Goal: Task Accomplishment & Management: Complete application form

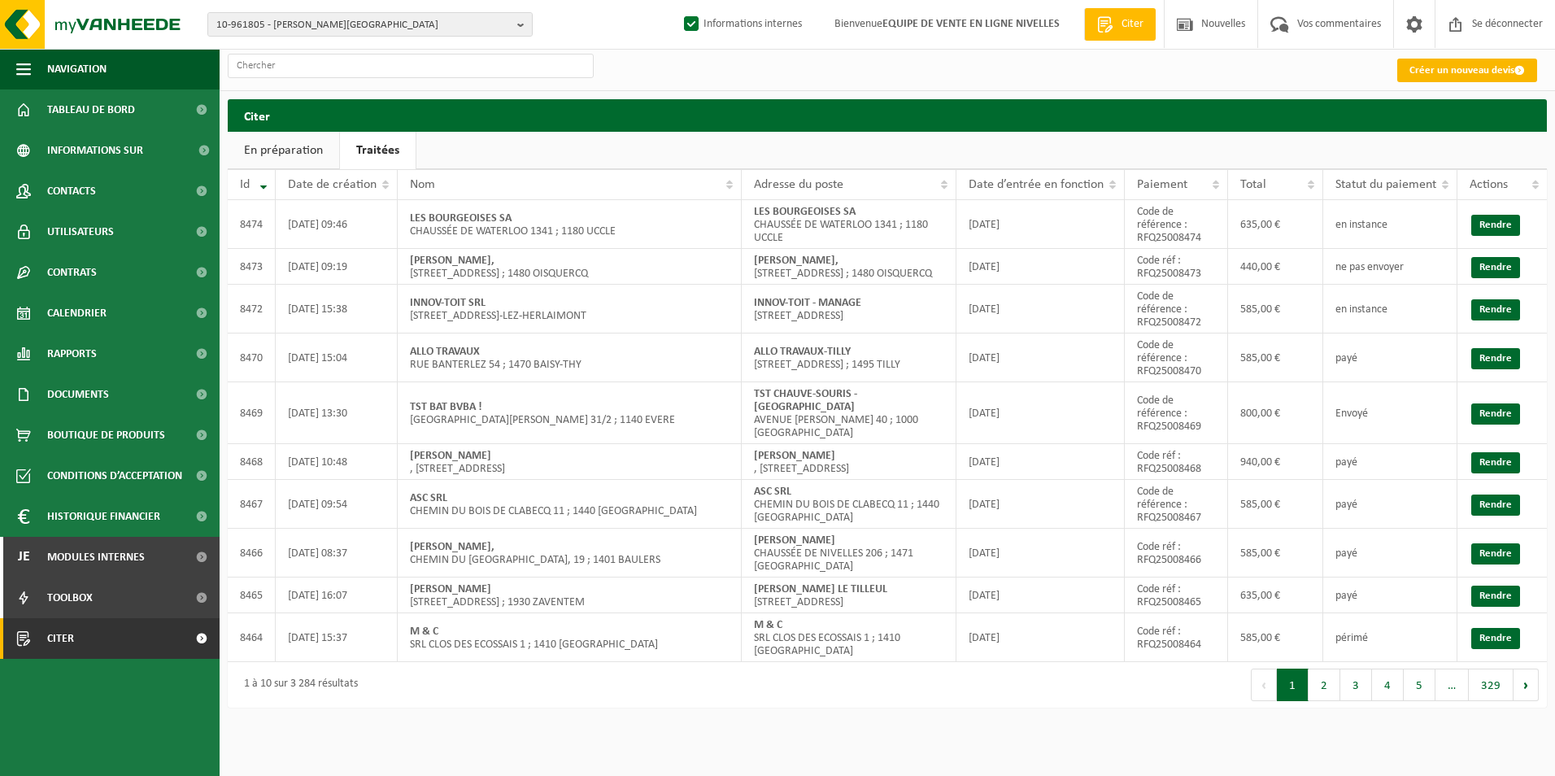
click at [1516, 63] on link "Créer un nouveau devis" at bounding box center [1468, 71] width 140 height 24
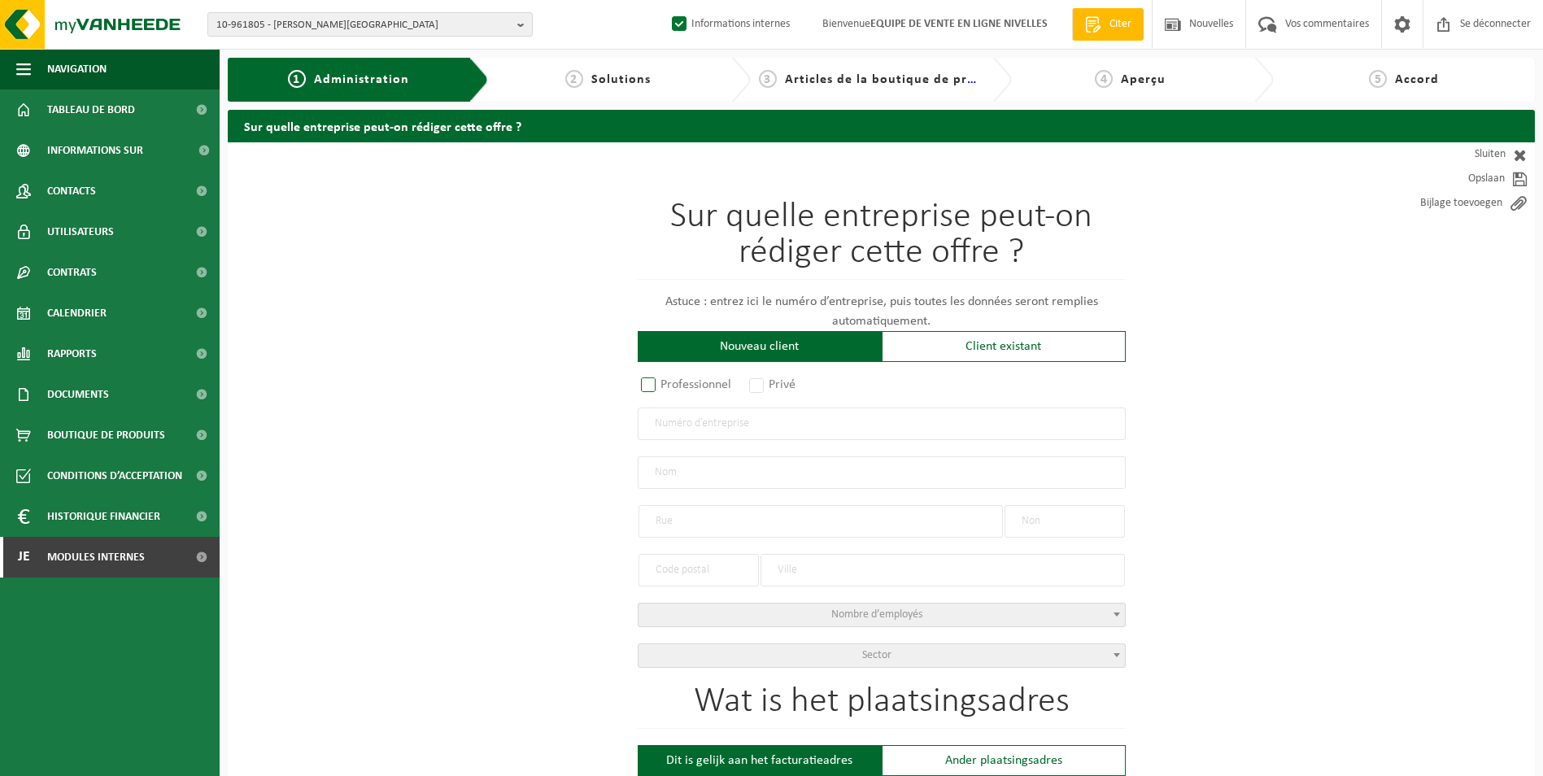
click at [700, 382] on label "Professionnel" at bounding box center [687, 384] width 98 height 23
click at [675, 382] on input "Professionnel" at bounding box center [670, 386] width 11 height 11
radio input "true"
click at [702, 418] on input "text" at bounding box center [882, 424] width 488 height 33
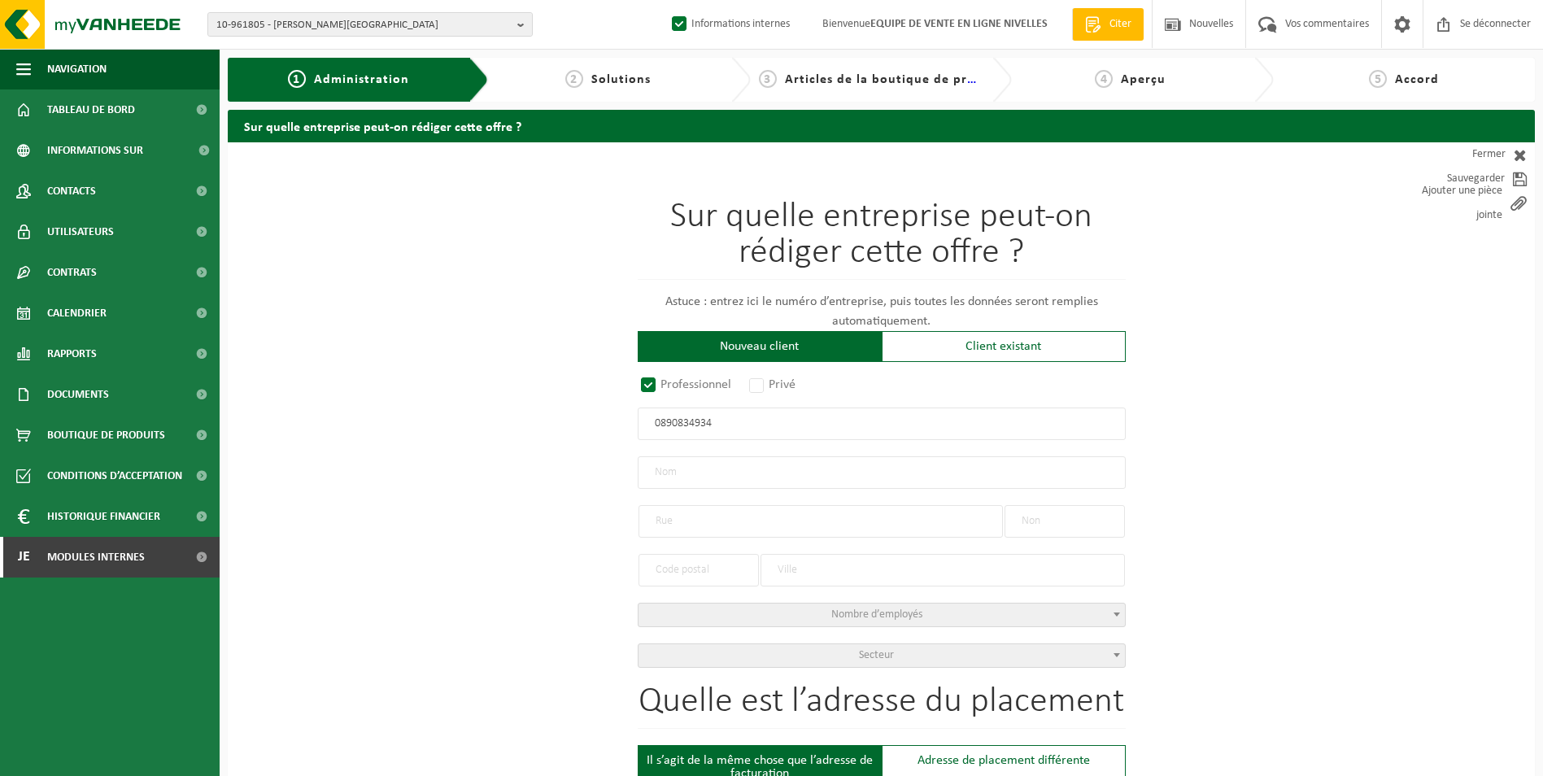
type input "0890834934"
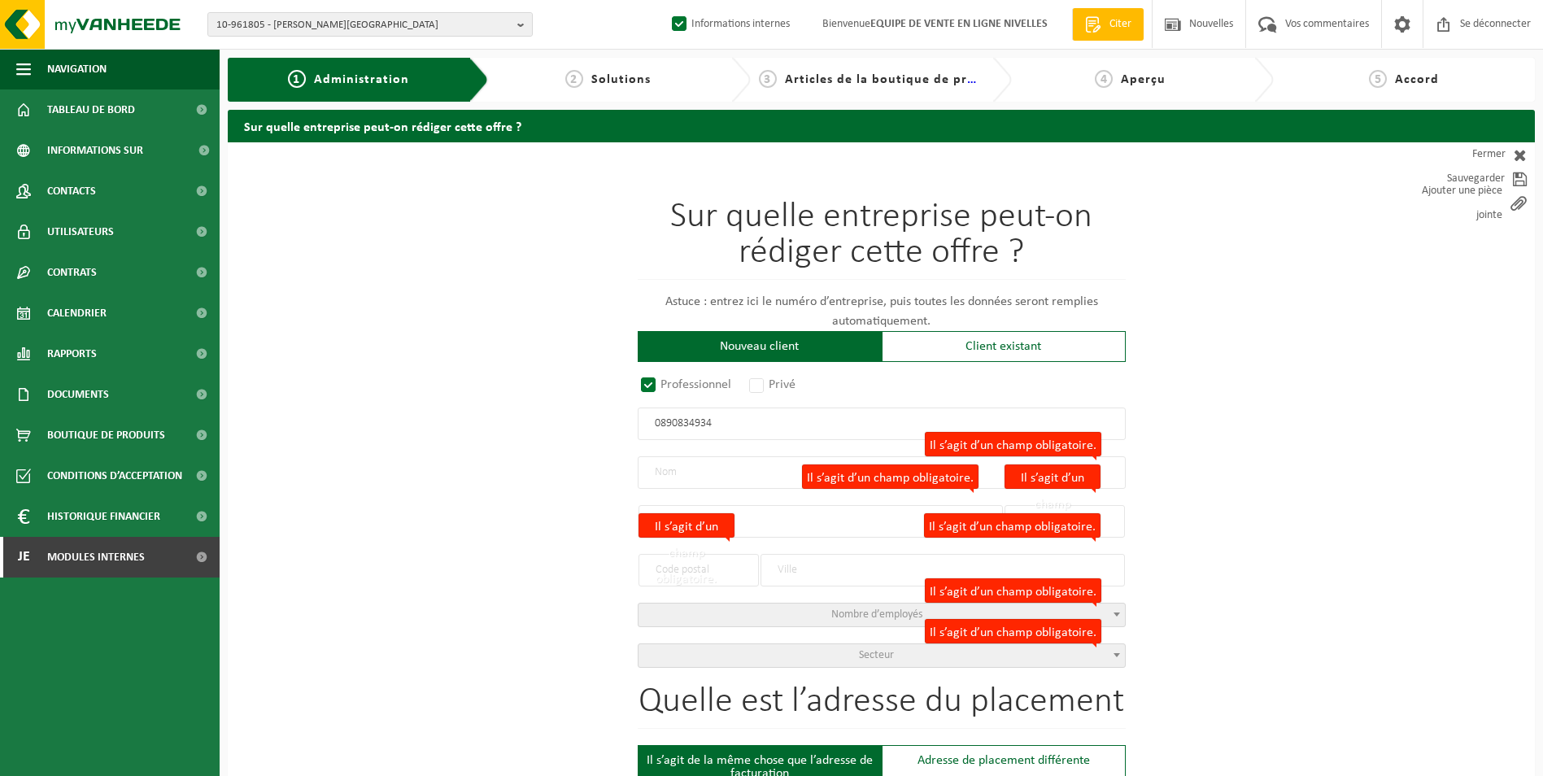
radio input "true"
type input "0890834934"
type input "PULSE CONSULTING SRL"
type input "RUE DE LA TASNIÈRE"
type input "87"
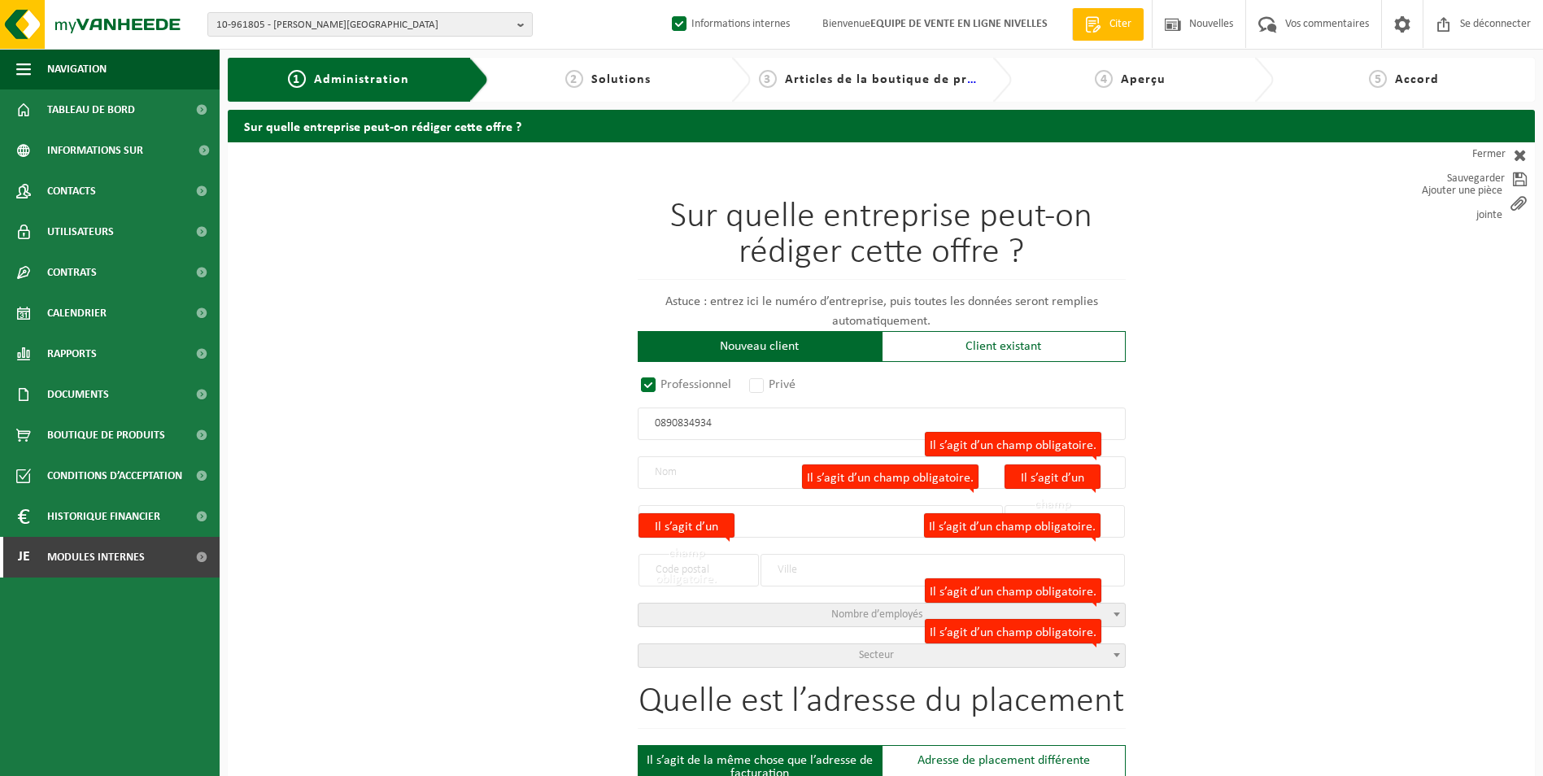
type input "1332"
type input "RIXENSART"
select select "D"
type input "PULSE CONSULTING SRL"
type input "RUE DE LA TASNIÈRE"
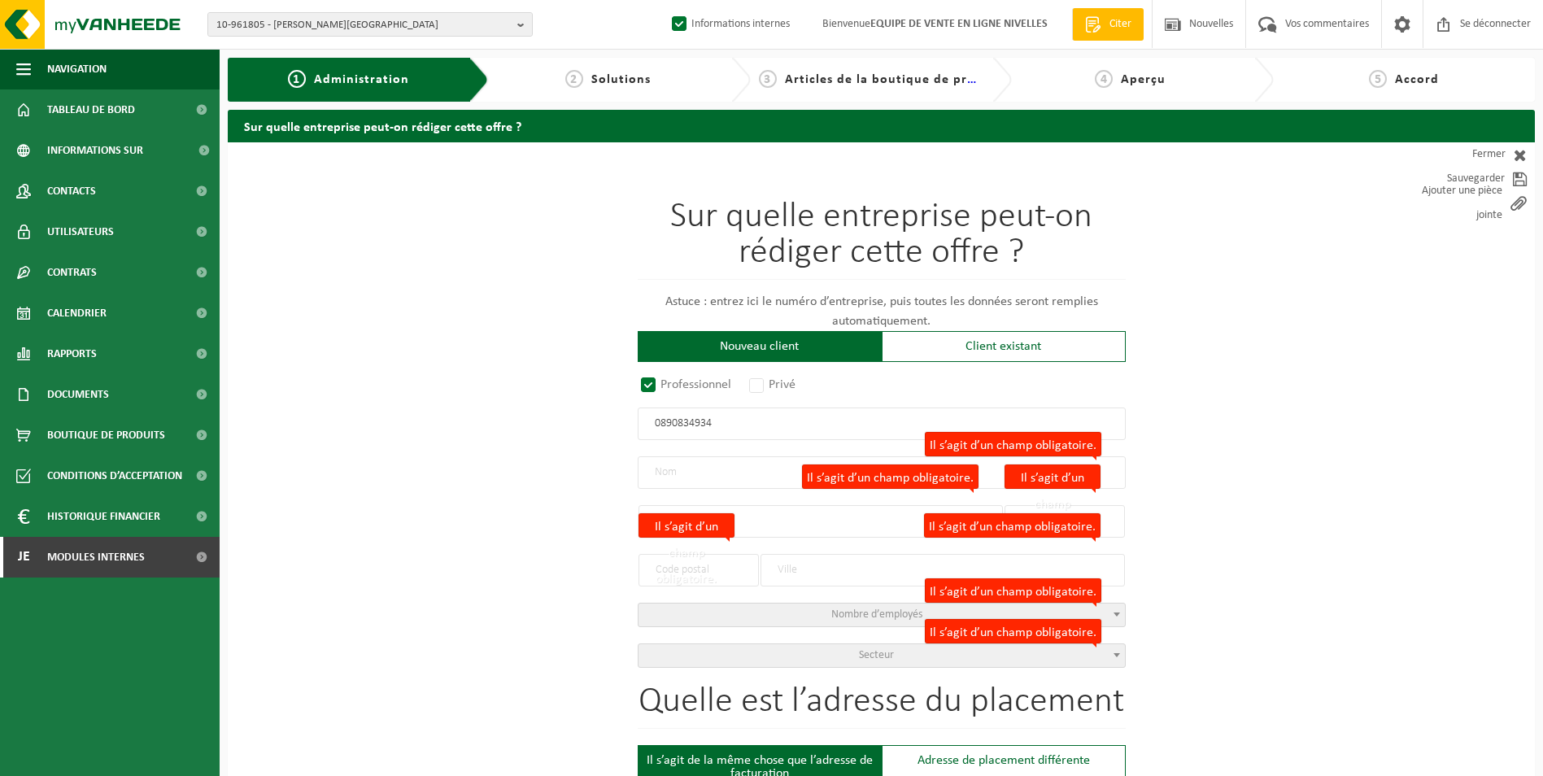
type input "87"
type input "1332"
type input "RIXENSART"
type input "2164774437"
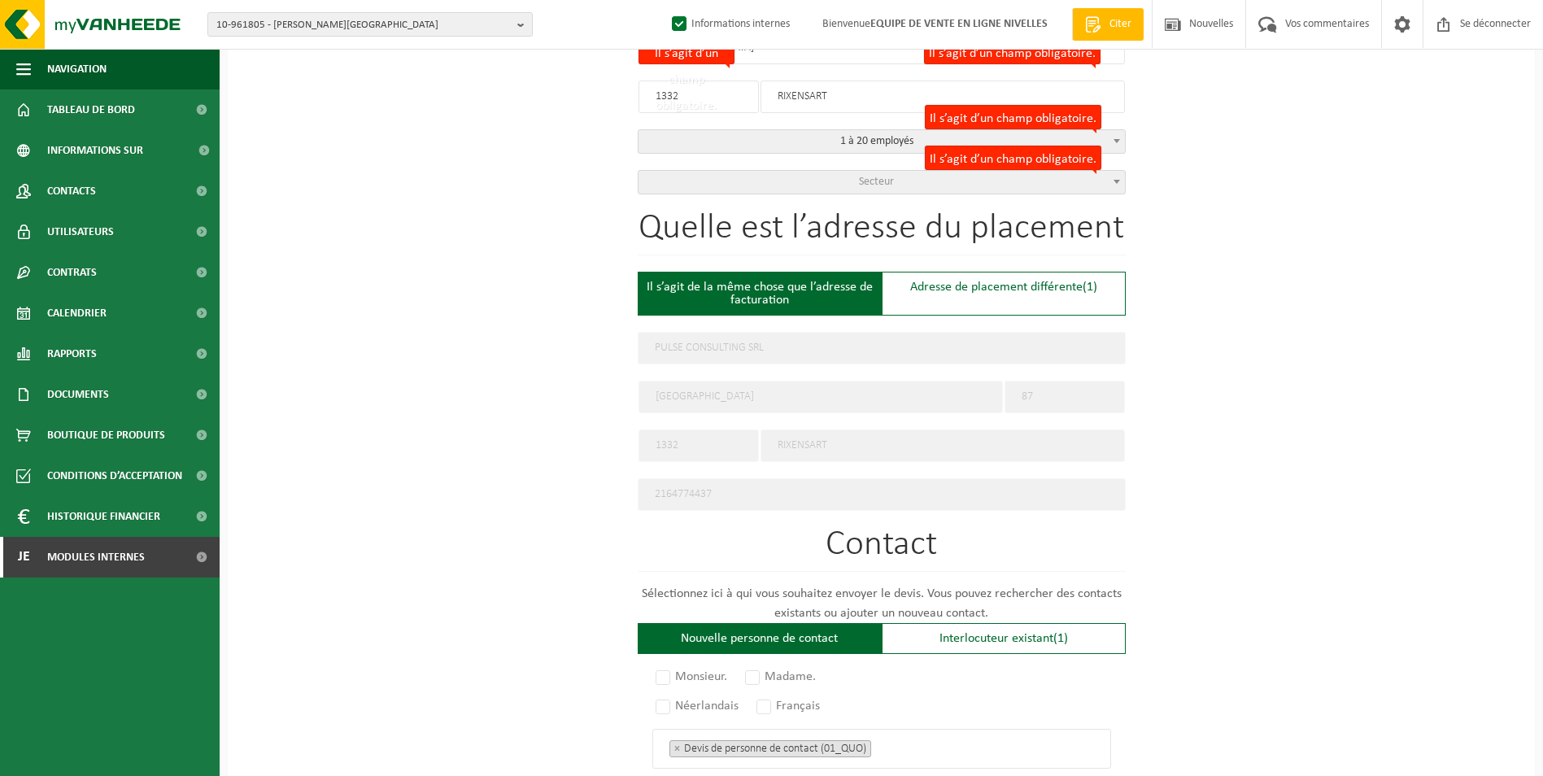
scroll to position [488, 0]
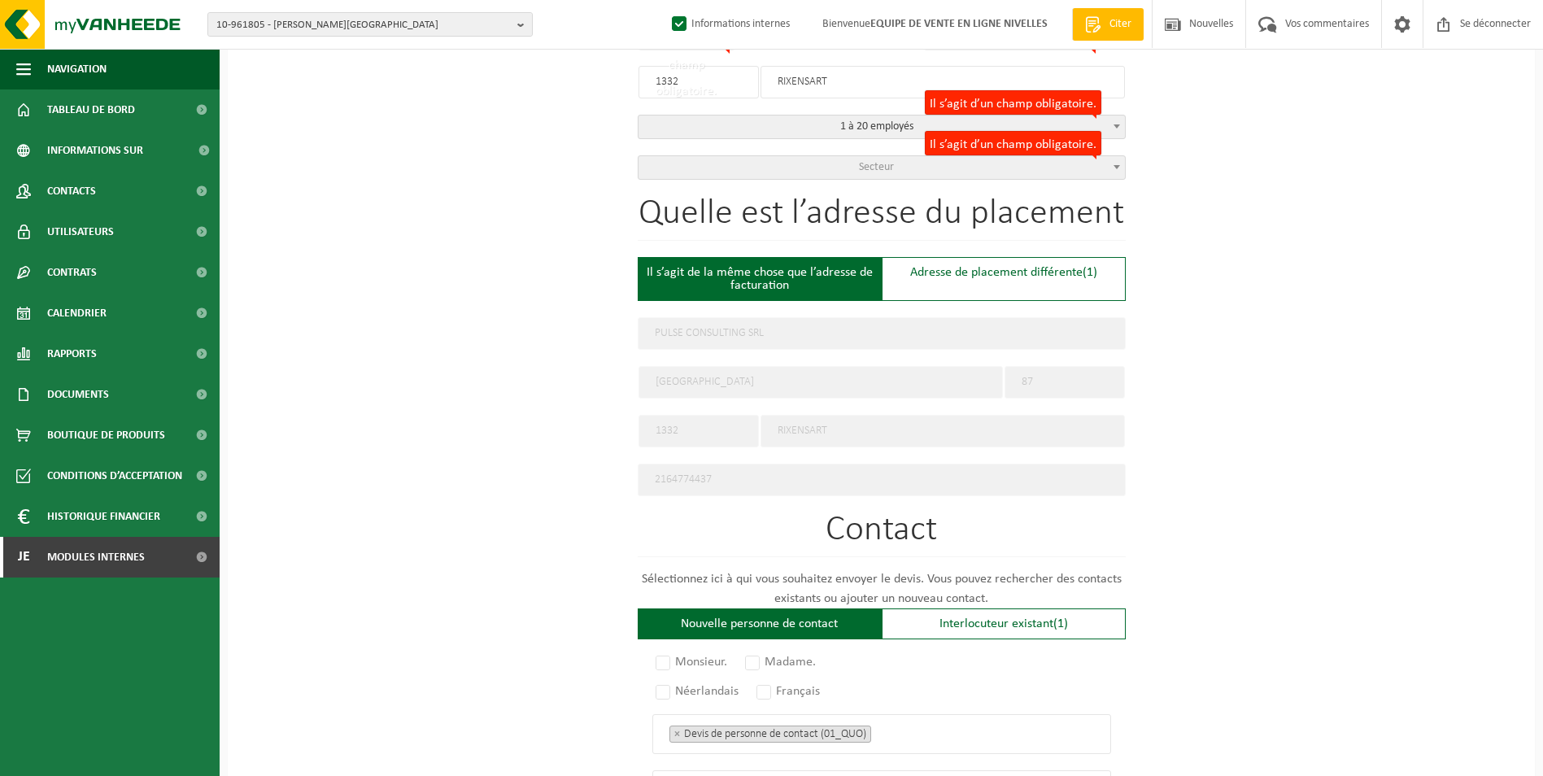
click at [828, 277] on div "Il s’agit de la même chose que l’adresse de facturation" at bounding box center [760, 279] width 244 height 44
click at [910, 273] on font "Adresse de placement différente" at bounding box center [996, 272] width 172 height 13
type input "Werf -"
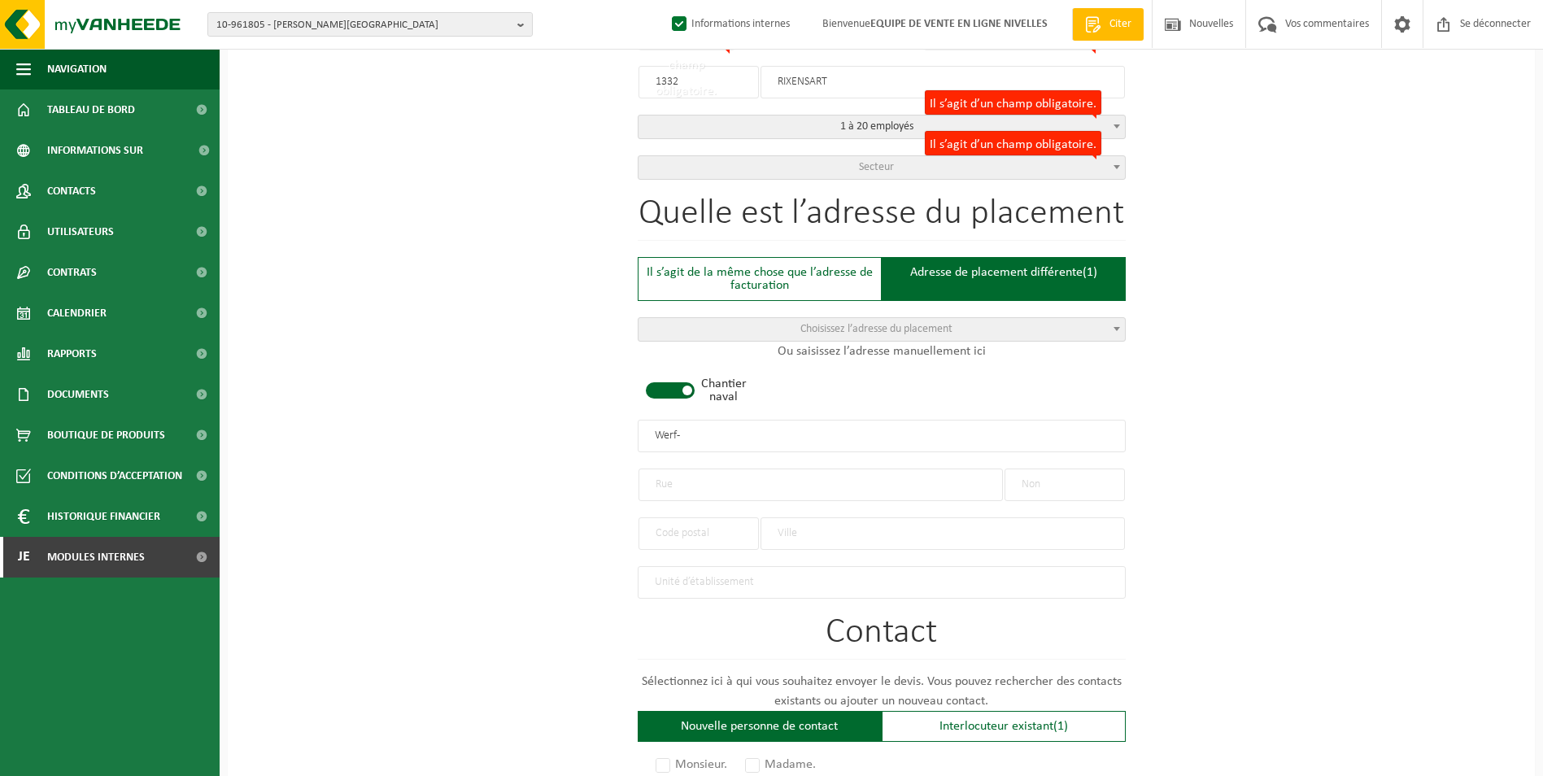
click at [679, 383] on span at bounding box center [670, 390] width 49 height 16
click at [675, 477] on input "text" at bounding box center [821, 485] width 364 height 33
type input "r"
type input "RUE DE LA TASNIERE"
click at [1043, 470] on input "text" at bounding box center [1065, 485] width 120 height 33
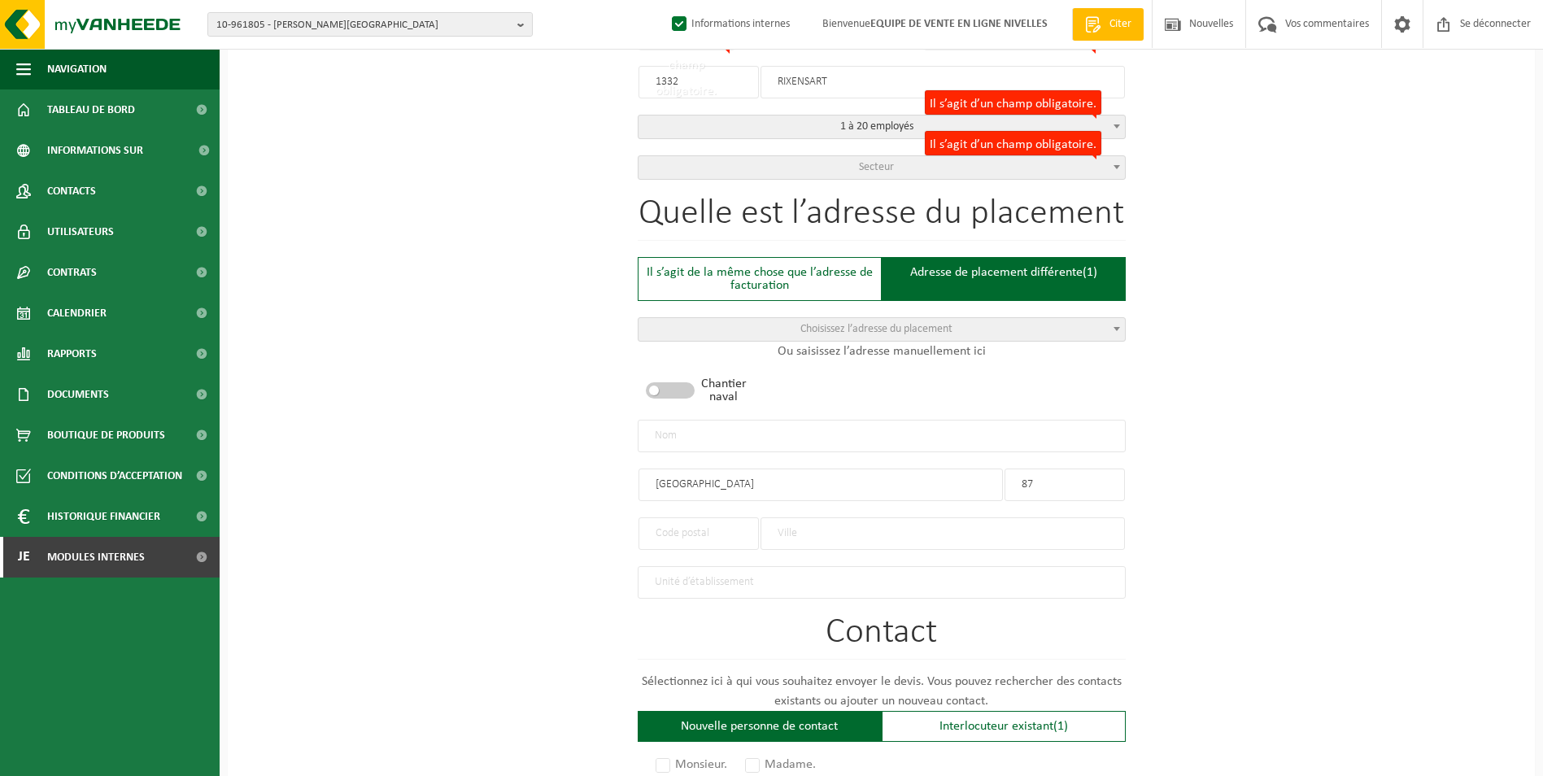
type input "87"
click at [747, 528] on input "text" at bounding box center [699, 533] width 120 height 33
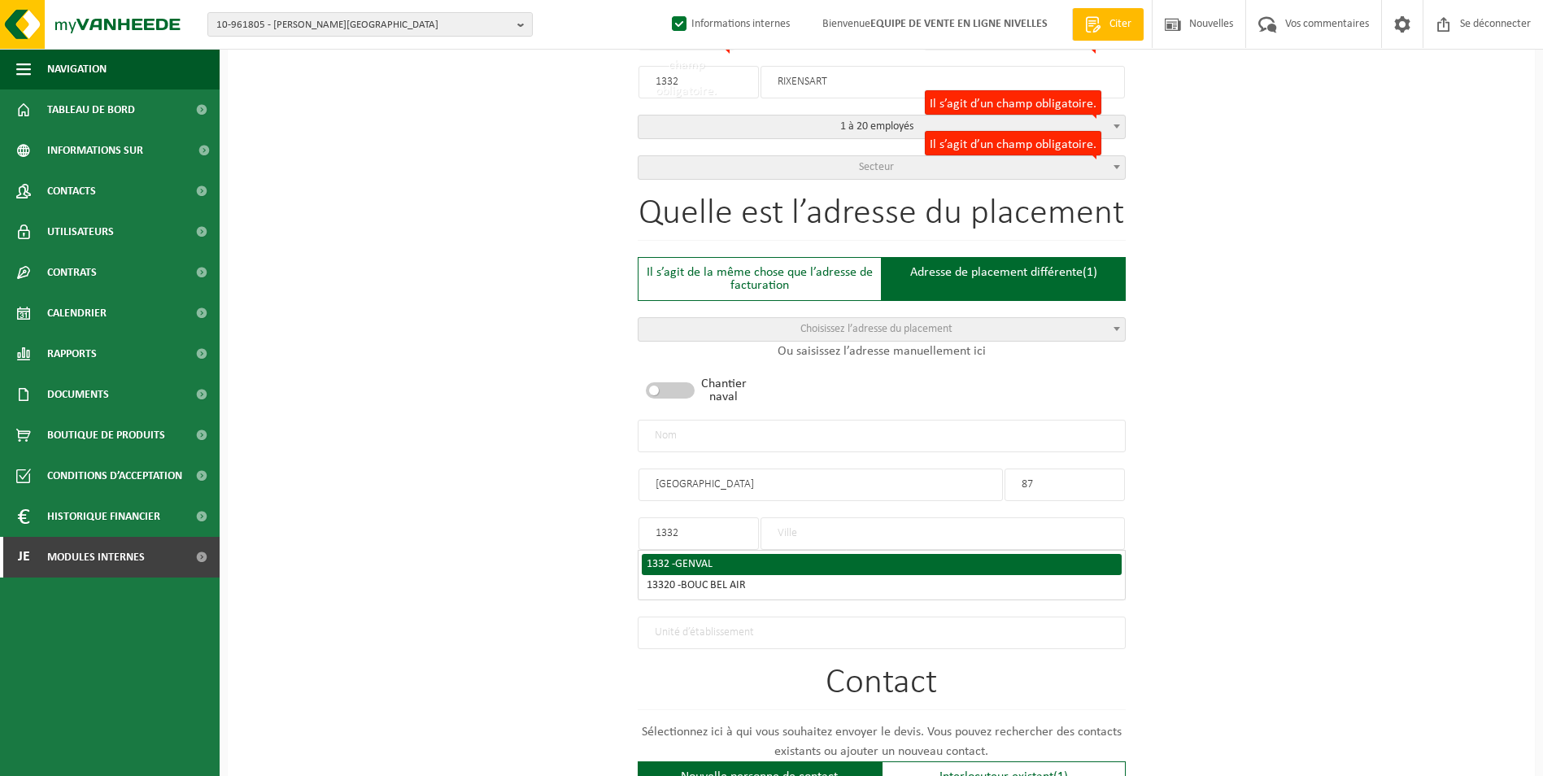
type input "1332"
click at [682, 565] on span "GENVAL" at bounding box center [693, 564] width 37 height 12
type input "GENVAL"
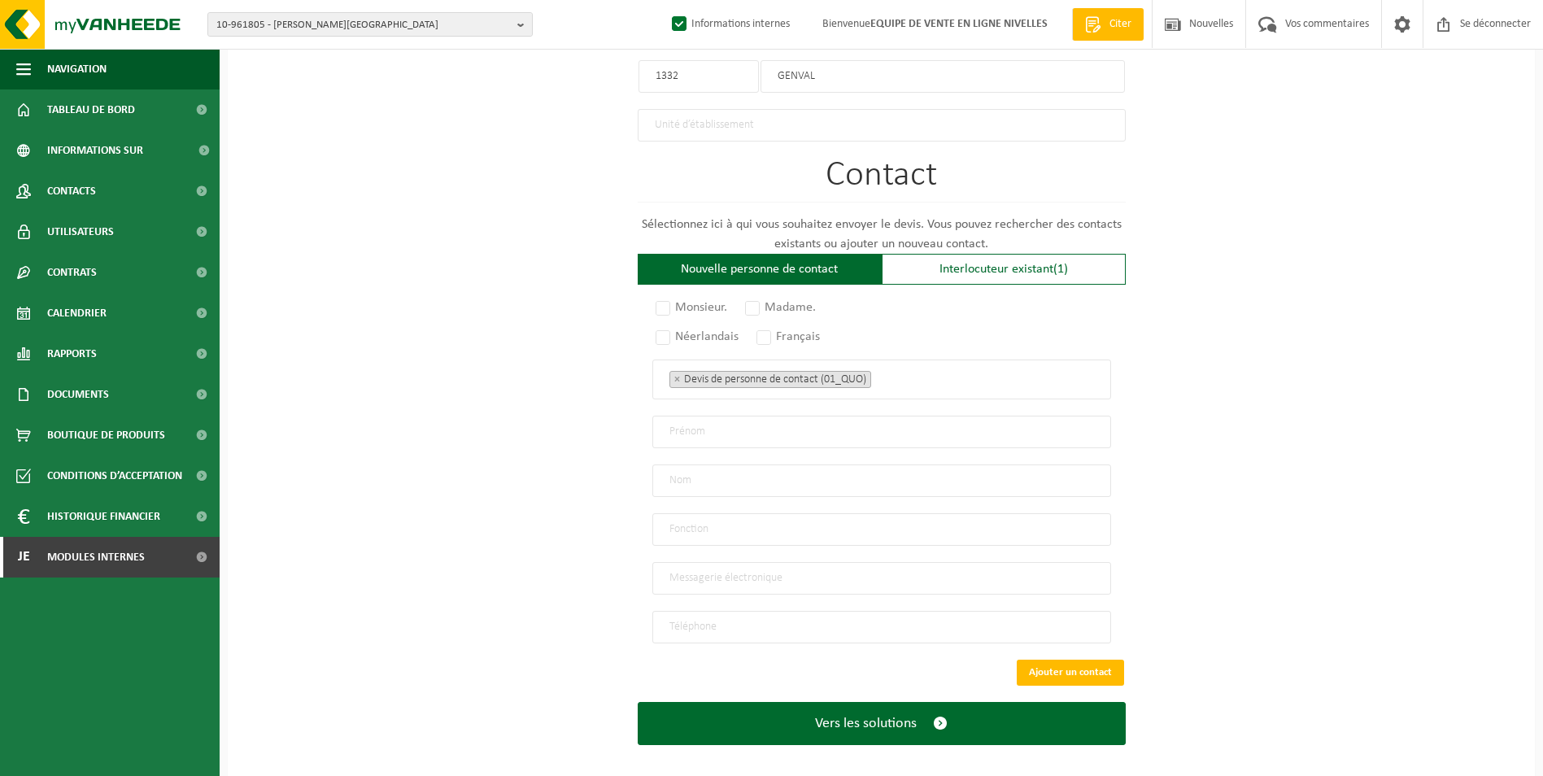
scroll to position [951, 0]
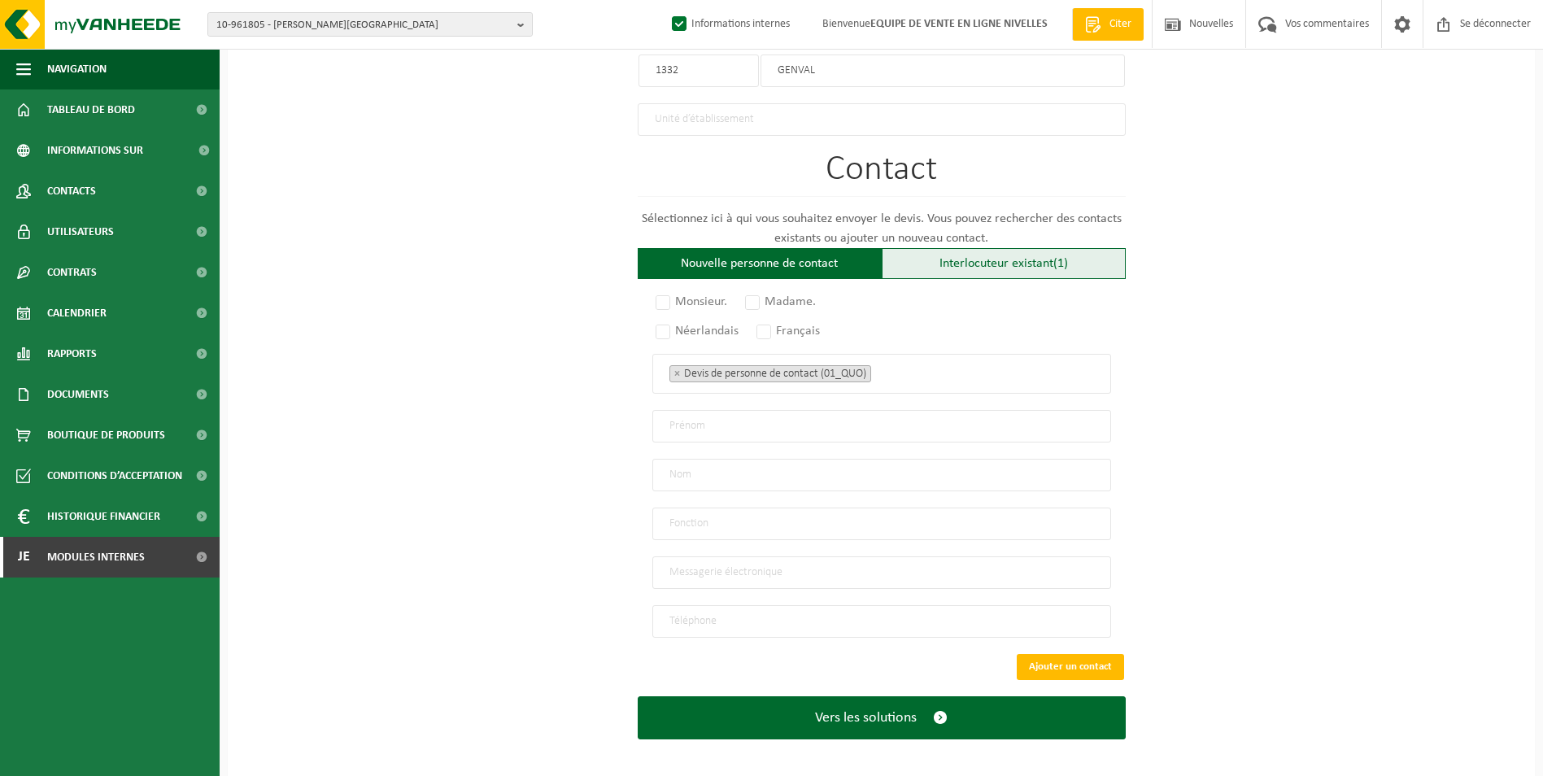
click at [1002, 264] on font "Interlocuteur existant" at bounding box center [997, 263] width 114 height 13
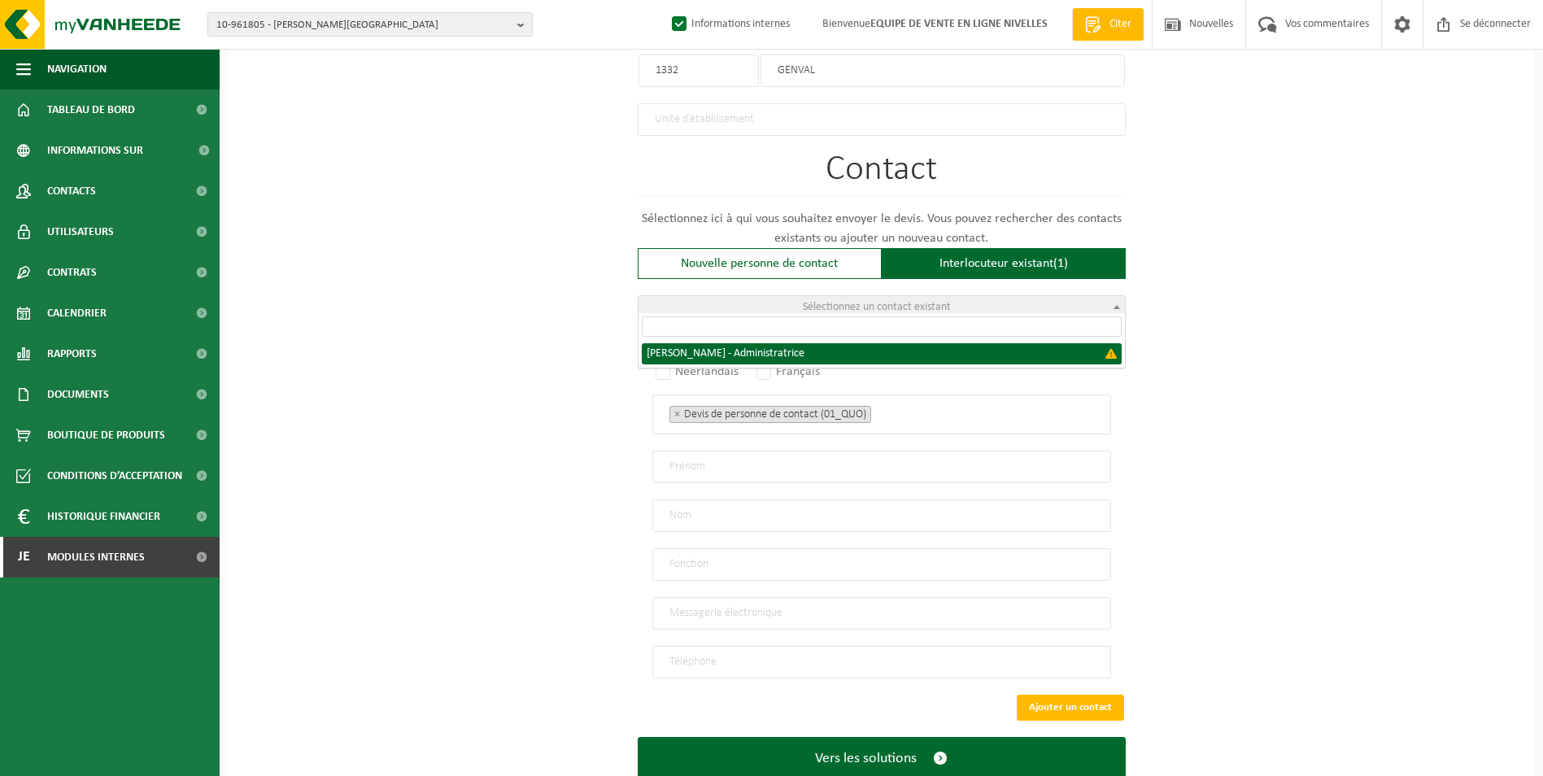
click at [983, 299] on span "Sélectionnez un contact existant" at bounding box center [882, 307] width 486 height 23
select select "{"code":"","firstname":"FRANCOISE MARIE LOUI","surname":"MOTTARD","gender":"Unk…"
type input "FRANCOISE MARIE LOUI"
type input "MOTTARD"
type input "Director"
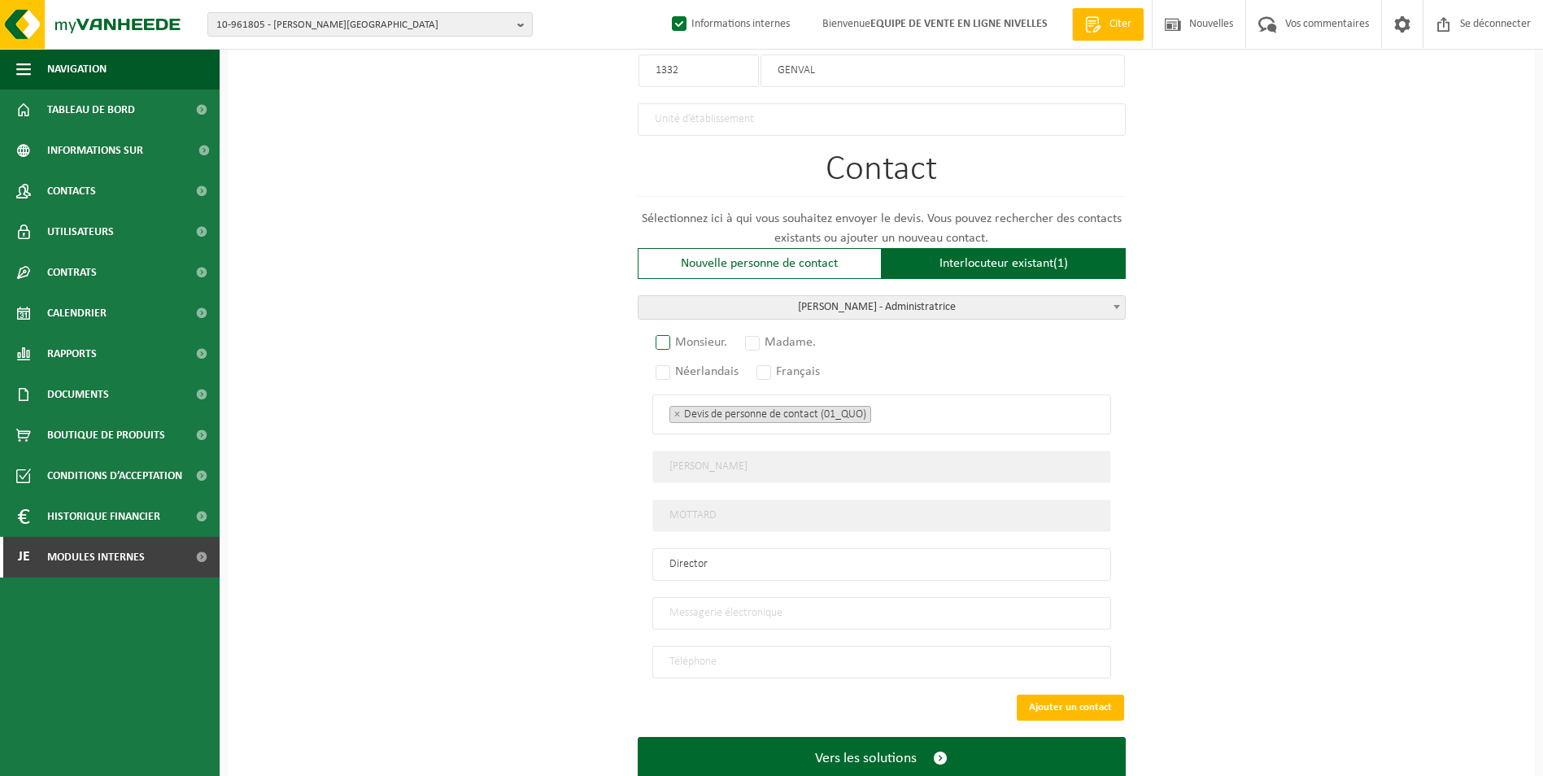
click at [661, 334] on label "Monsieur." at bounding box center [692, 342] width 80 height 23
radio input "true"
click at [772, 366] on label "Français" at bounding box center [789, 371] width 72 height 23
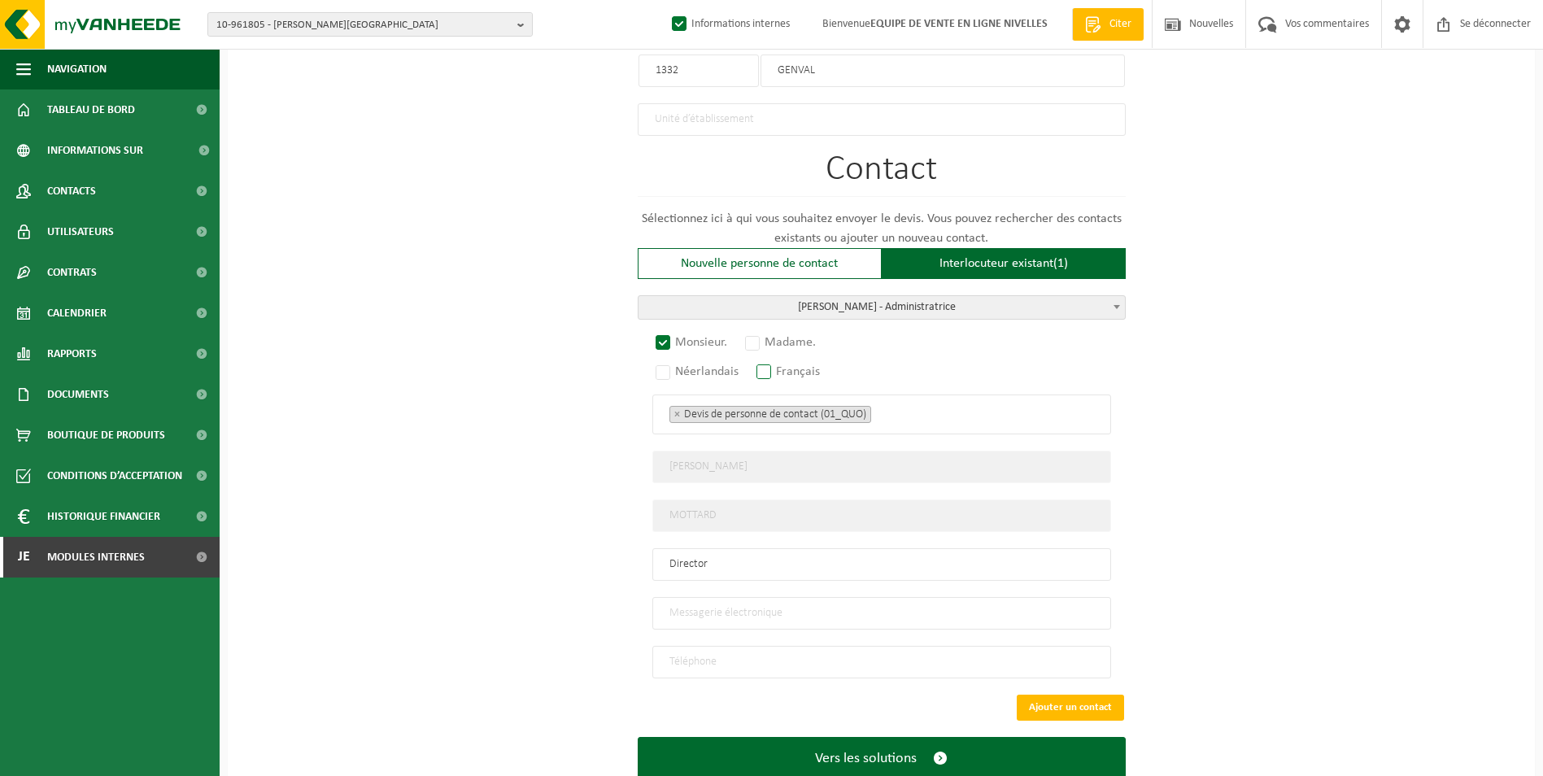
radio input "true"
click at [898, 403] on ul "× Devis de personne de contact (01_QUO)" at bounding box center [881, 413] width 425 height 21
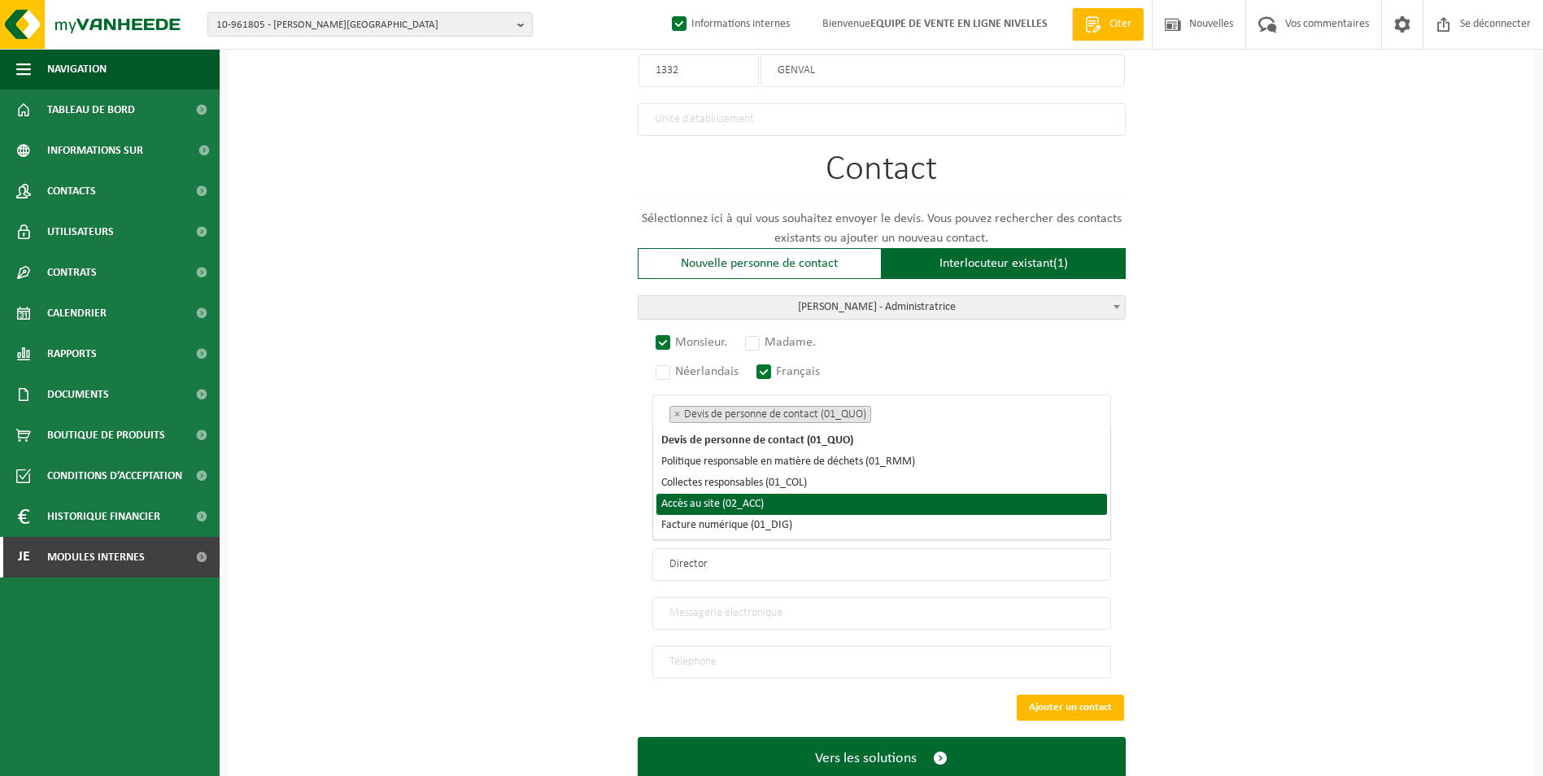
click at [867, 497] on li "Accès au site (02_ACC)" at bounding box center [881, 504] width 451 height 21
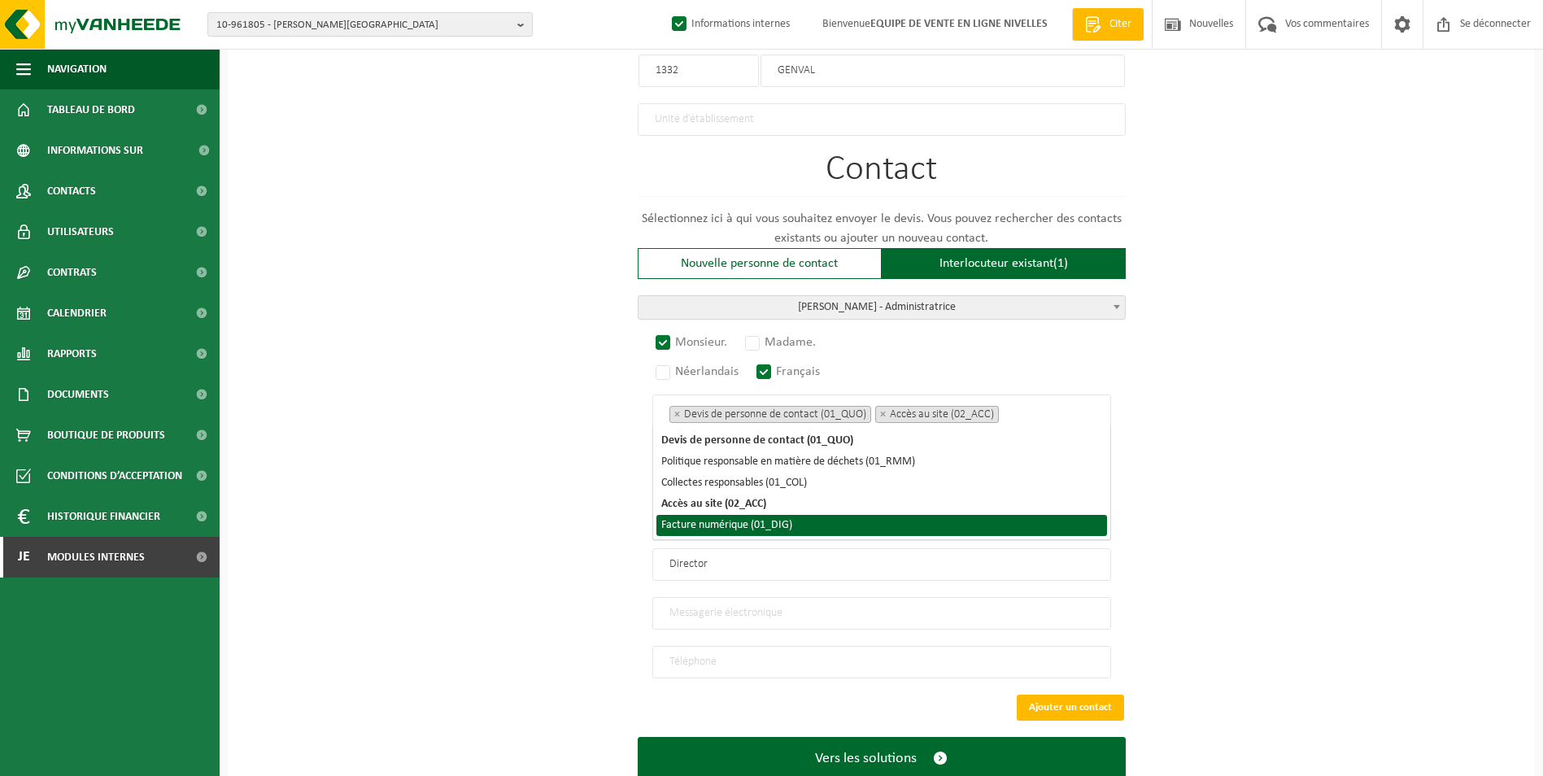
click at [858, 528] on li "Facture numérique (01_DIG)" at bounding box center [881, 525] width 451 height 21
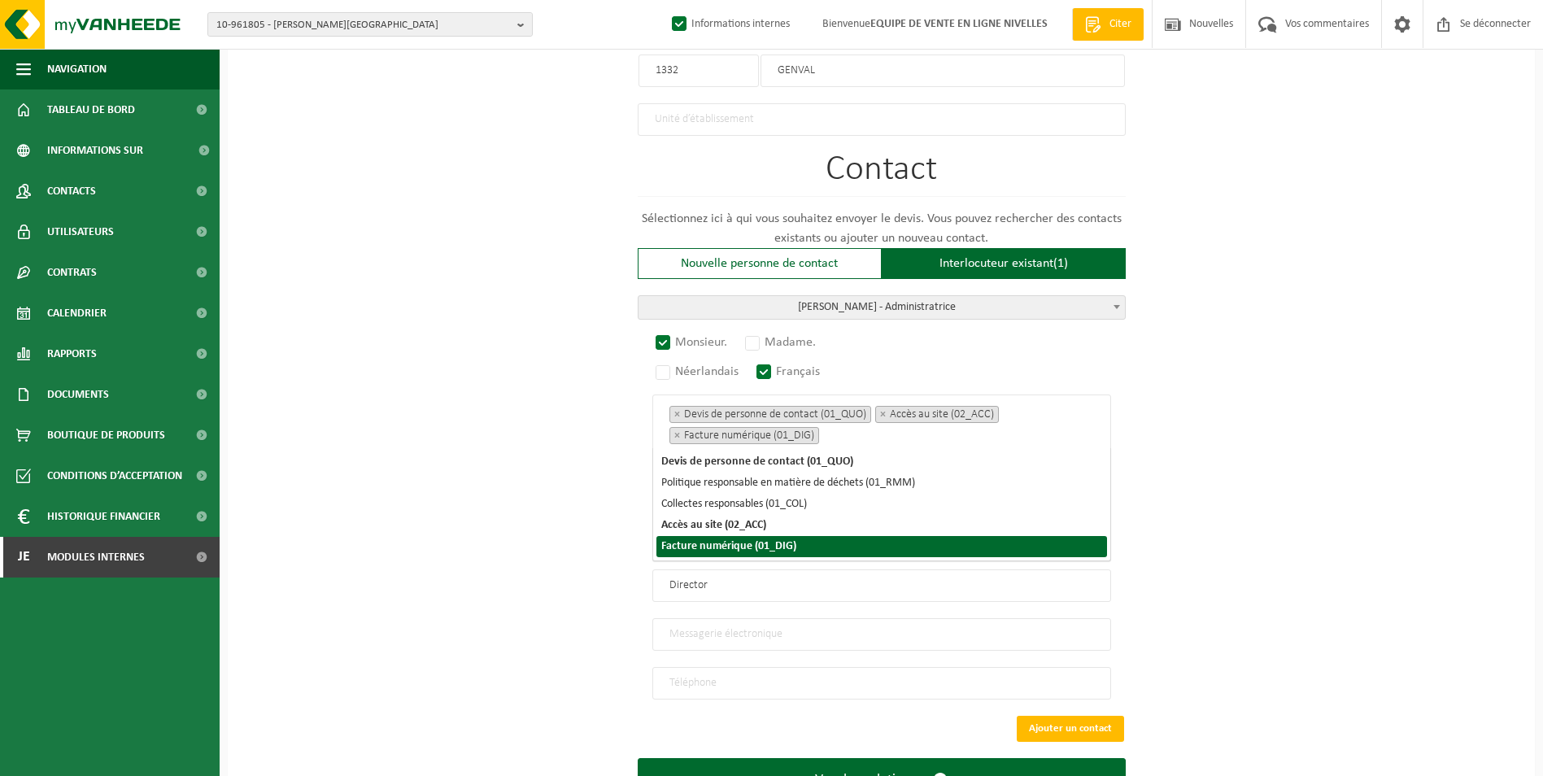
click at [1284, 591] on div "Sur quelle entreprise peut-on rédiger cette offre ? Astuce : entrez ici le numé…" at bounding box center [881, 16] width 1307 height 1651
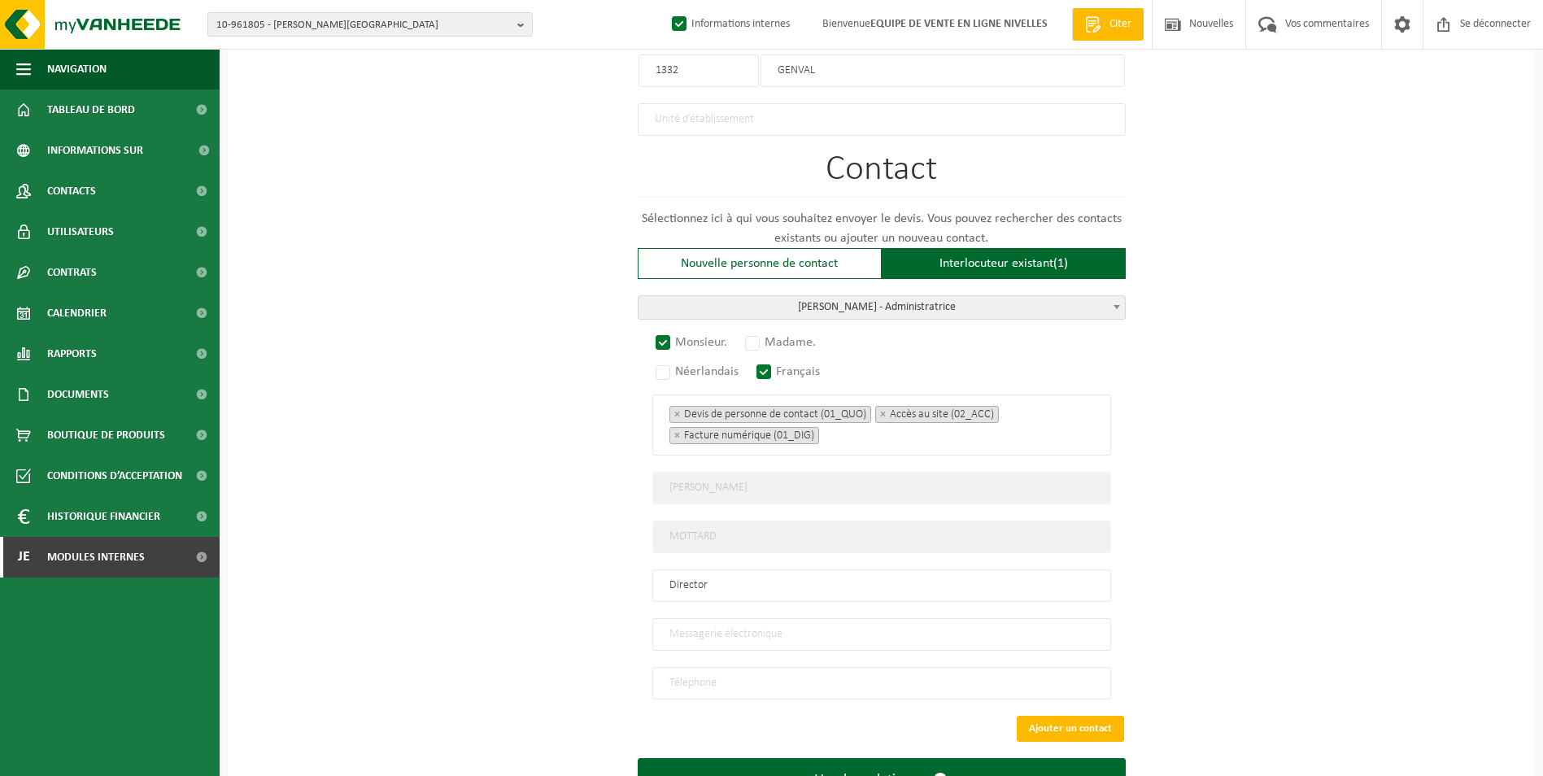
click at [747, 618] on input "email" at bounding box center [881, 634] width 459 height 33
type input "PULSE.SPRL@GMAIL.COM"
click at [725, 669] on input "tel" at bounding box center [881, 683] width 459 height 33
click at [774, 675] on input "04" at bounding box center [881, 683] width 459 height 33
type input "+32 479 53 21 25"
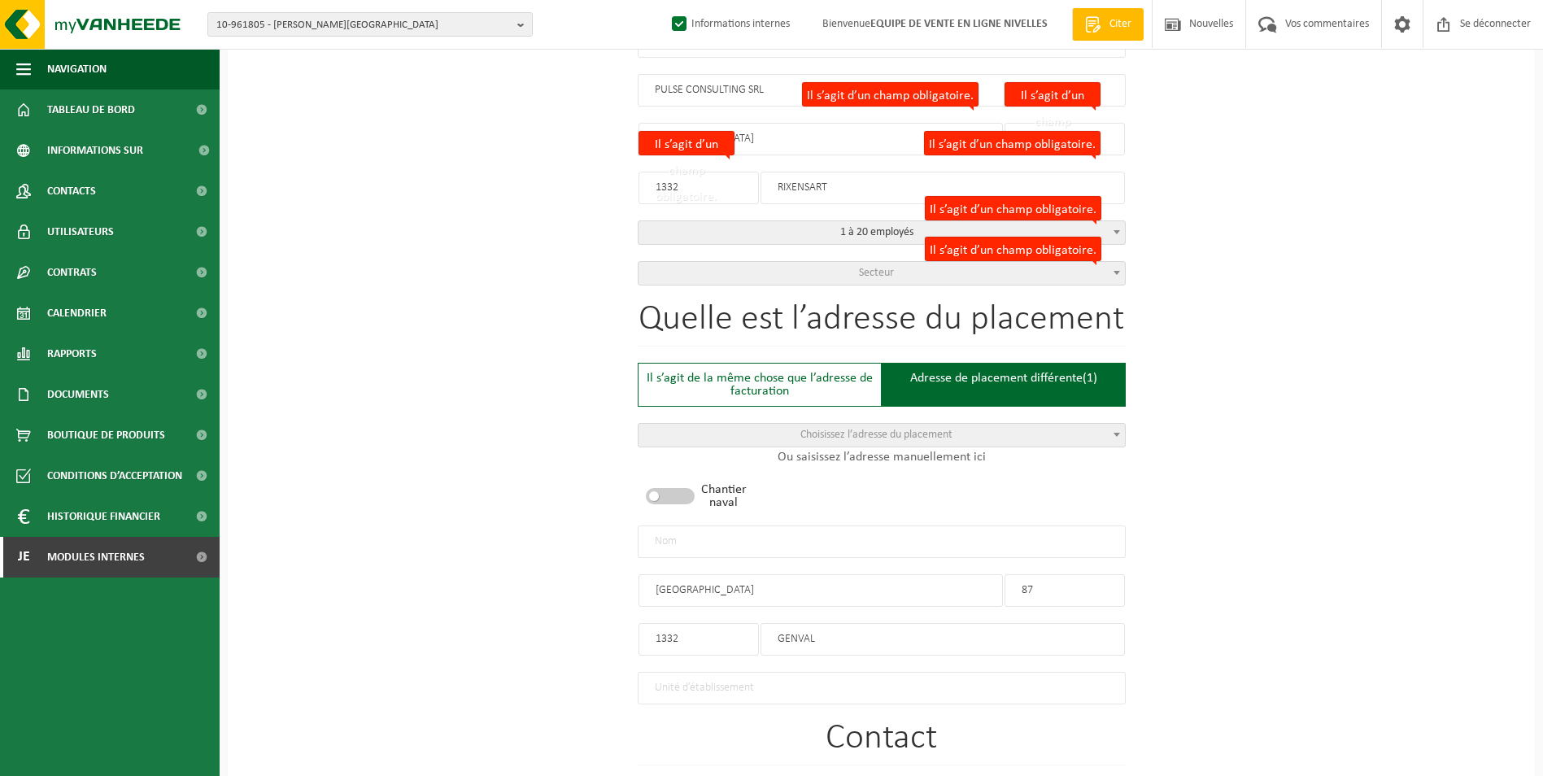
scroll to position [382, 0]
click at [860, 528] on input "text" at bounding box center [882, 542] width 488 height 33
type input "PULSE CONSULTING SRL-GENVAL"
click at [832, 271] on span "Secteur" at bounding box center [882, 274] width 486 height 23
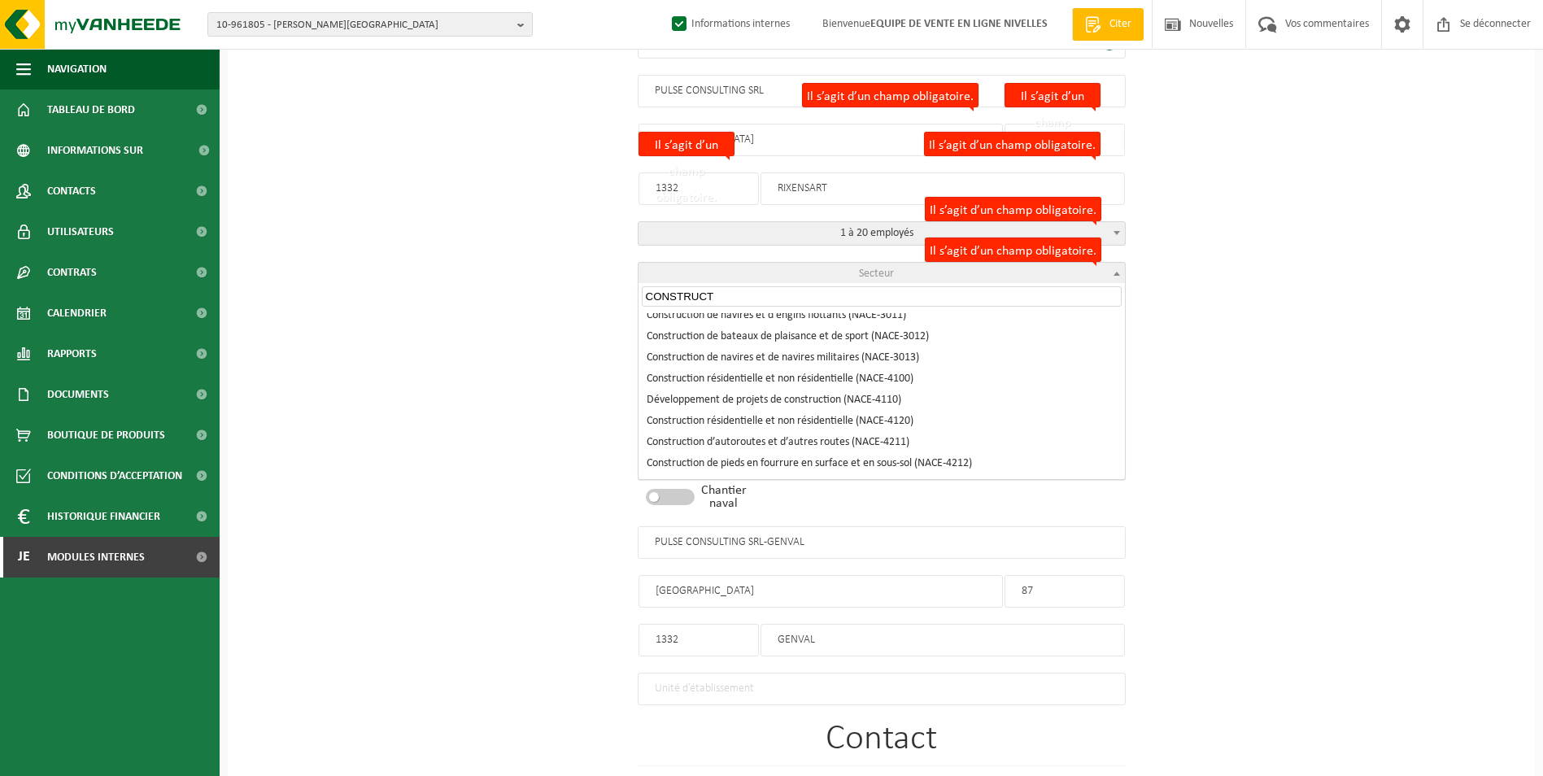
scroll to position [163, 0]
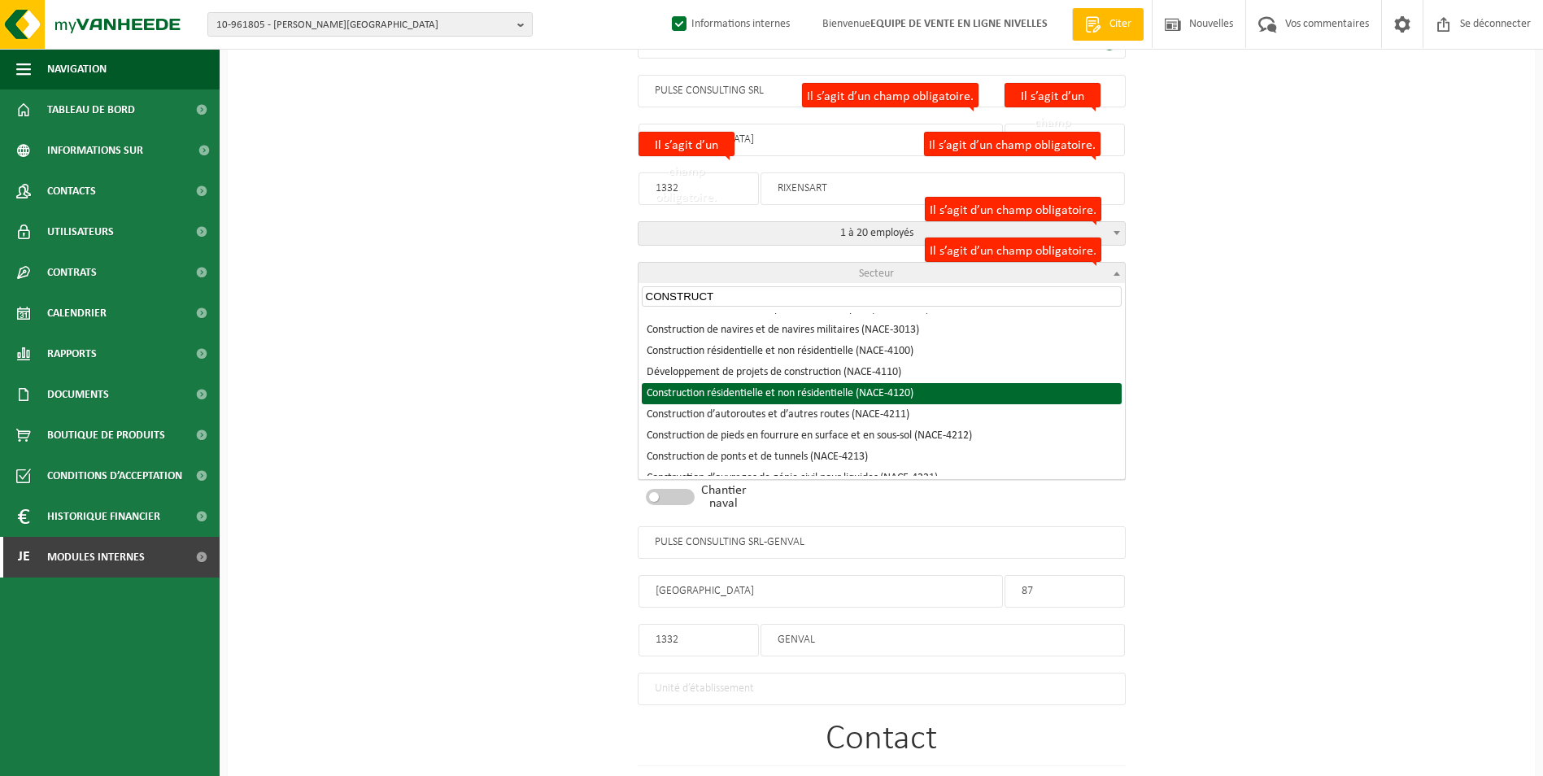
type input "CONSTRUCT"
select select "NACE_4120"
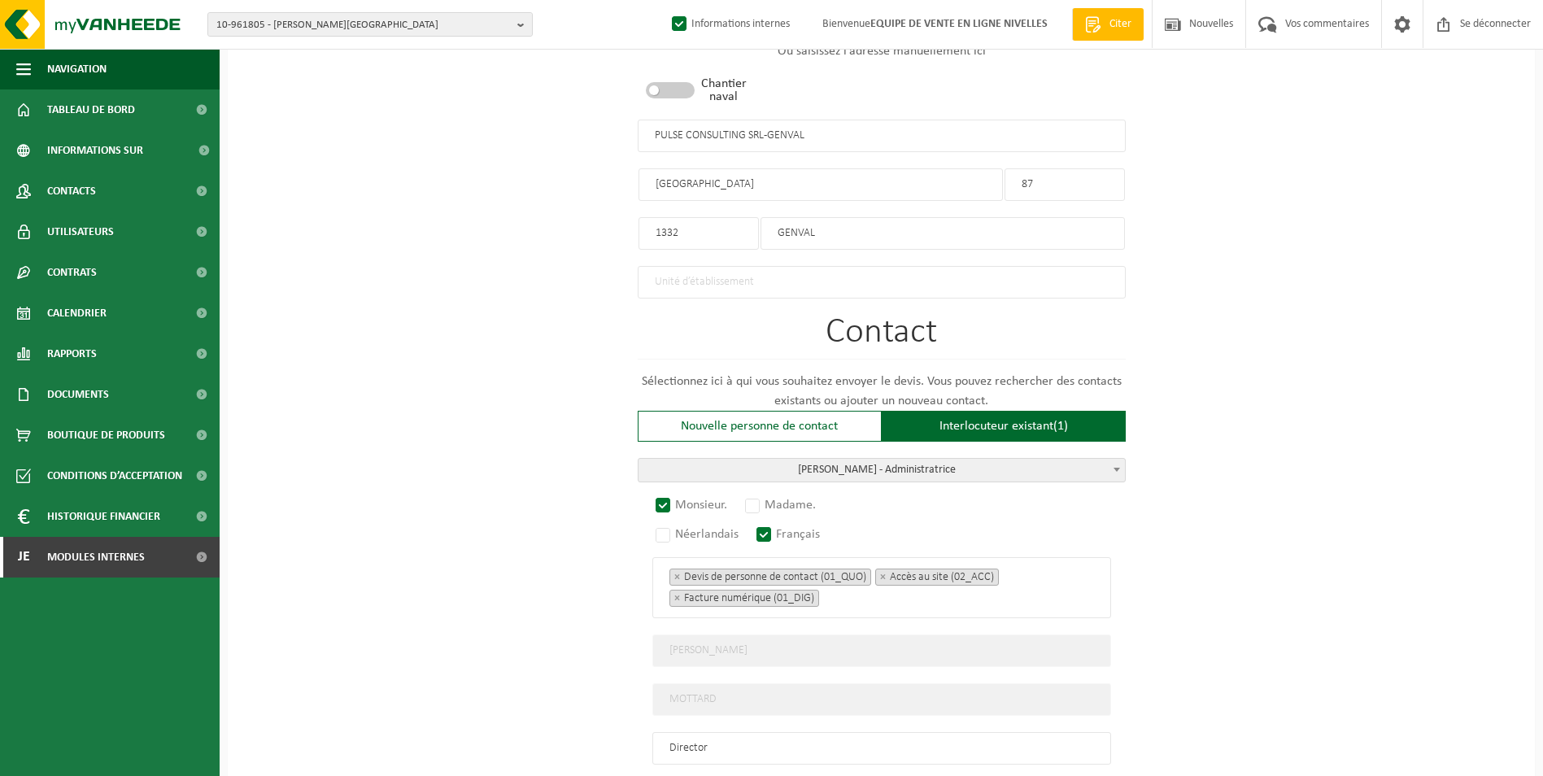
scroll to position [1013, 0]
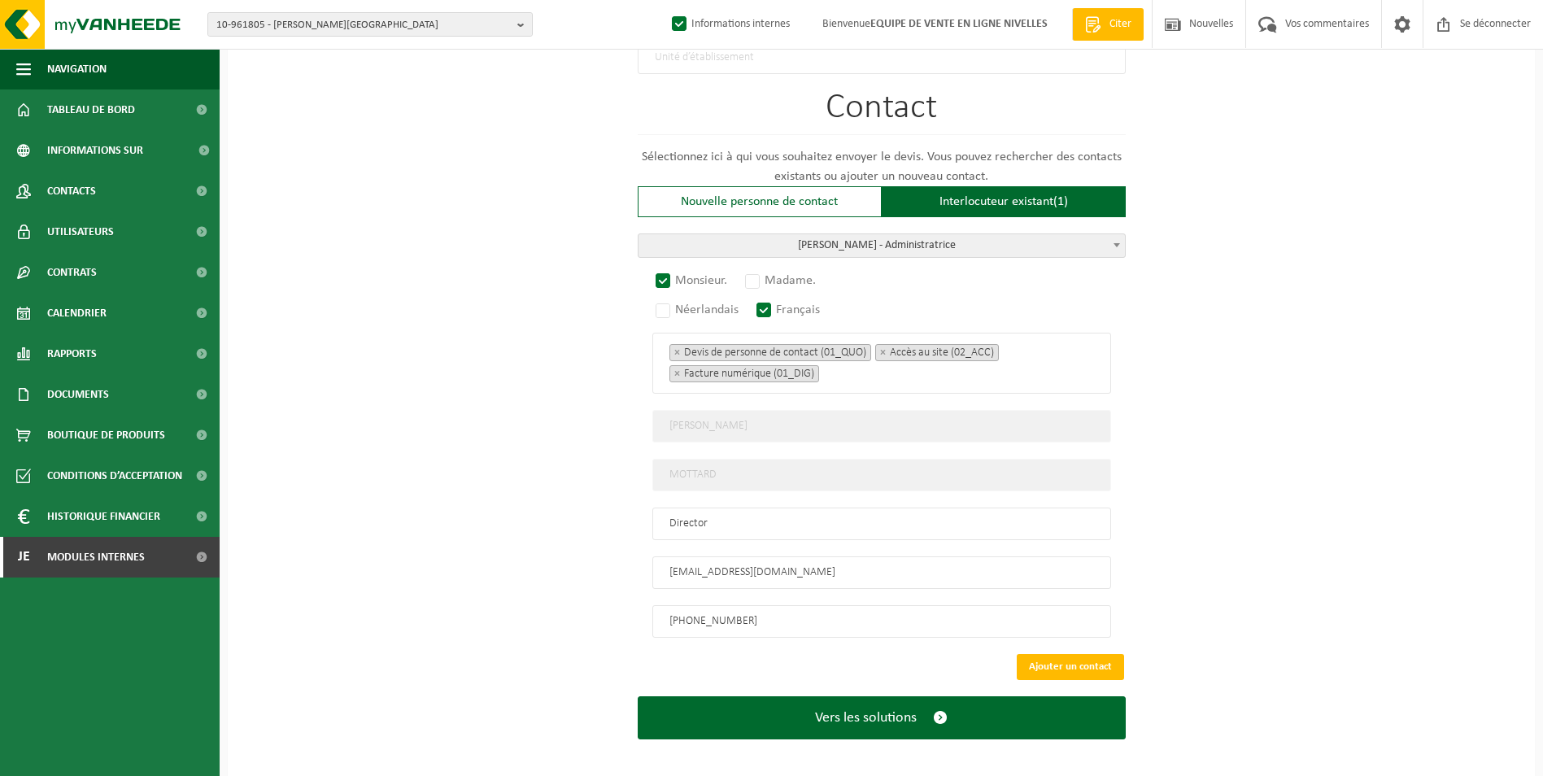
drag, startPoint x: 1101, startPoint y: 648, endPoint x: 1059, endPoint y: 674, distance: 49.4
click at [1100, 654] on button "Ajouter un contact" at bounding box center [1070, 667] width 107 height 26
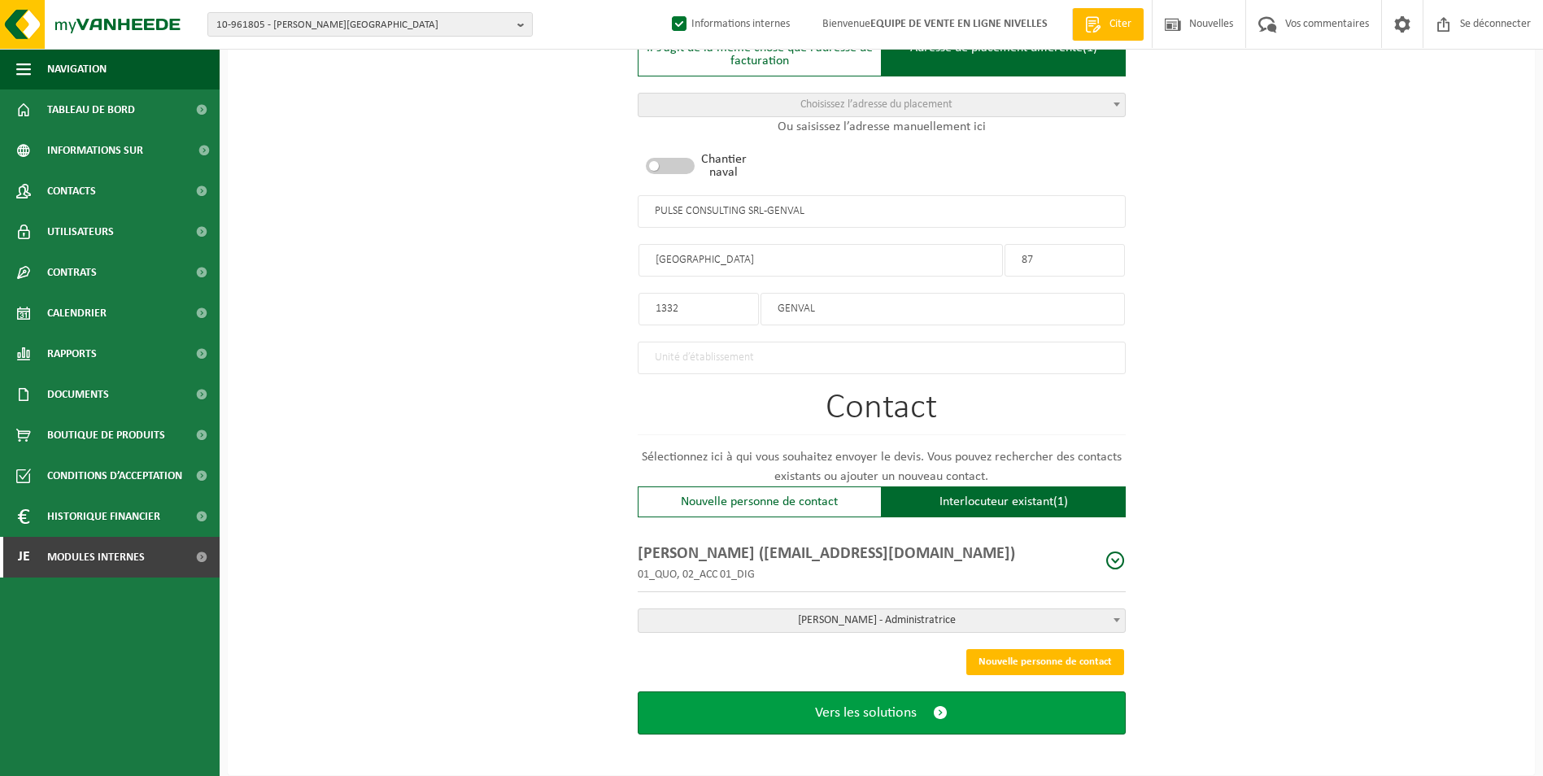
click at [864, 704] on span "Vers les solutions" at bounding box center [866, 712] width 102 height 17
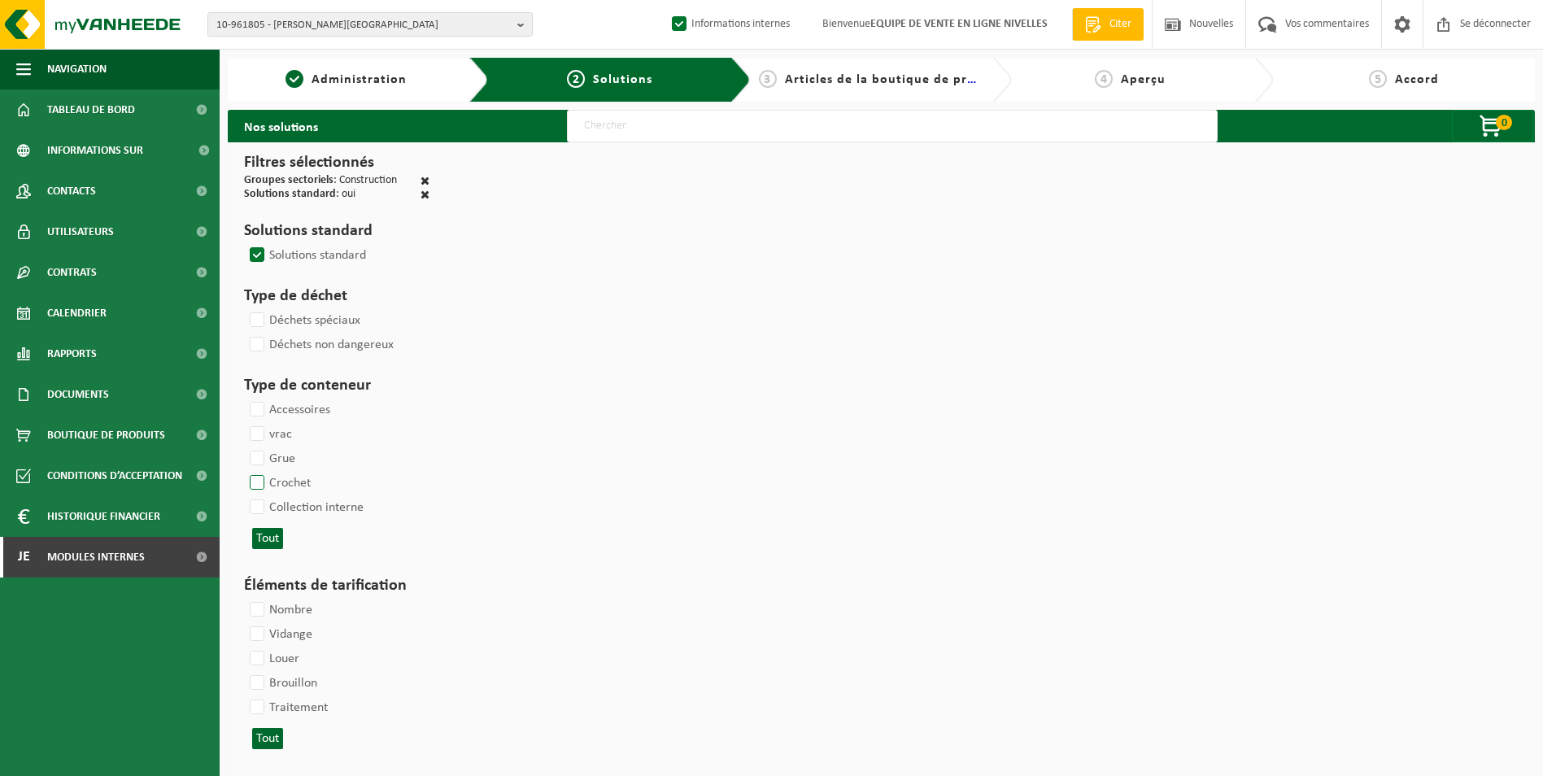
click at [262, 484] on label "Crochet" at bounding box center [278, 483] width 64 height 24
click at [244, 471] on input "Crochet" at bounding box center [243, 470] width 1 height 1
checkbox input "true"
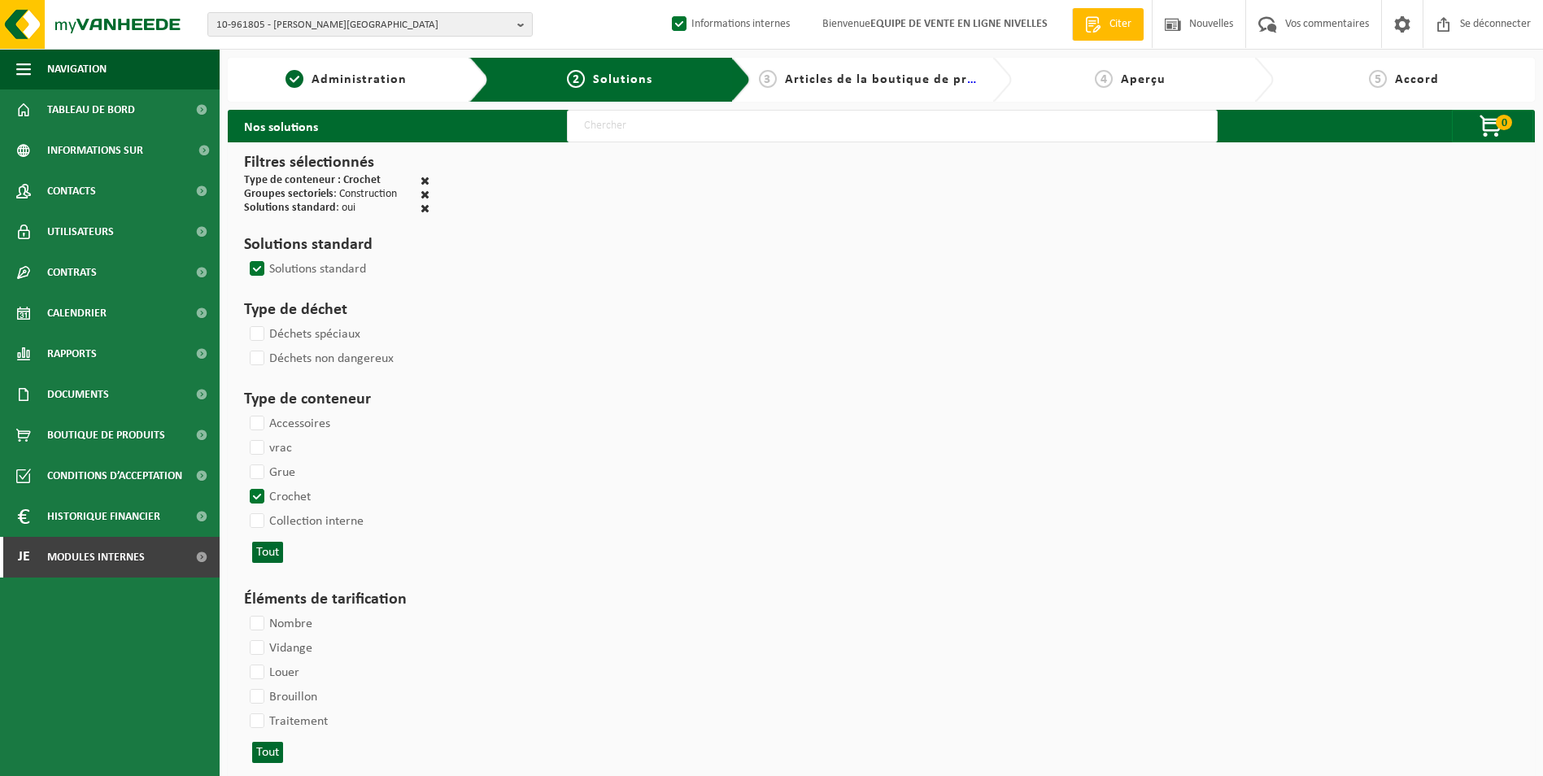
select select
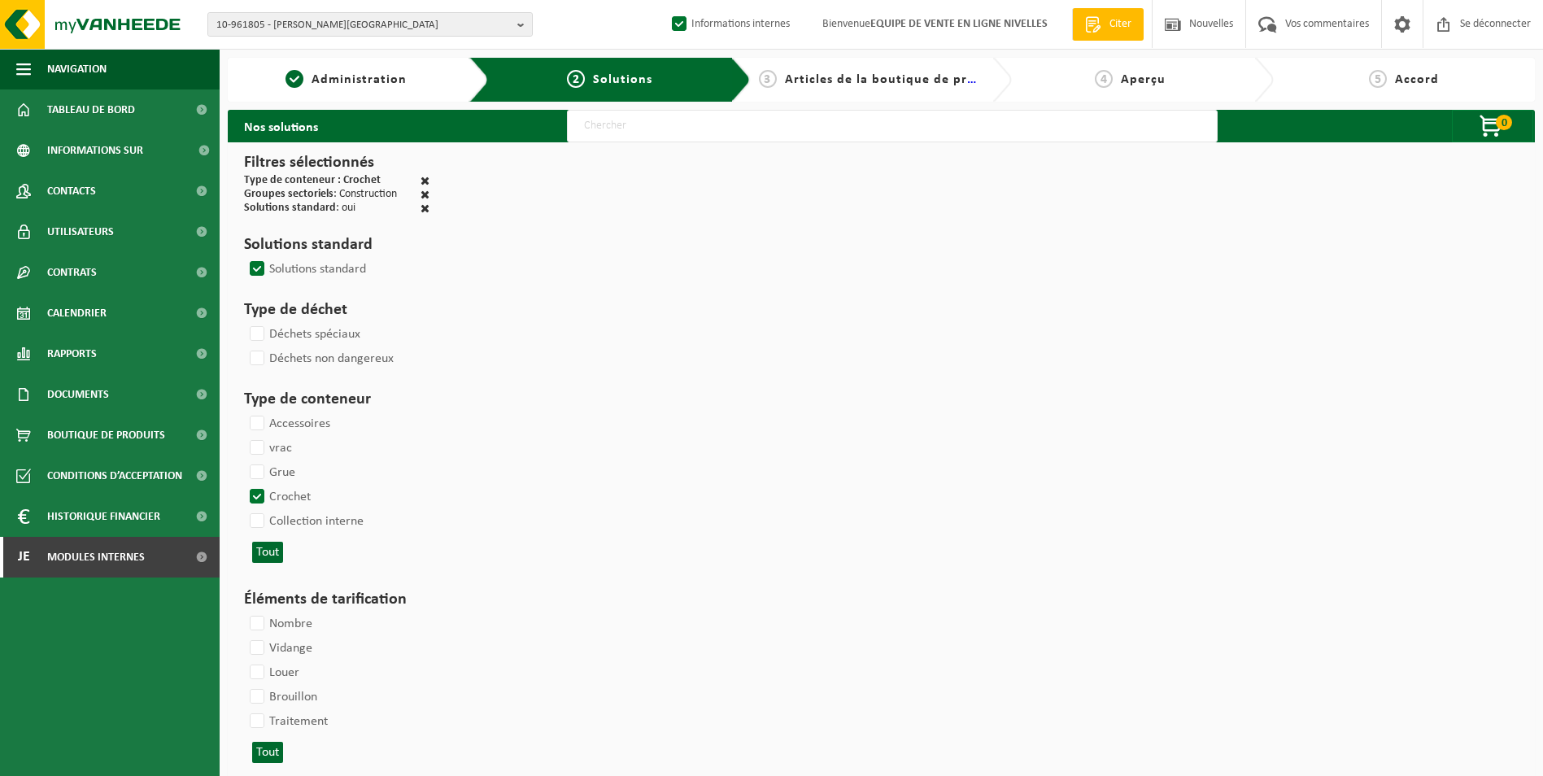
select select
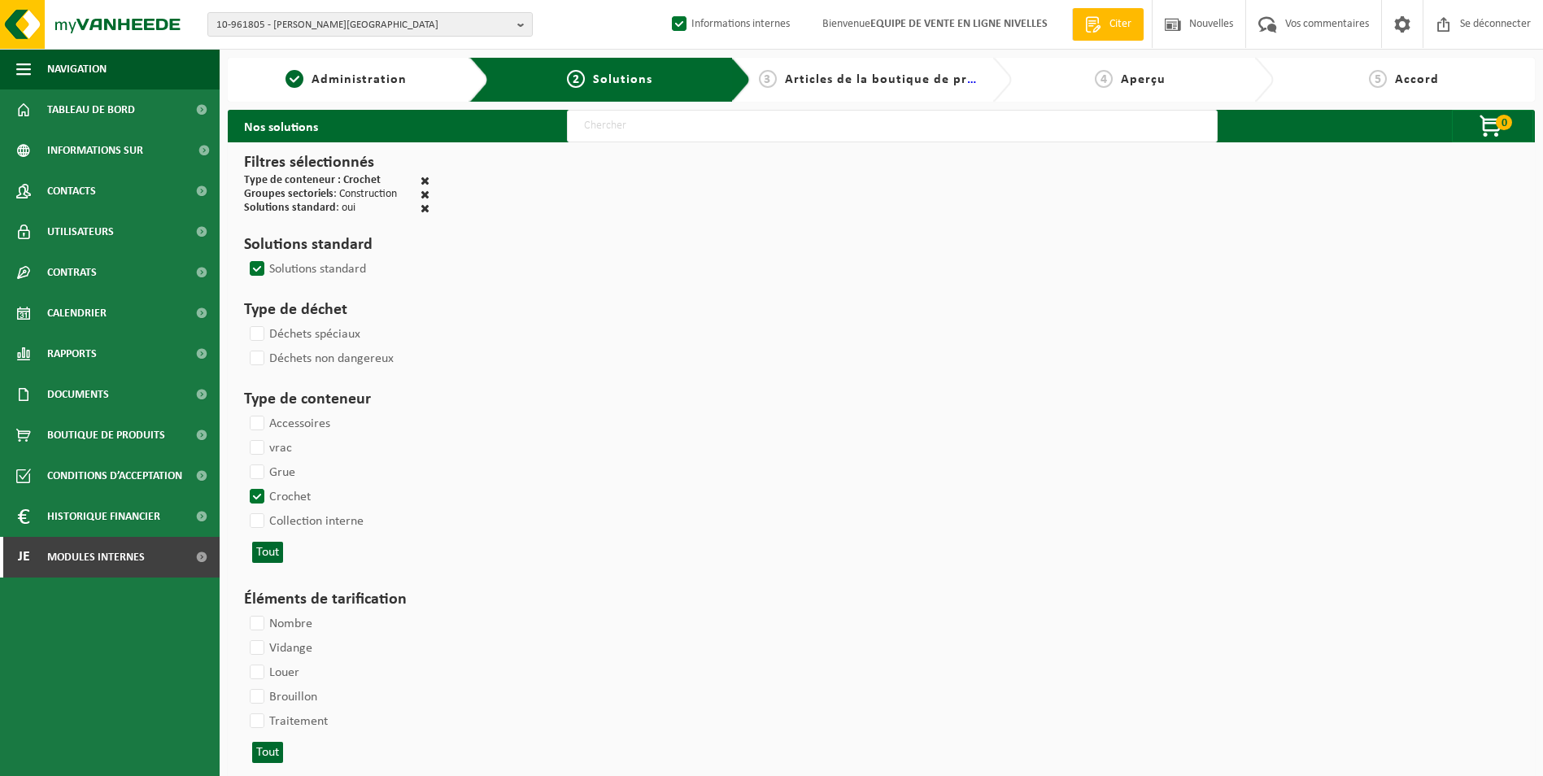
select select
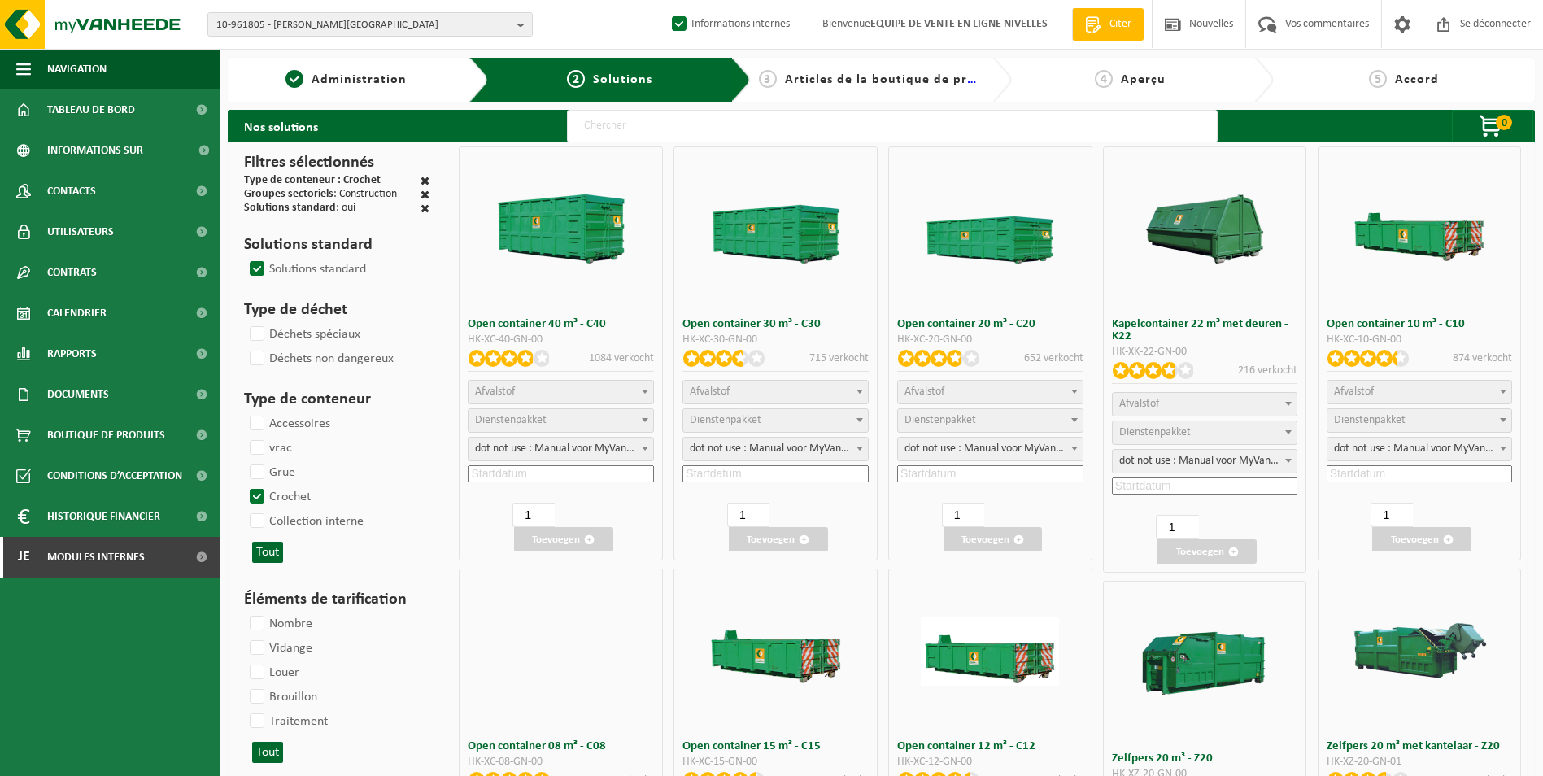
select select
select select "25"
select select
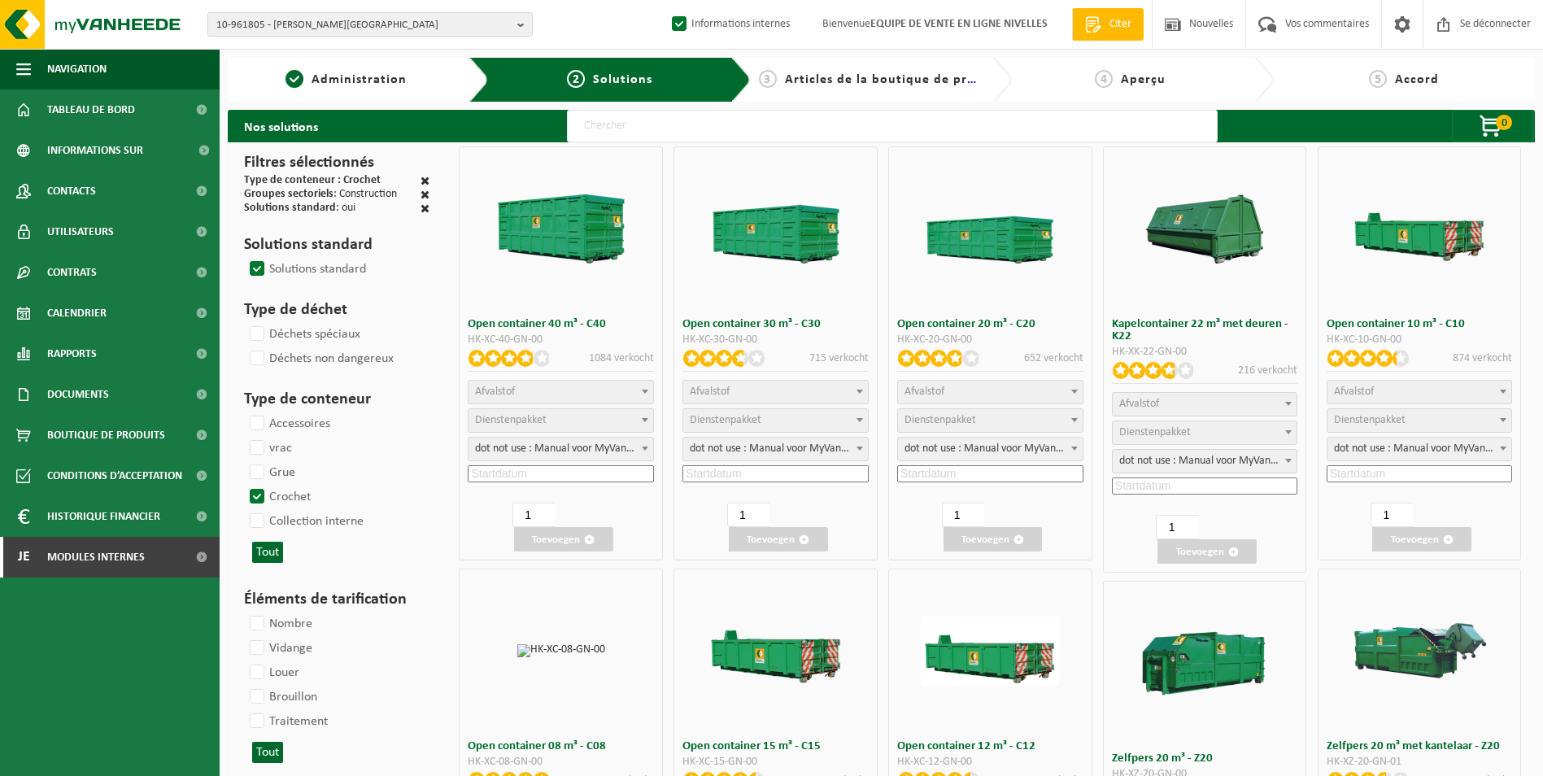
select select "197"
select select
select select "8"
select select
select select "7"
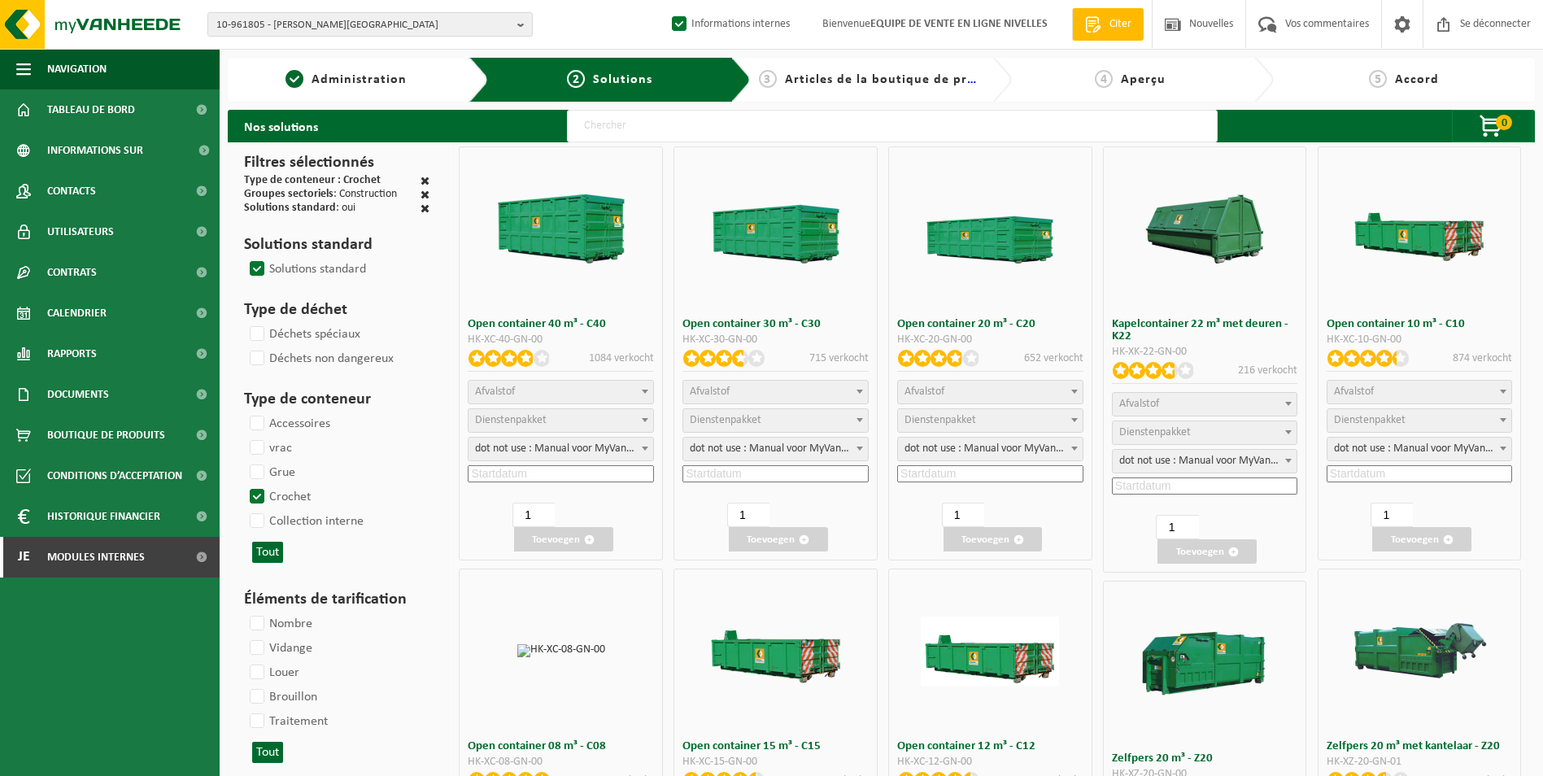
select select
select select "7"
select select
select select "25"
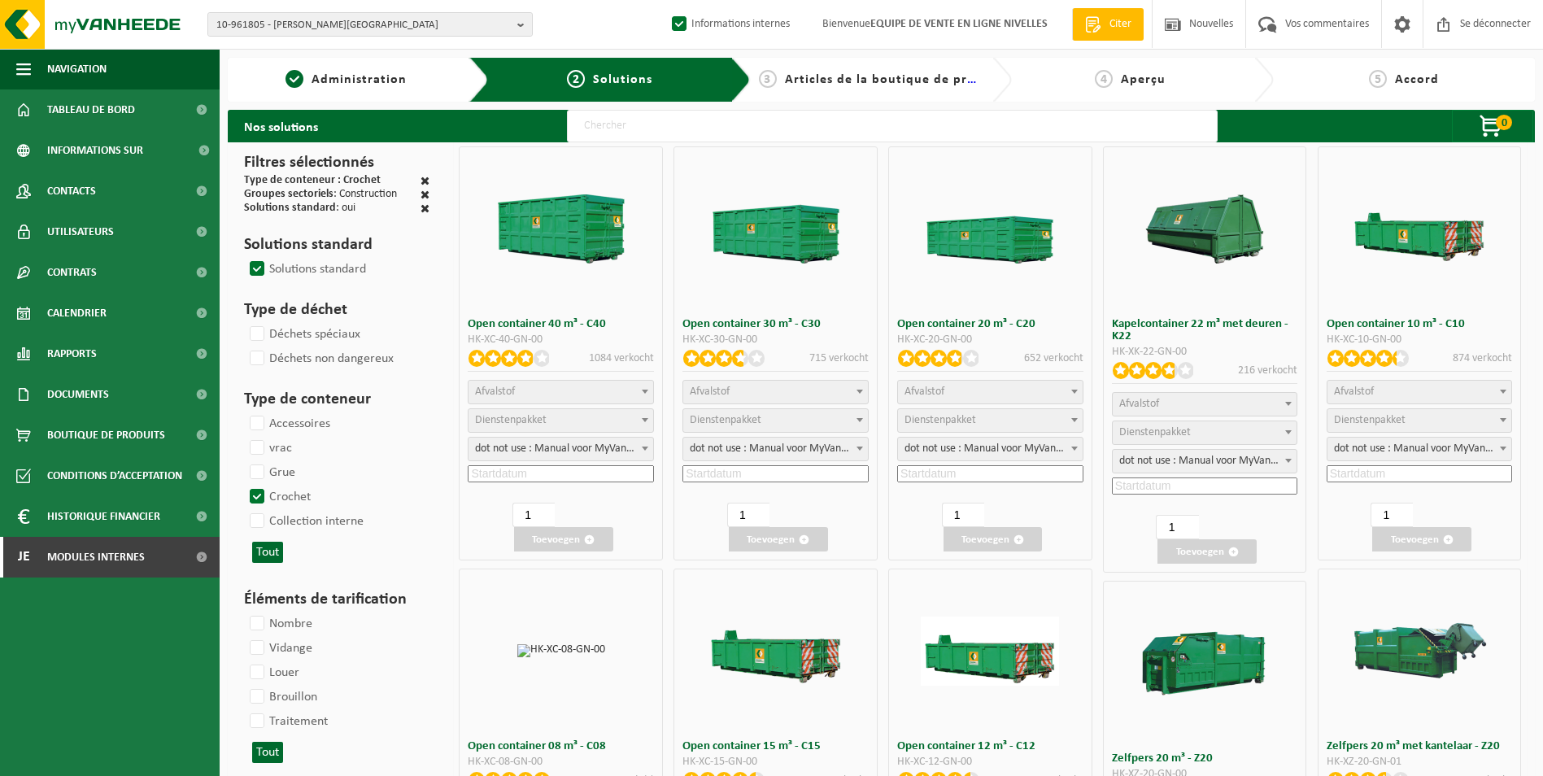
select select "25"
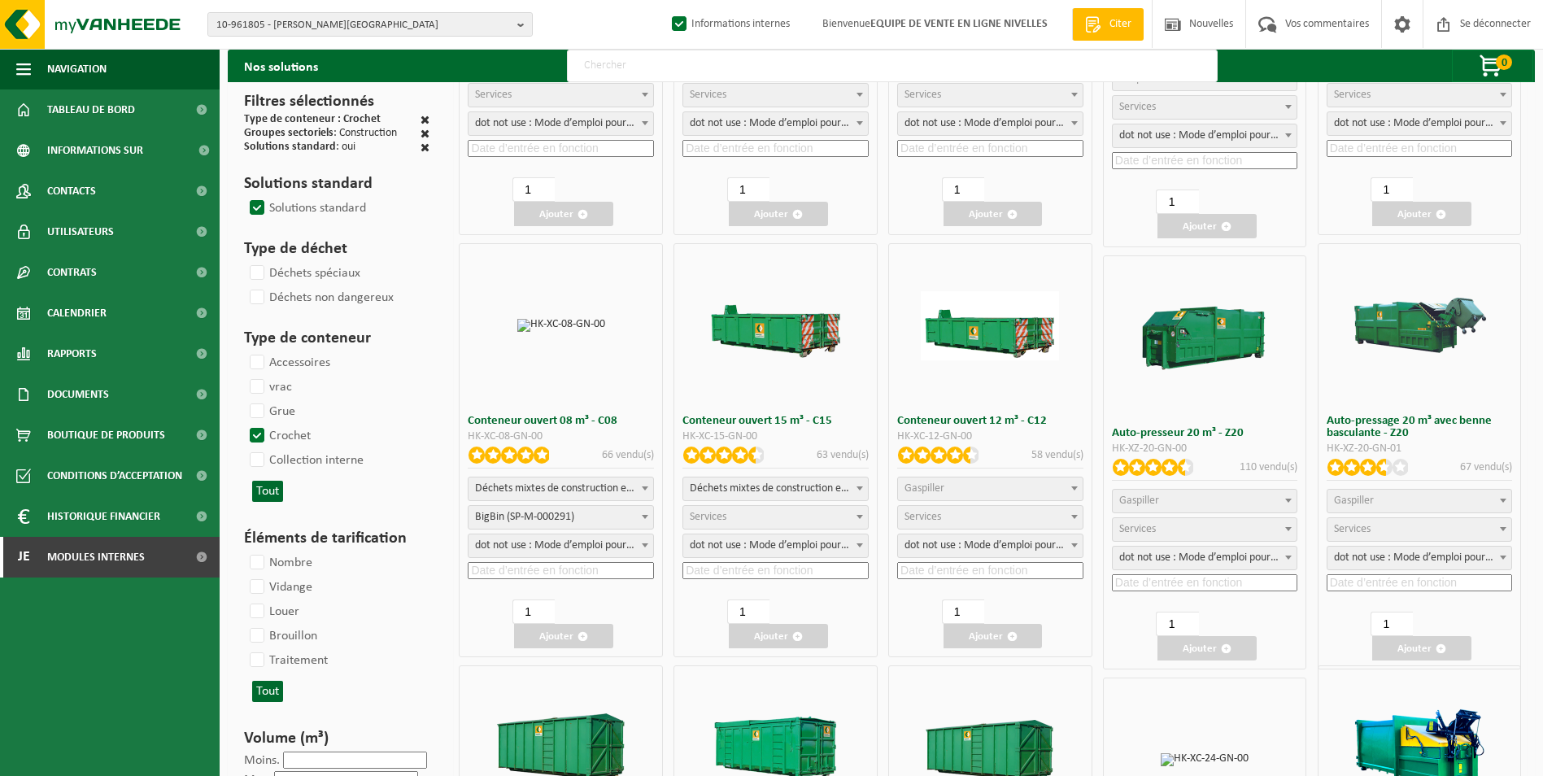
scroll to position [407, 0]
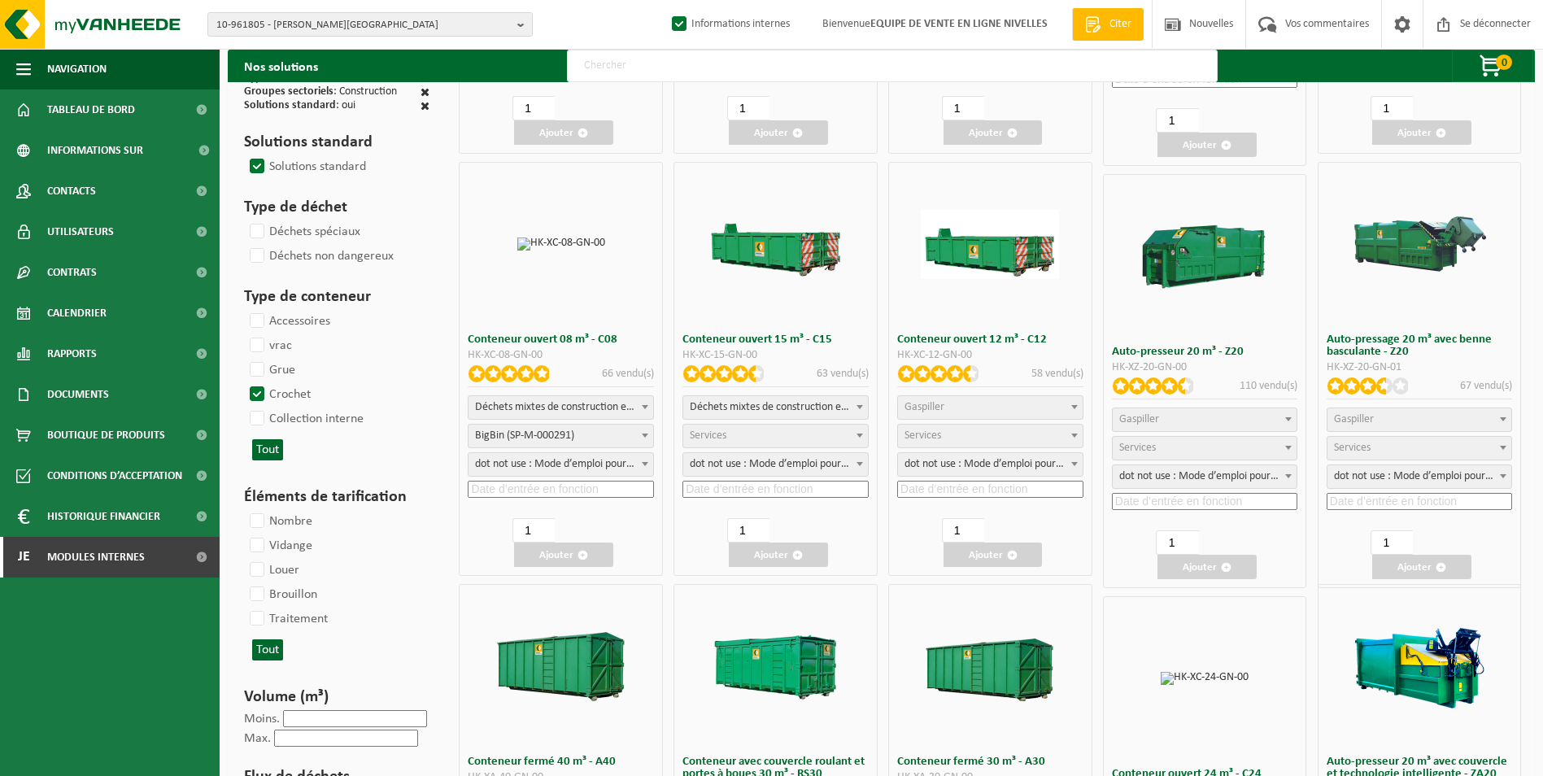
click at [577, 398] on span "Déchets mixtes de construction et de démolition (inertes et non inertes)" at bounding box center [561, 407] width 185 height 23
select select
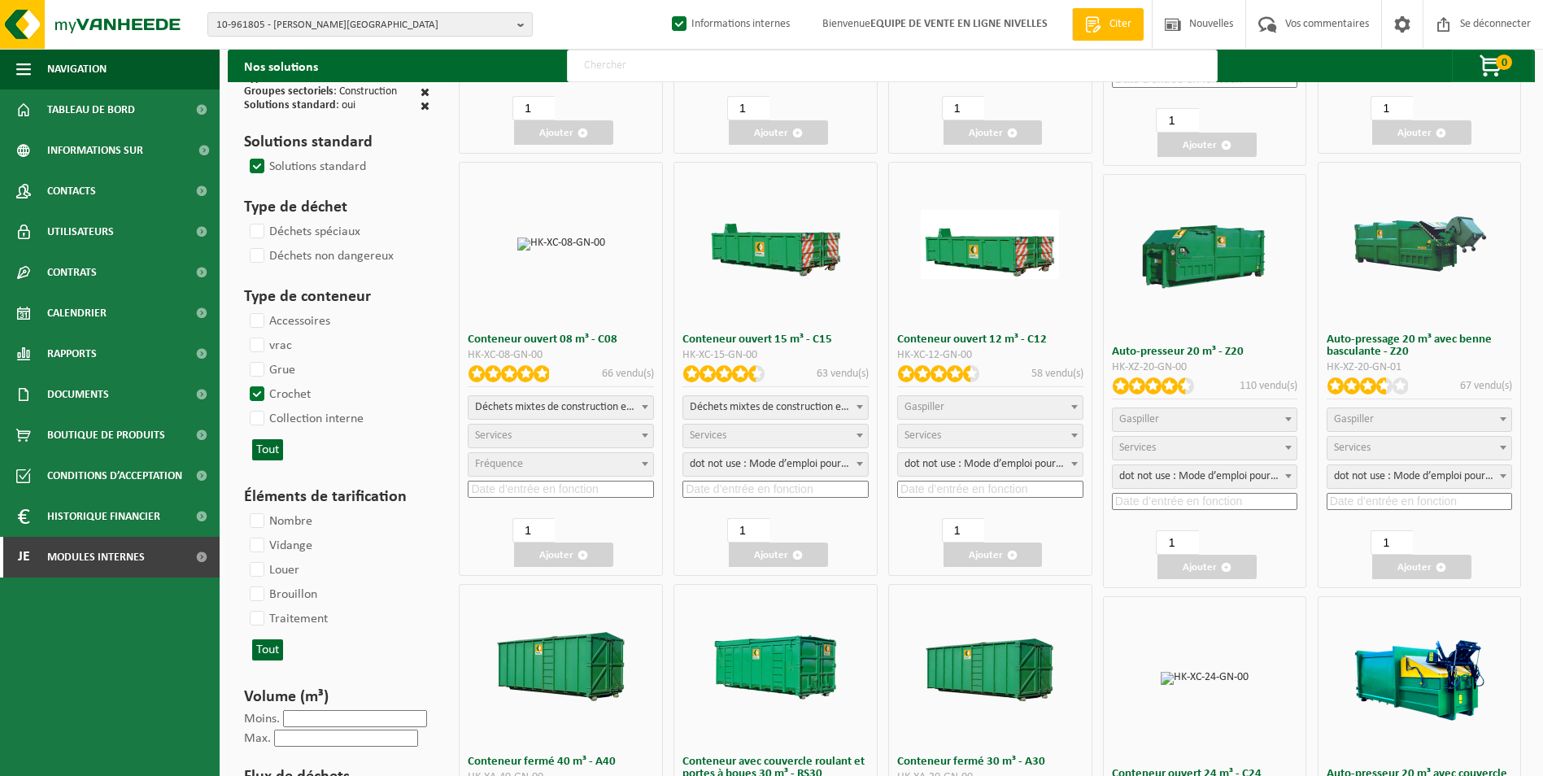
select select
select select "197"
select select "25"
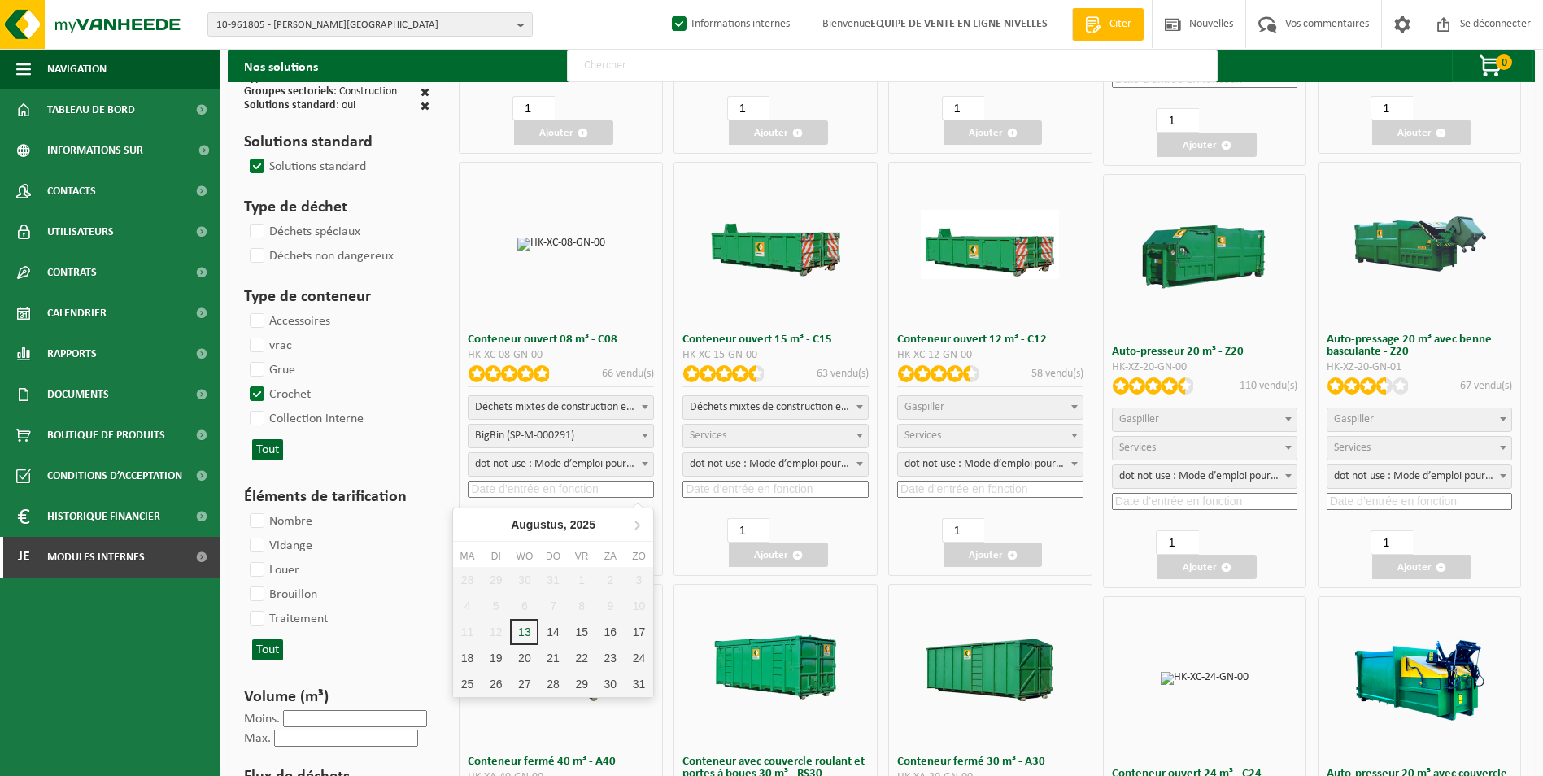
click at [578, 491] on input at bounding box center [561, 489] width 186 height 17
click at [465, 682] on div "25" at bounding box center [470, 684] width 34 height 26
type input "2025-08-25"
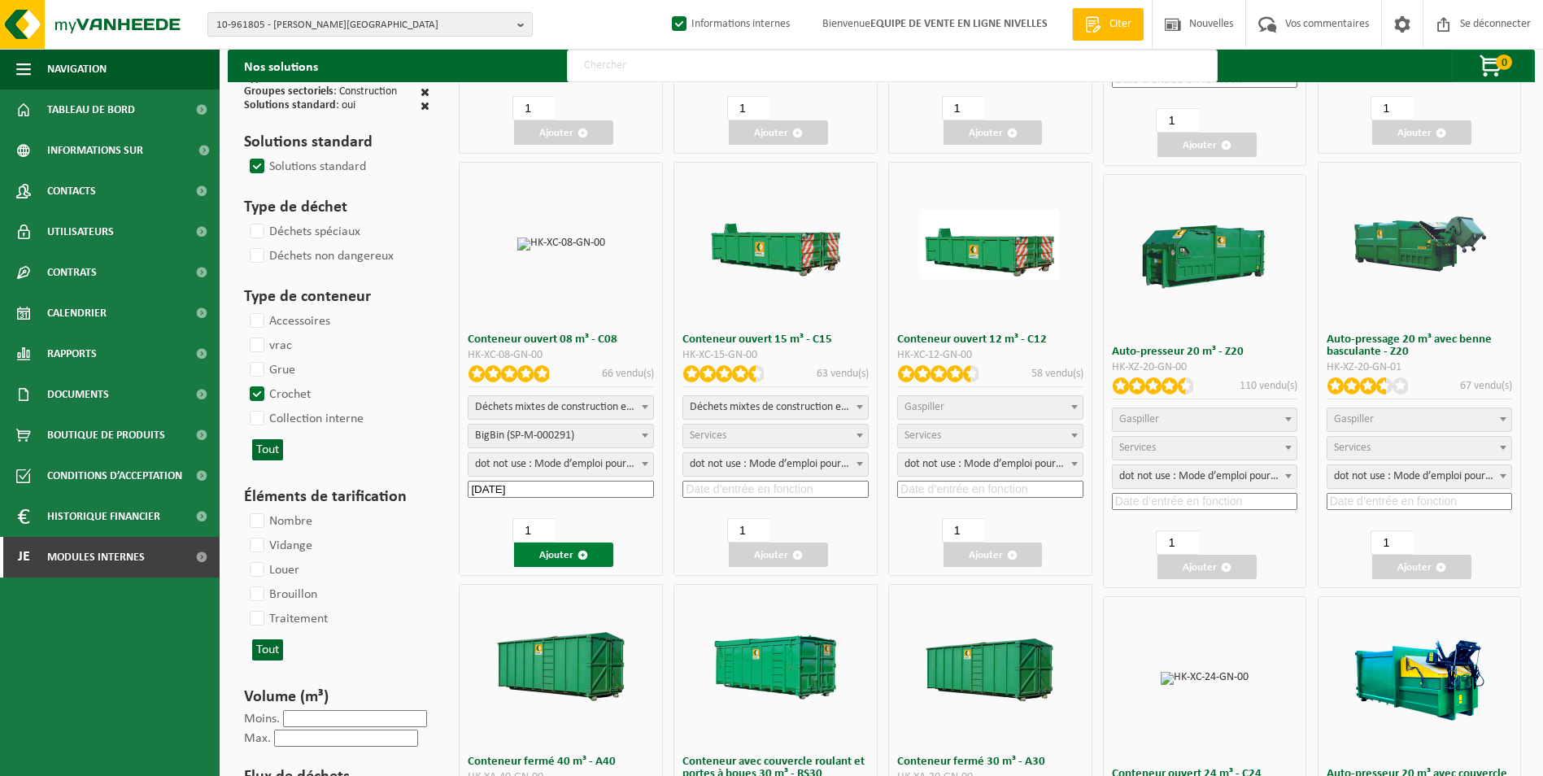
click at [583, 556] on span "button" at bounding box center [583, 555] width 11 height 11
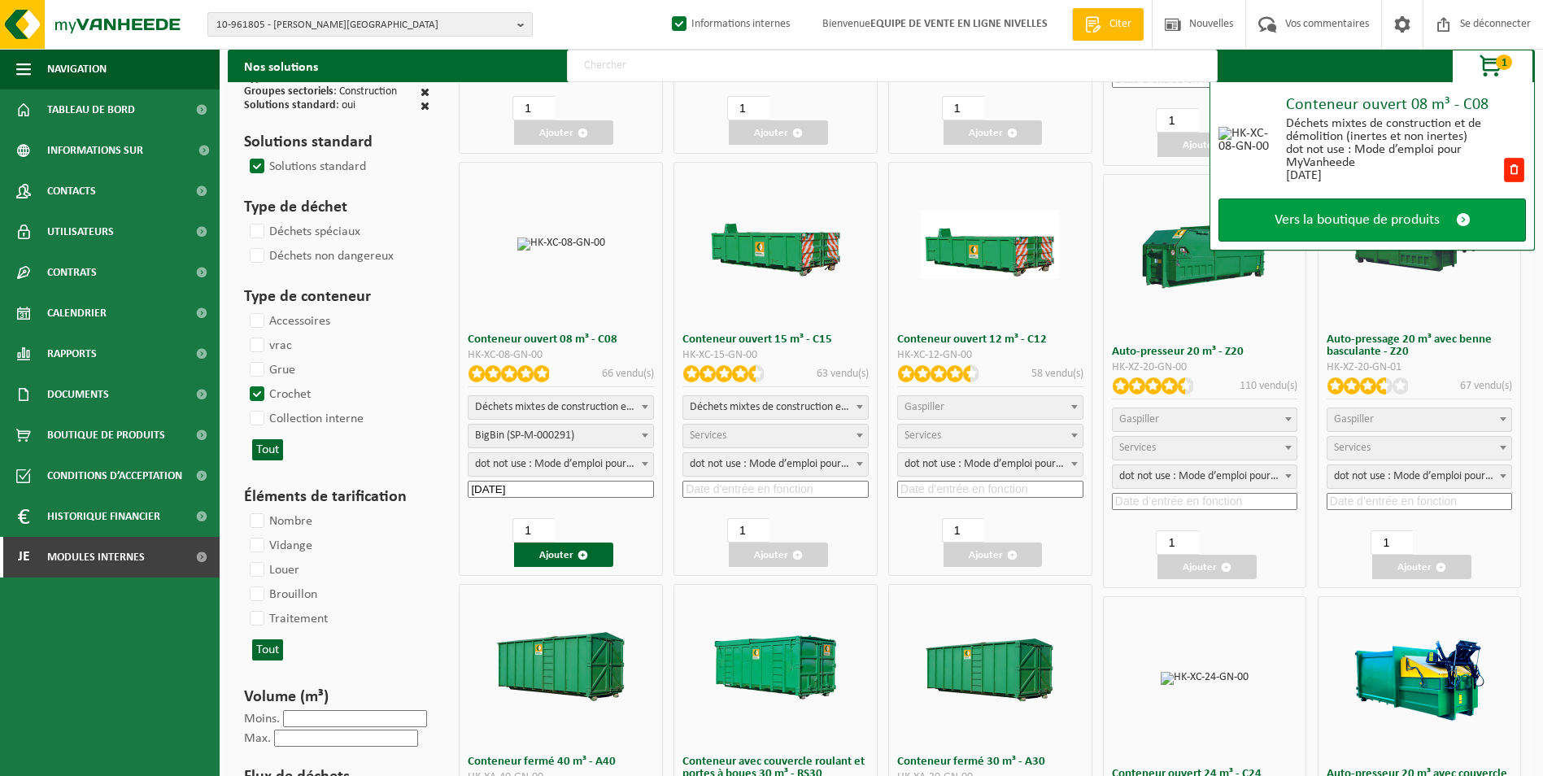
click at [1363, 232] on link "Vers la boutique de produits" at bounding box center [1372, 219] width 307 height 43
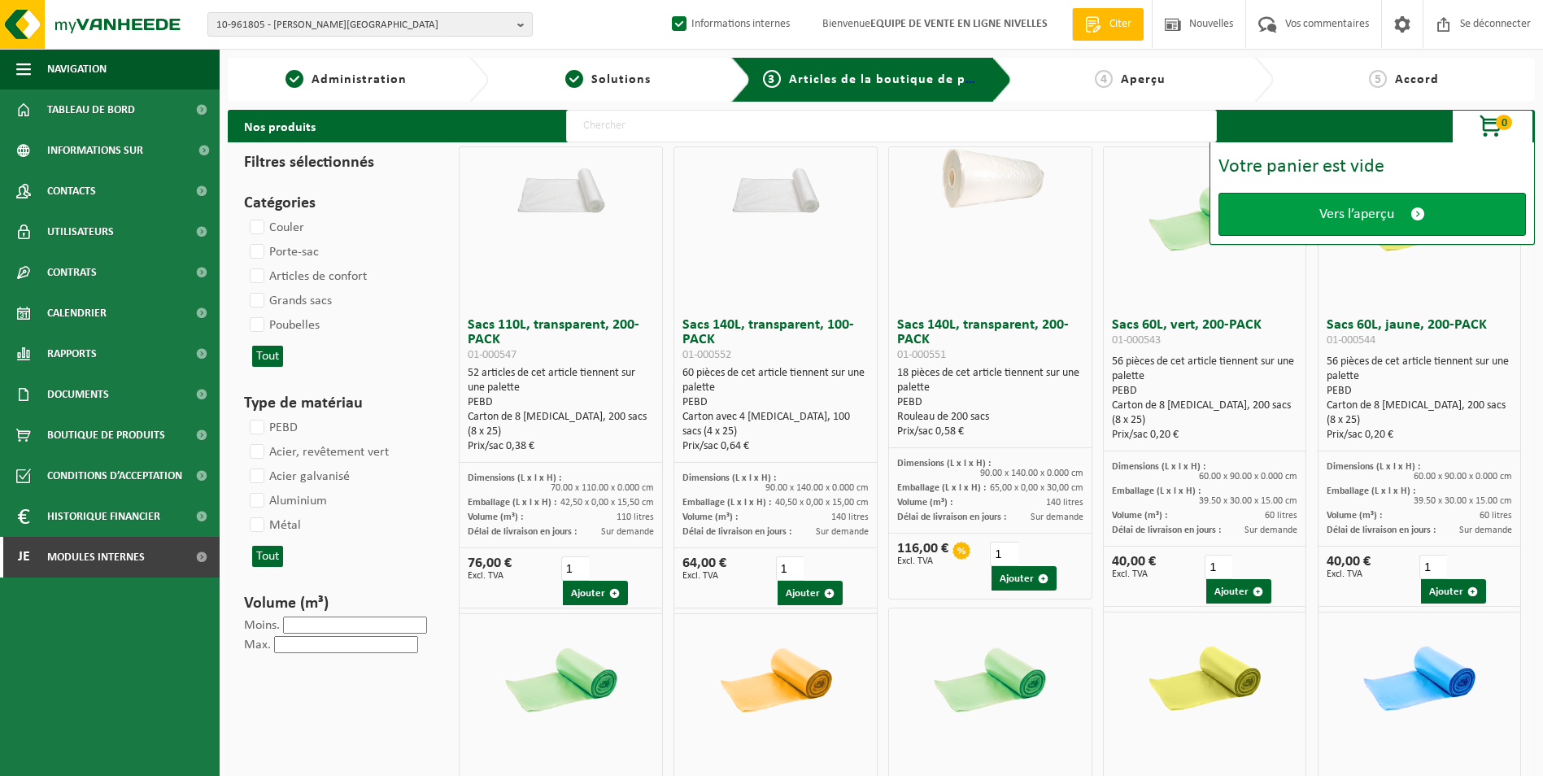
click at [1353, 216] on span "Vers l’aperçu" at bounding box center [1356, 214] width 75 height 17
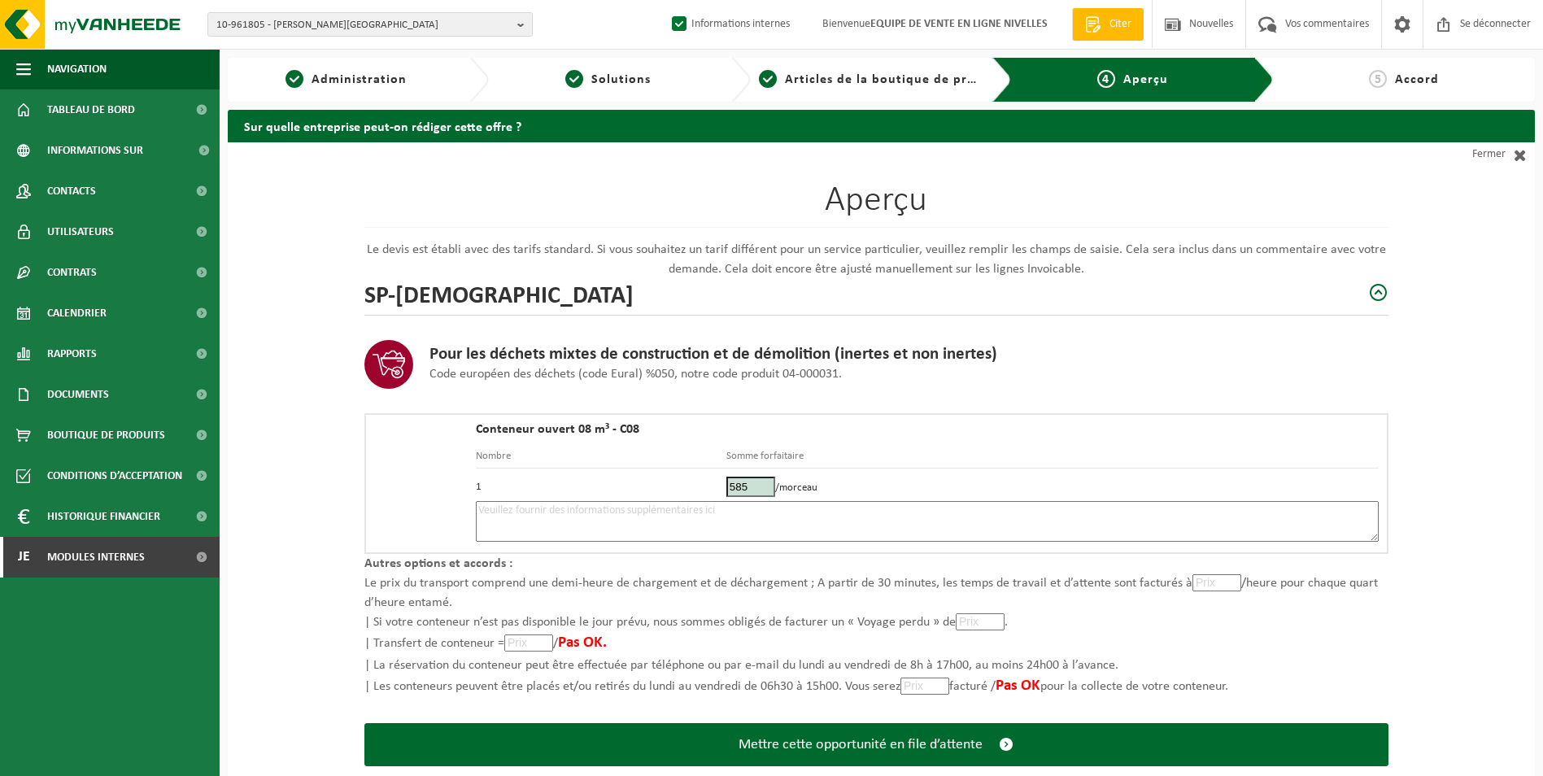
click at [831, 515] on textarea at bounding box center [927, 521] width 903 height 41
type textarea "p"
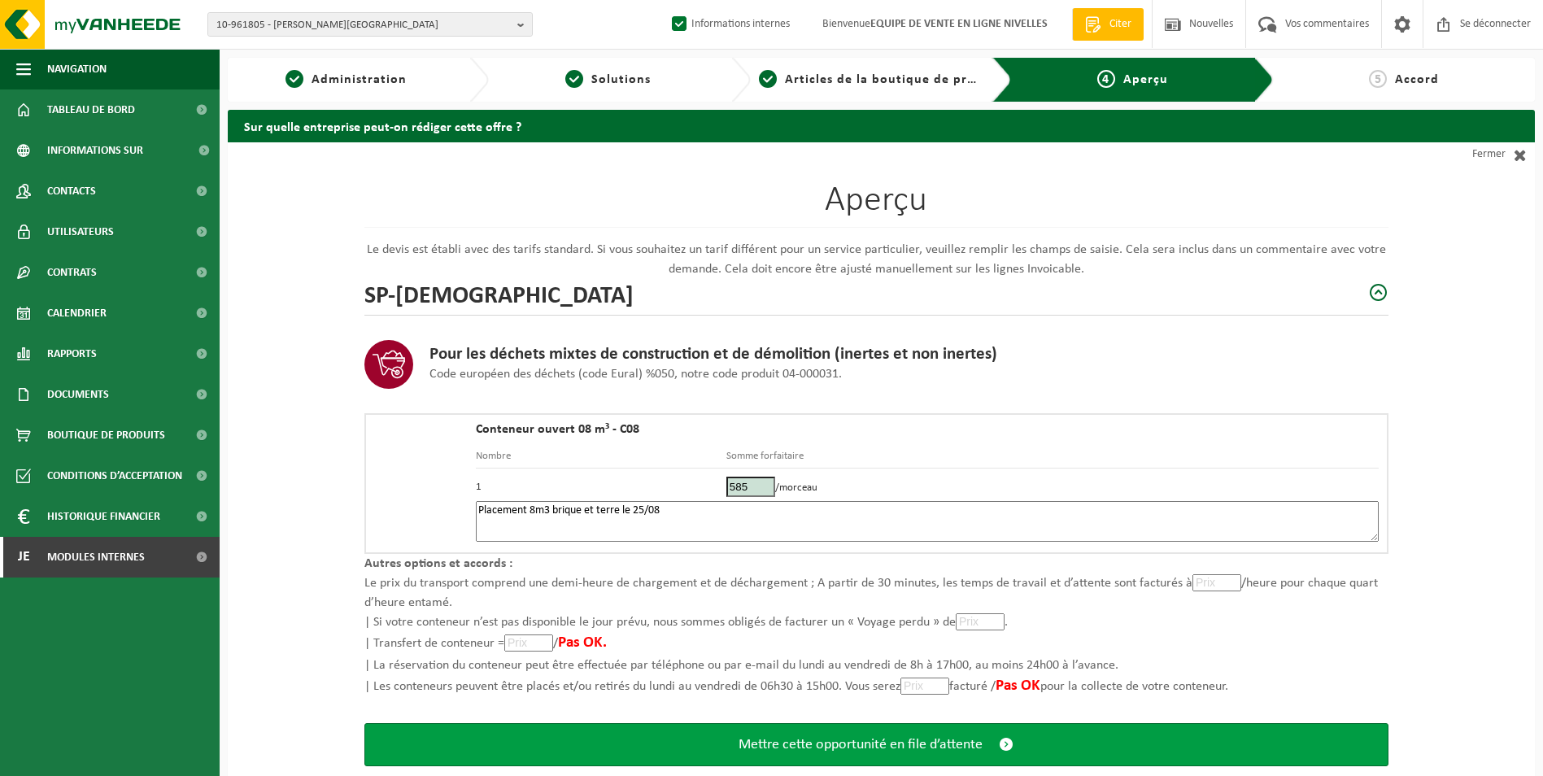
type textarea "Placement 8m3 brique et terre le 25/08"
click at [797, 746] on span "Mettre cette opportunité en file d’attente" at bounding box center [861, 744] width 244 height 17
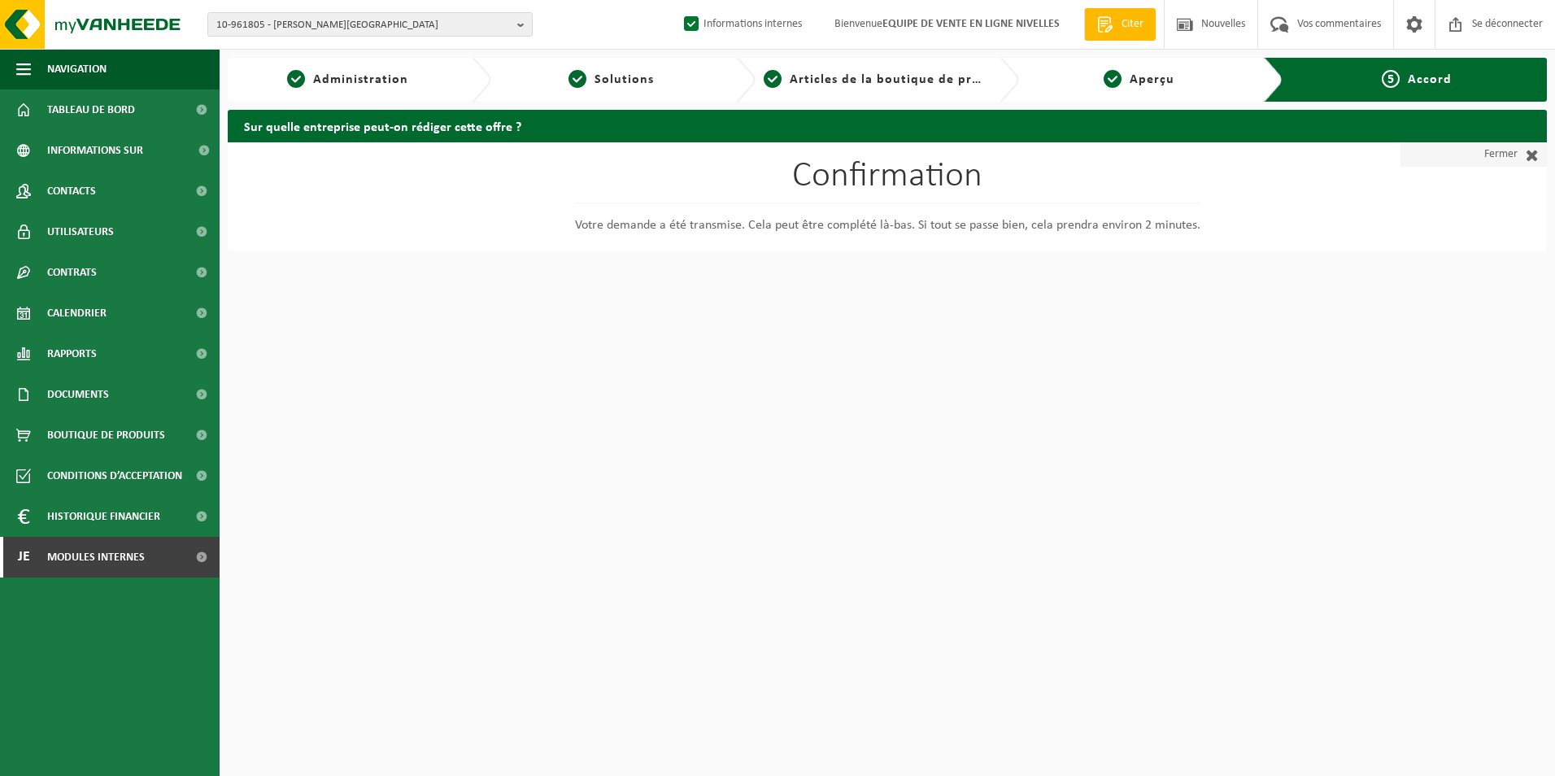
click at [1522, 149] on span at bounding box center [1528, 154] width 21 height 16
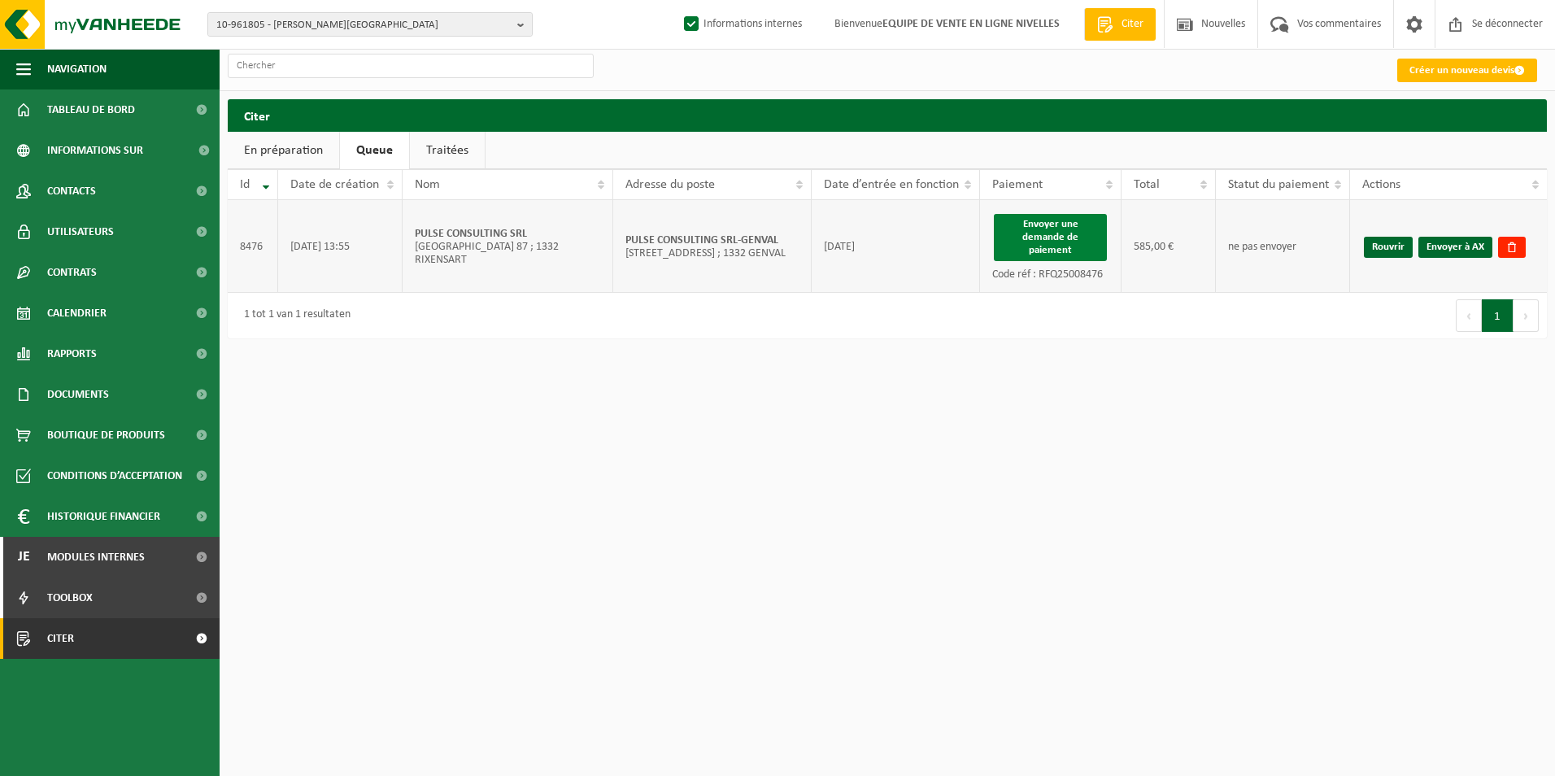
click at [1072, 229] on button "Envoyer une demande de paiement" at bounding box center [1050, 237] width 113 height 47
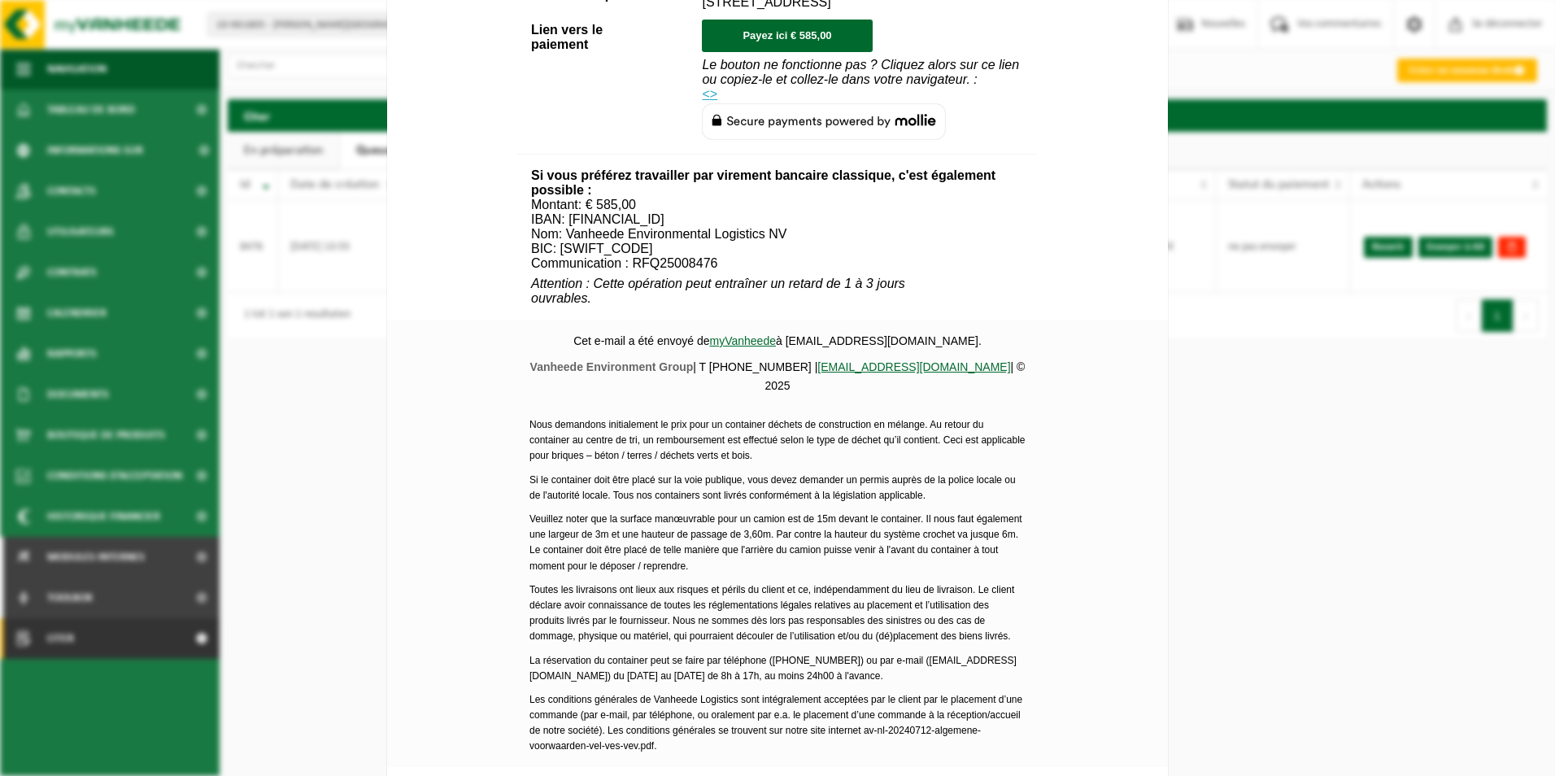
scroll to position [555, 0]
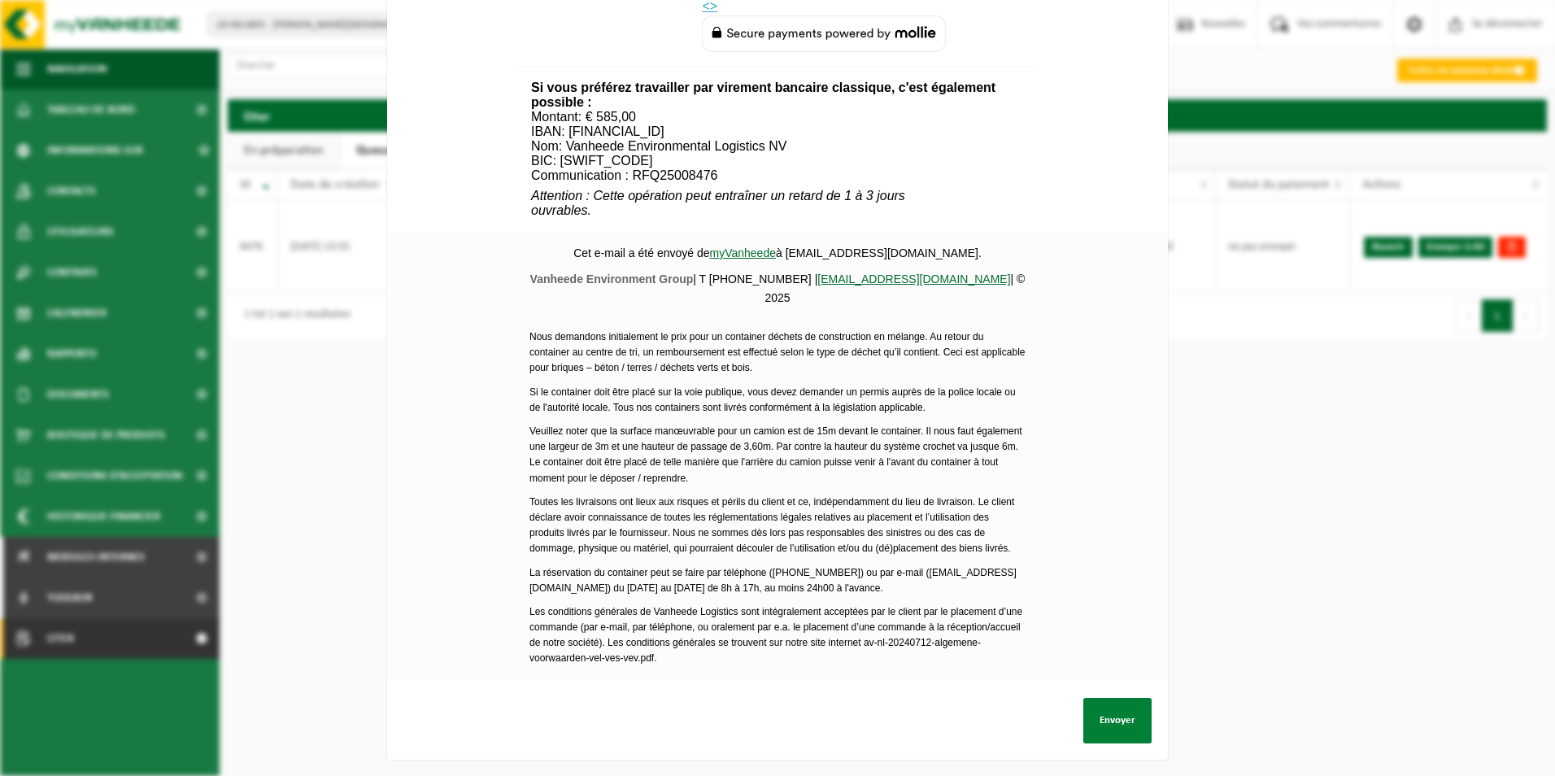
click at [1119, 716] on button "Envoyer" at bounding box center [1118, 721] width 68 height 46
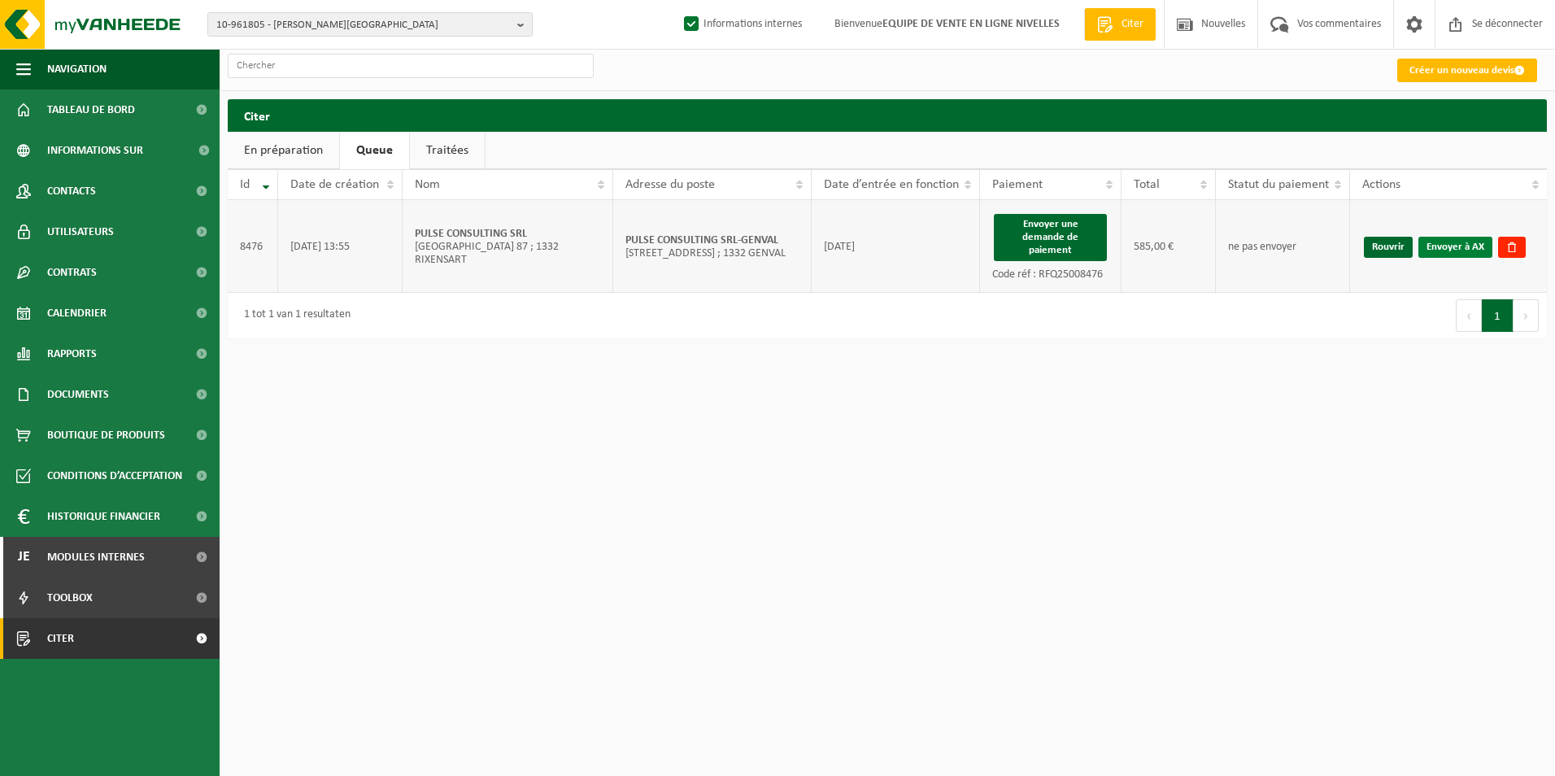
click at [1441, 247] on link "Envoyer à AX" at bounding box center [1456, 247] width 74 height 21
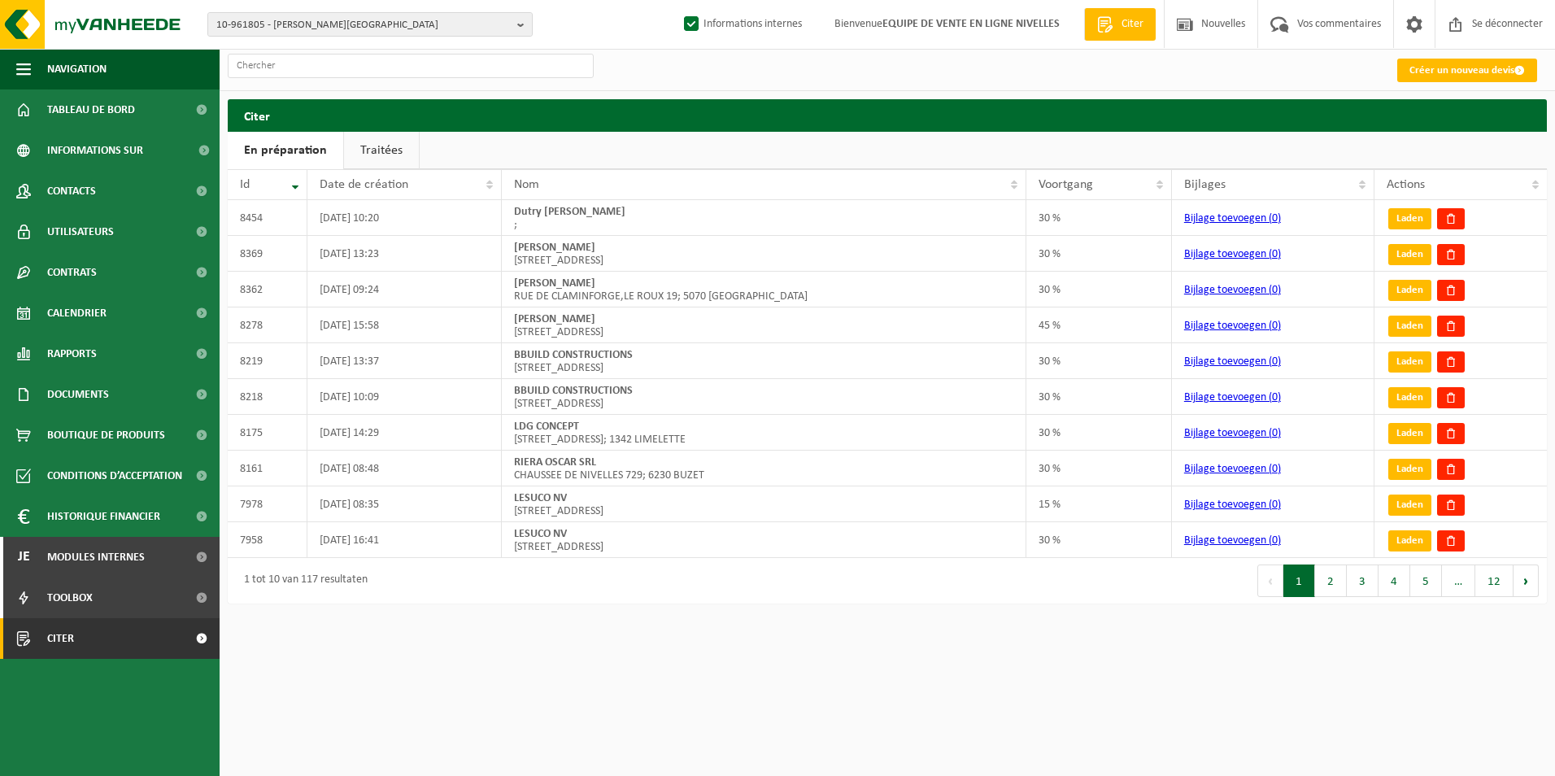
click at [375, 150] on link "Traitées" at bounding box center [381, 150] width 75 height 37
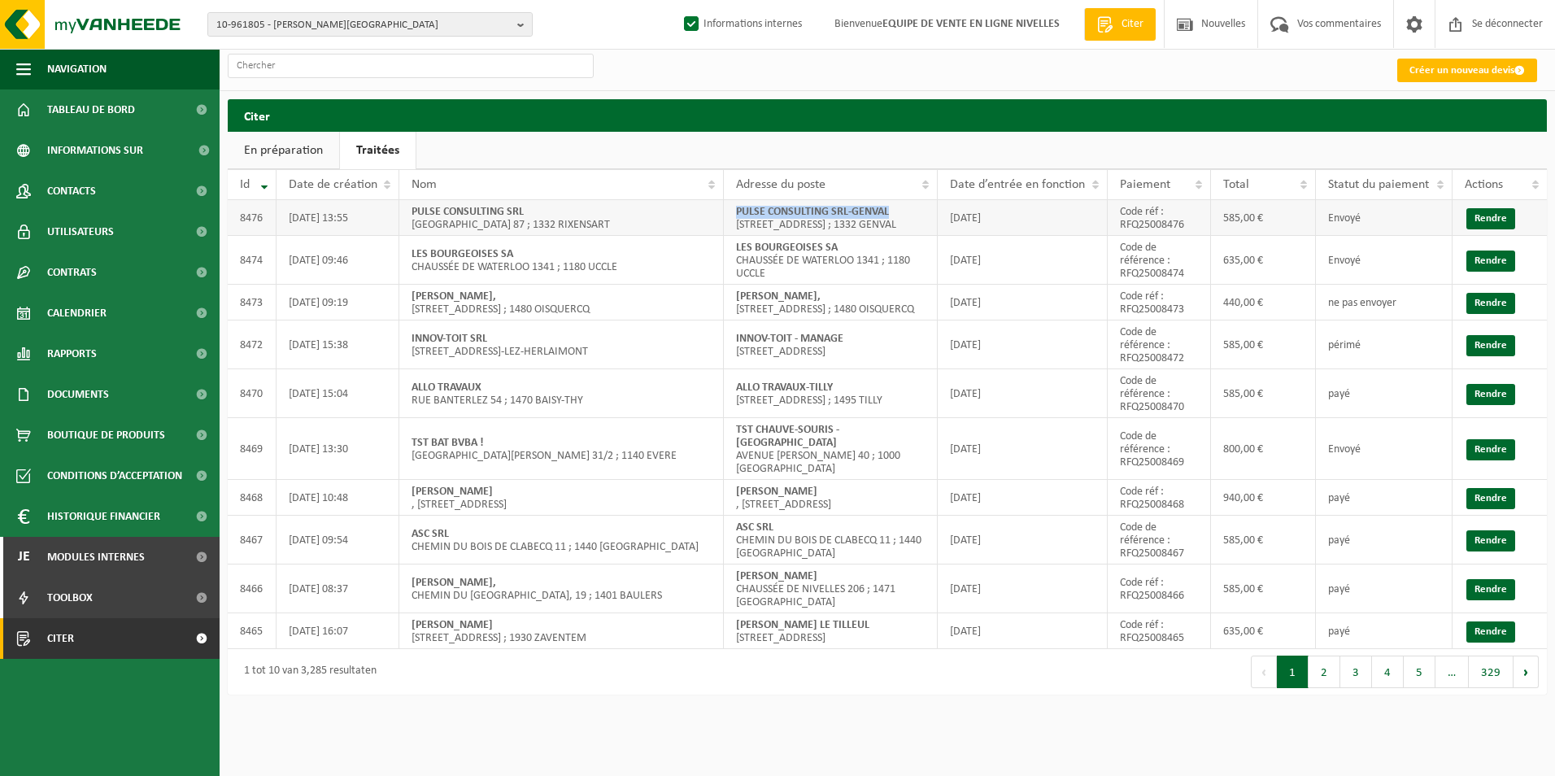
drag, startPoint x: 735, startPoint y: 213, endPoint x: 920, endPoint y: 208, distance: 185.5
click at [920, 208] on td "PULSE CONSULTING SRL-GENVAL [STREET_ADDRESS] ; 1332 GENVAL" at bounding box center [831, 218] width 214 height 36
copy strong "PULSE CONSULTING SRL-GENVAL"
drag, startPoint x: 735, startPoint y: 299, endPoint x: 856, endPoint y: 294, distance: 121.3
click at [856, 294] on td "[PERSON_NAME], [STREET_ADDRESS] ; 1480 OISQUERCQ" at bounding box center [831, 303] width 214 height 36
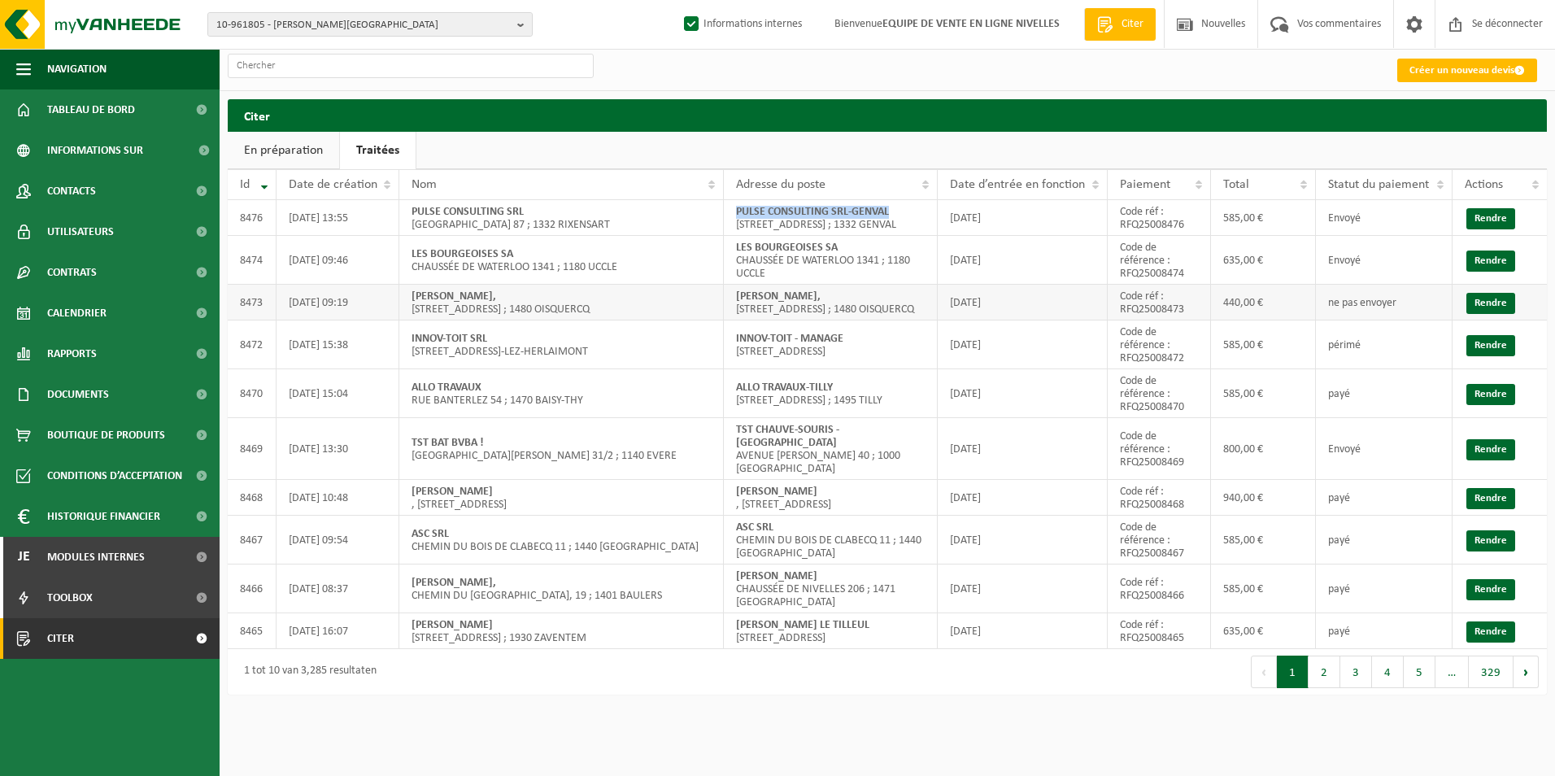
copy strong "[PERSON_NAME]"
click at [300, 23] on span "10-961805 - [PERSON_NAME][GEOGRAPHIC_DATA]" at bounding box center [363, 25] width 294 height 24
paste input "VOTQUENNE MARTINE"
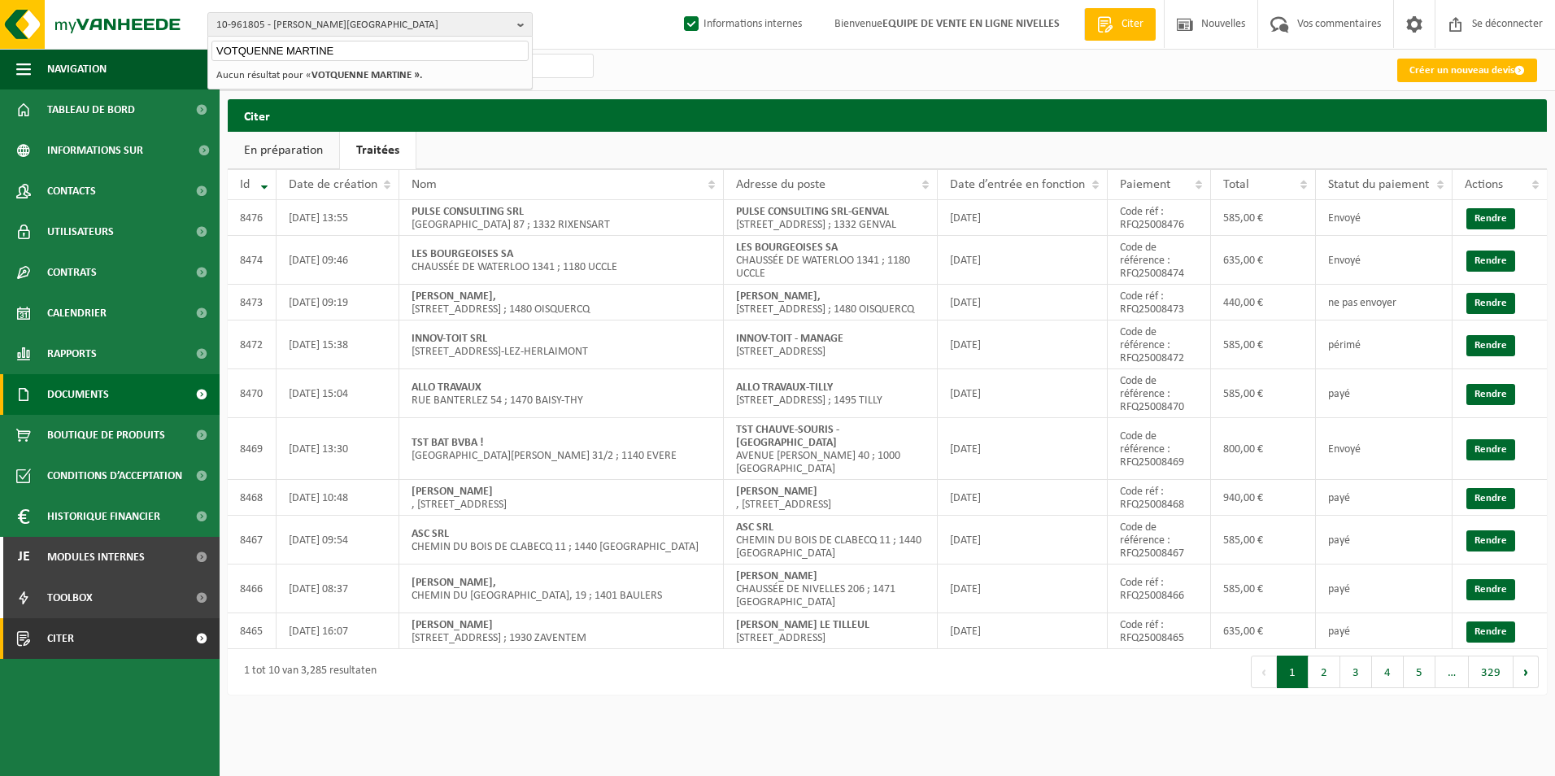
type input "VOTQUENNE MARTINE"
click at [72, 389] on span "Documents" at bounding box center [78, 394] width 62 height 41
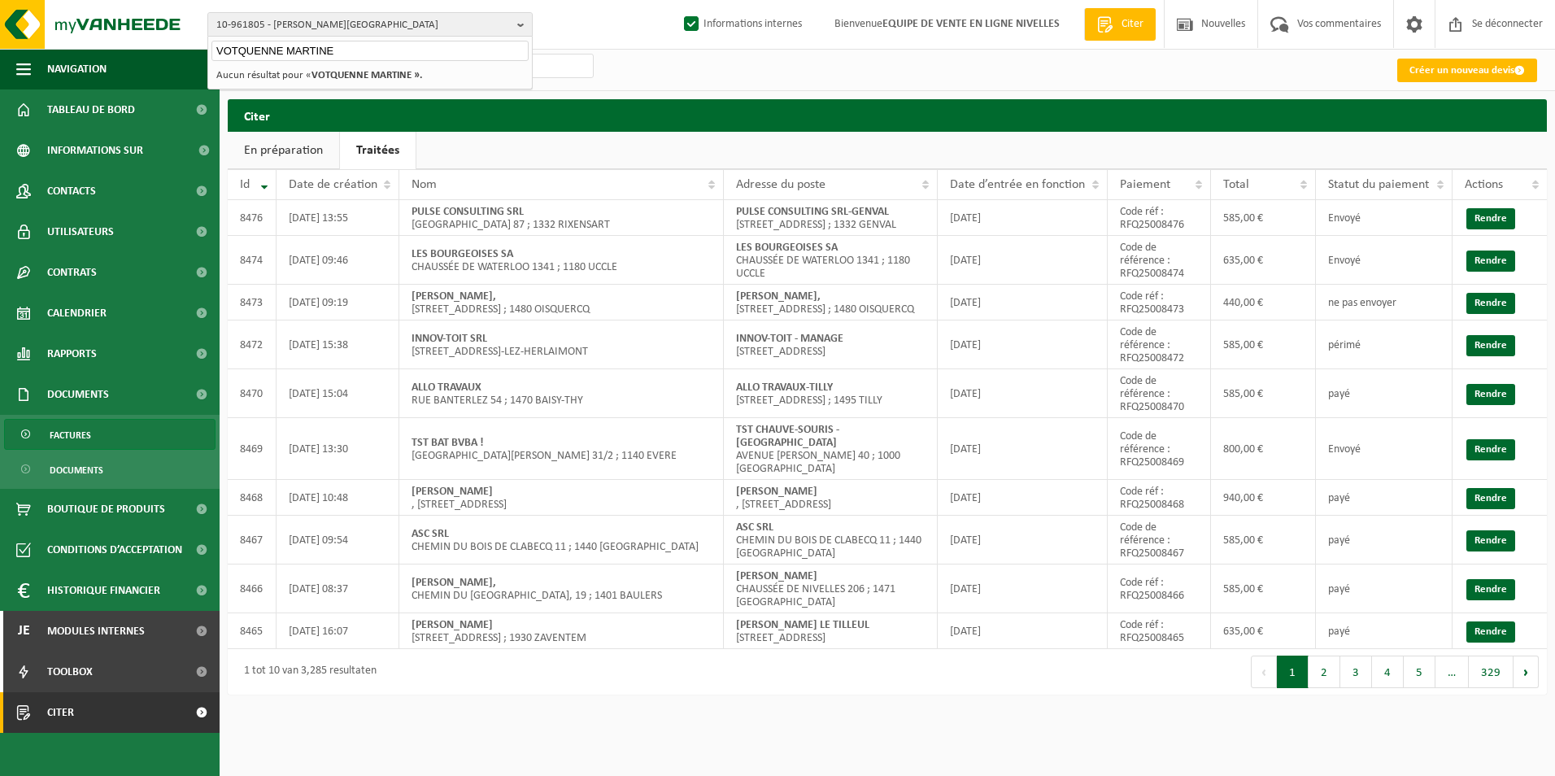
click at [63, 438] on span "Factures" at bounding box center [70, 435] width 41 height 31
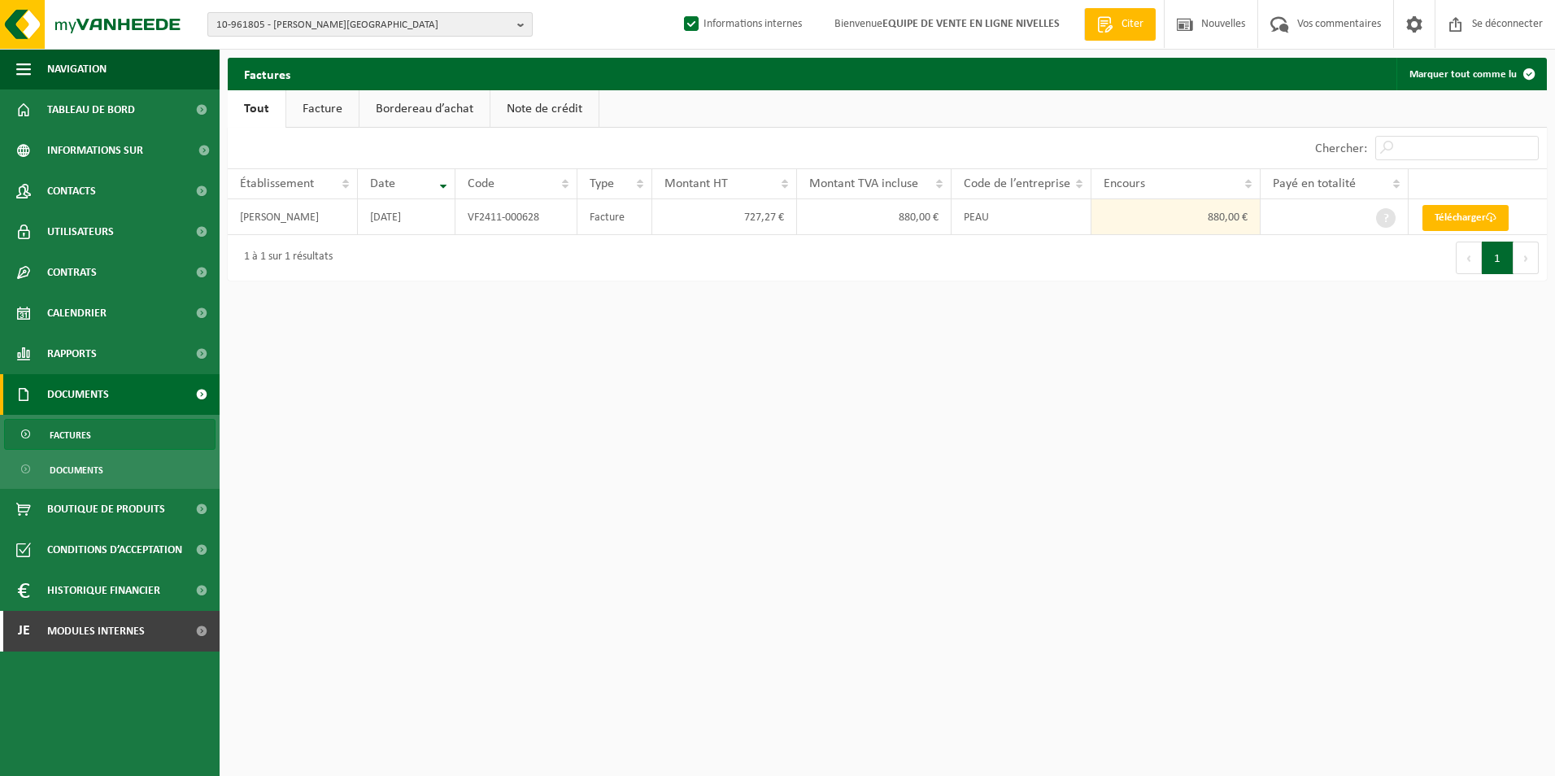
click at [380, 18] on span "10-961805 - [PERSON_NAME][GEOGRAPHIC_DATA]" at bounding box center [363, 25] width 294 height 24
paste input "VOTQUENNE MARTINE"
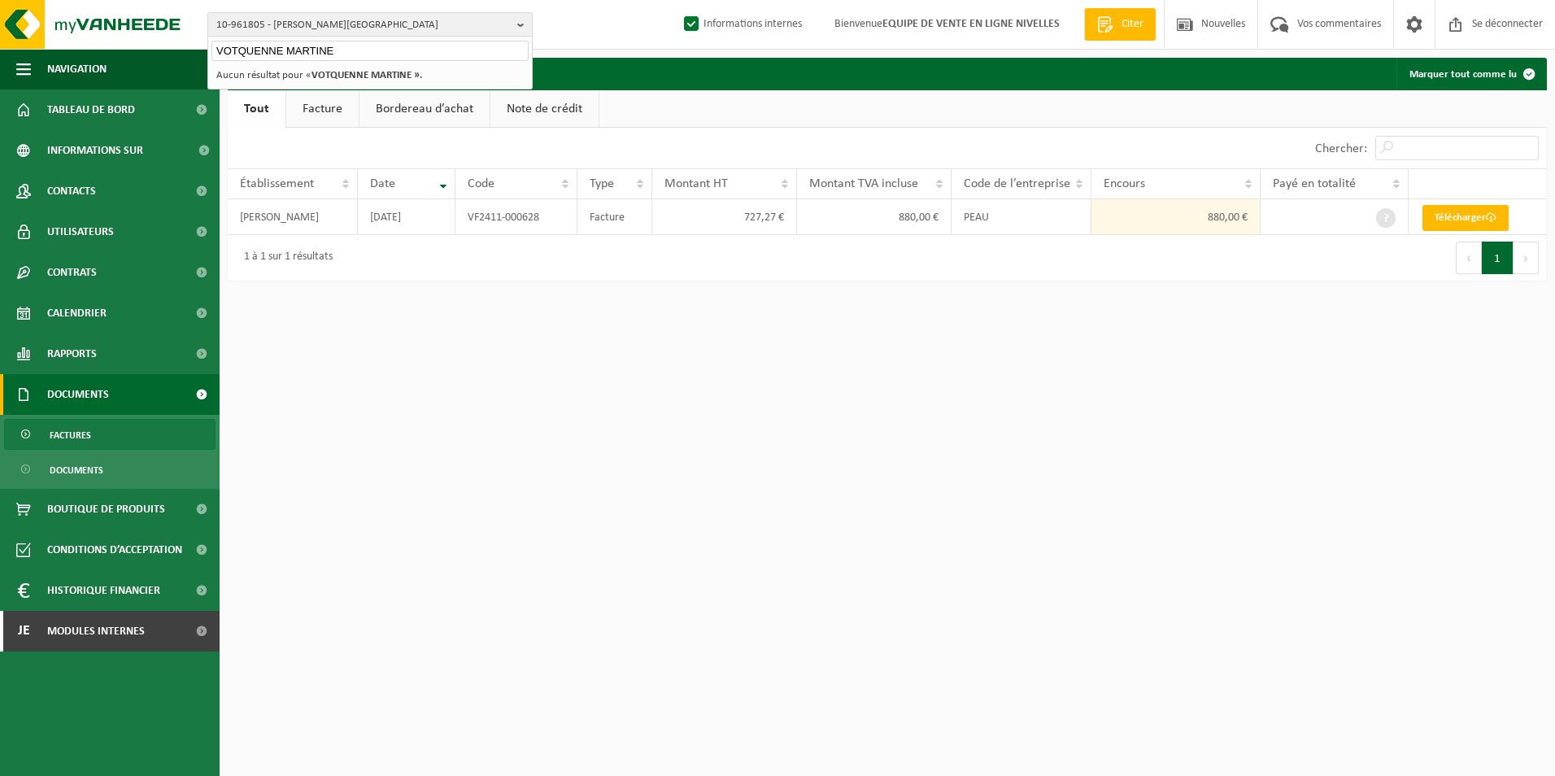
type input "VOTQUENNE MARTINE"
click at [361, 72] on strong "VOTQUENNE MARTINE »." at bounding box center [367, 75] width 111 height 11
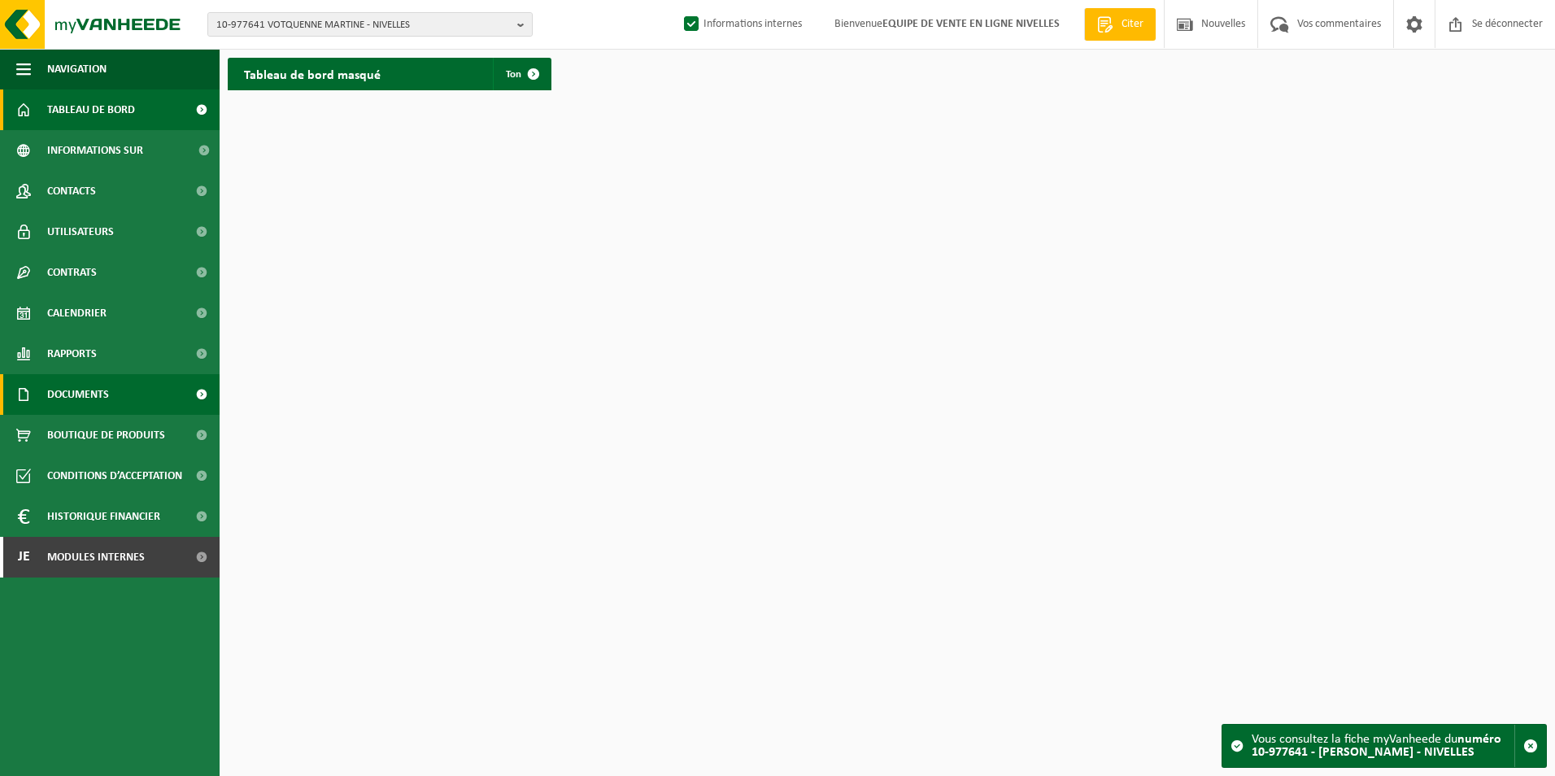
click at [72, 386] on span "Documents" at bounding box center [78, 394] width 62 height 41
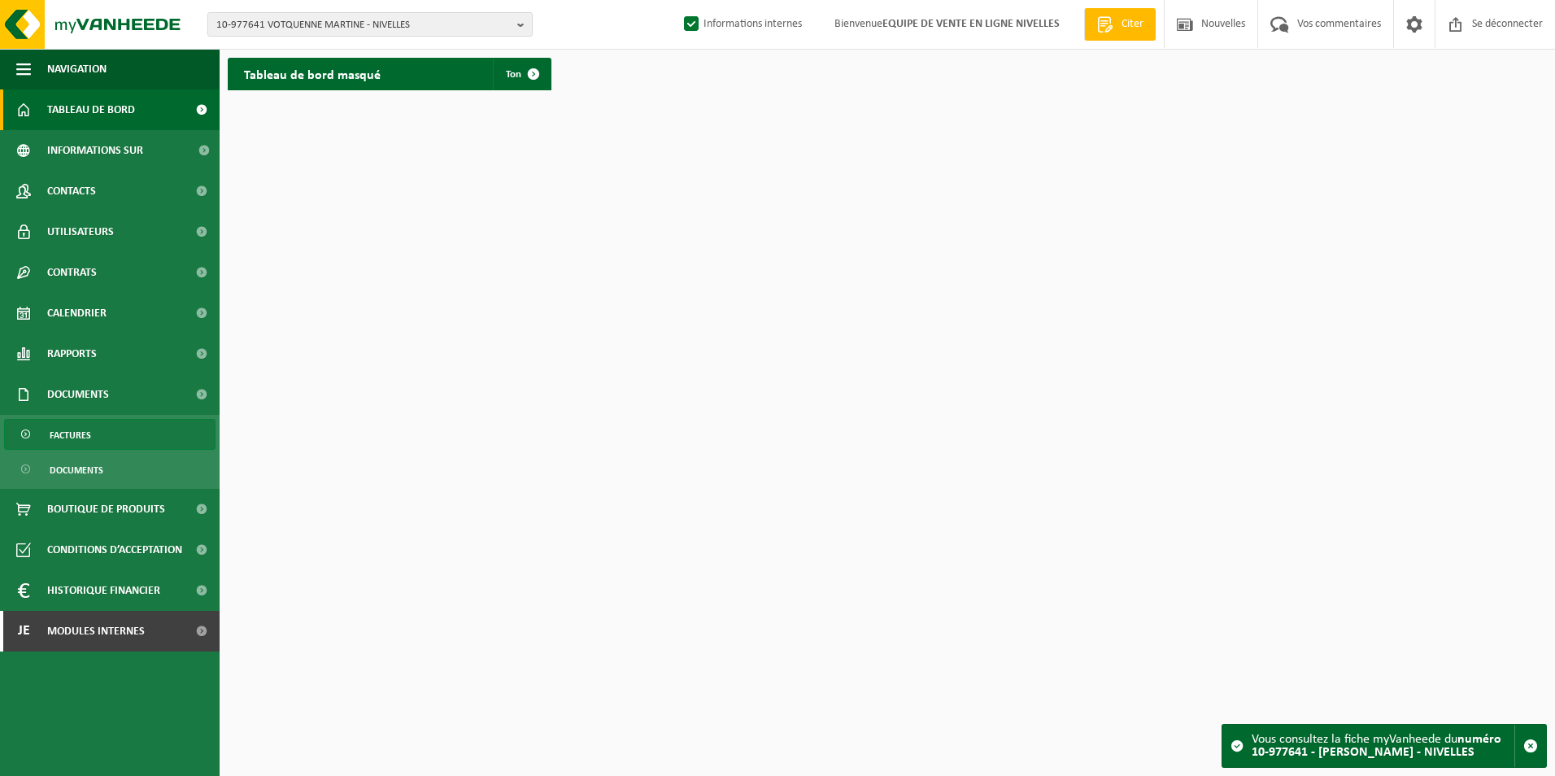
click at [63, 435] on span "Factures" at bounding box center [70, 435] width 41 height 31
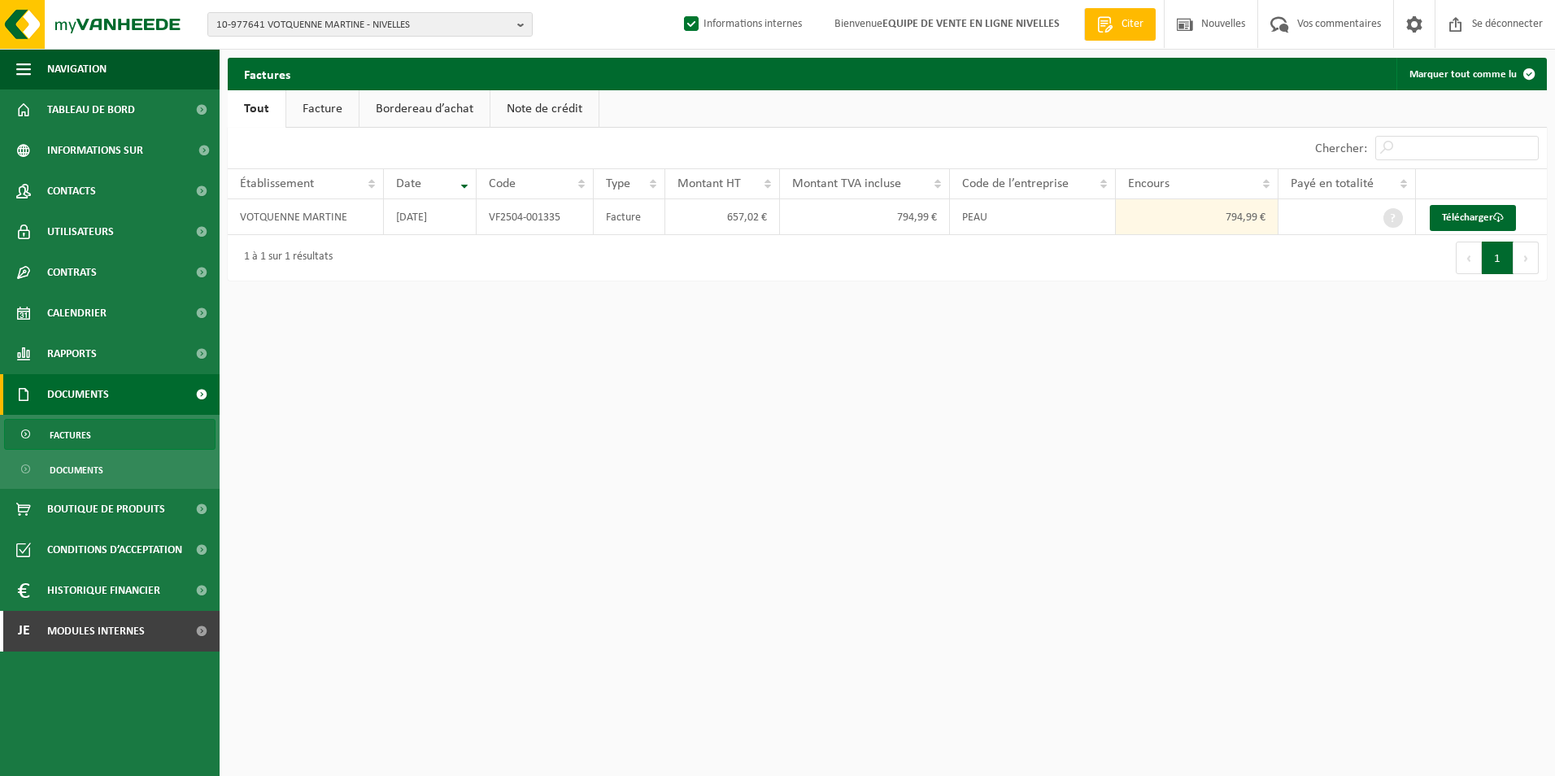
click at [316, 109] on link "Facture" at bounding box center [322, 108] width 72 height 37
click at [1475, 210] on link "Télécharger" at bounding box center [1473, 218] width 86 height 26
